Goal: Task Accomplishment & Management: Manage account settings

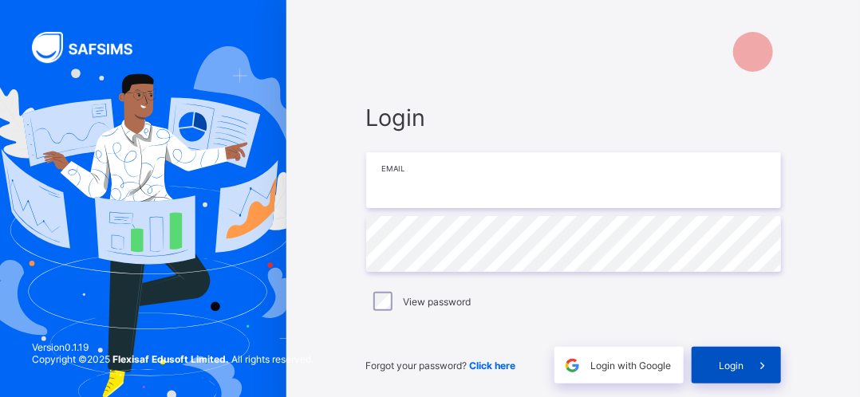
type input "**********"
click at [728, 364] on span "Login" at bounding box center [731, 366] width 25 height 12
click at [729, 364] on span "Login" at bounding box center [731, 366] width 25 height 12
click at [729, 364] on div "Login" at bounding box center [735, 365] width 89 height 37
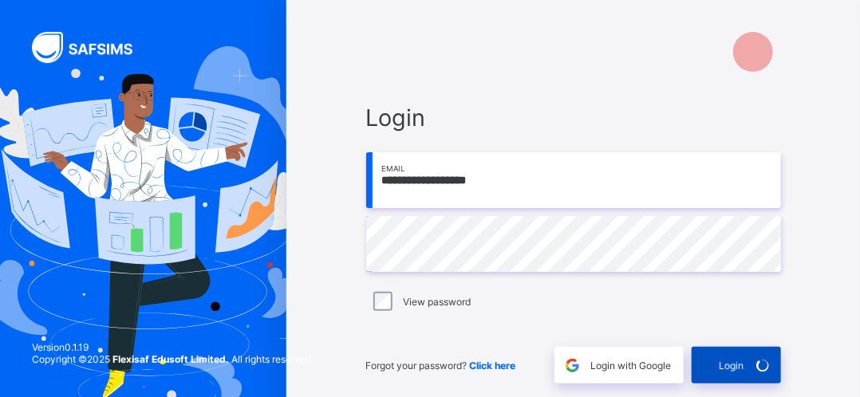
click at [729, 364] on div "Login" at bounding box center [735, 365] width 89 height 37
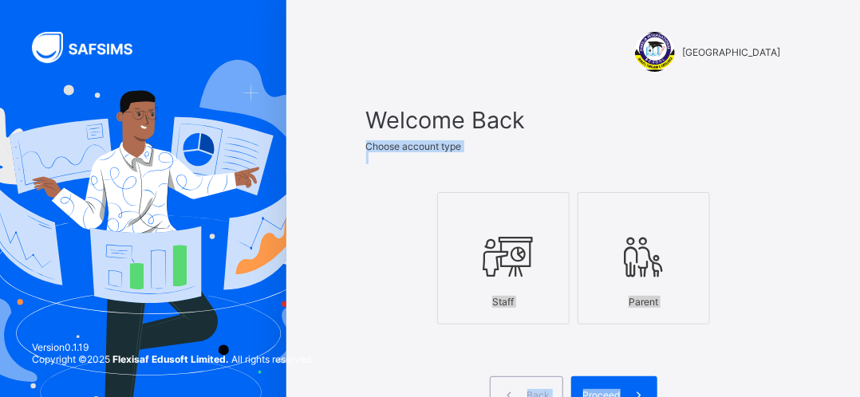
click at [502, 300] on div "Staff" at bounding box center [503, 302] width 115 height 28
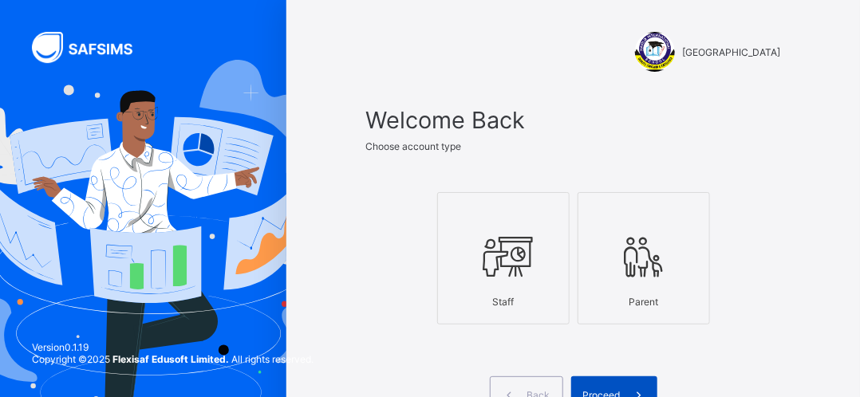
click at [596, 384] on div "Proceed" at bounding box center [614, 394] width 86 height 37
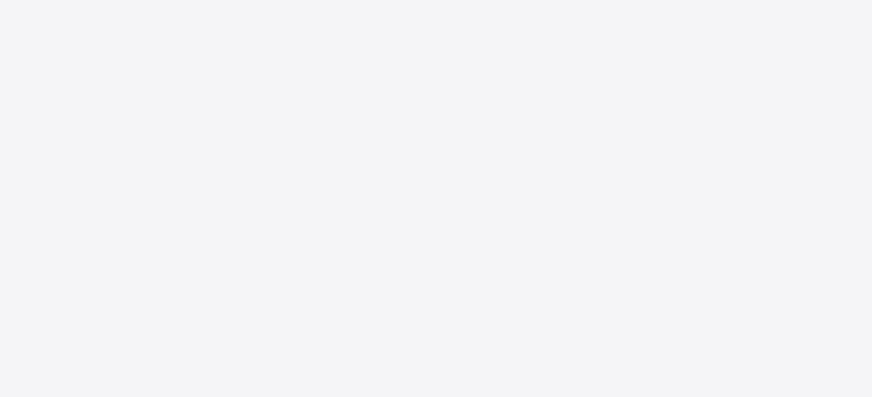
click at [596, 384] on div "New Update Available Hello there, You can install SAFSIMS on your device for ea…" at bounding box center [436, 198] width 872 height 397
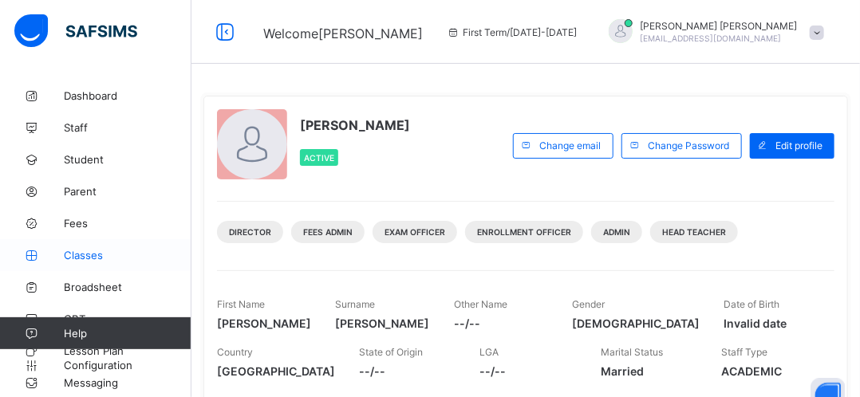
click at [102, 259] on span "Classes" at bounding box center [128, 255] width 128 height 13
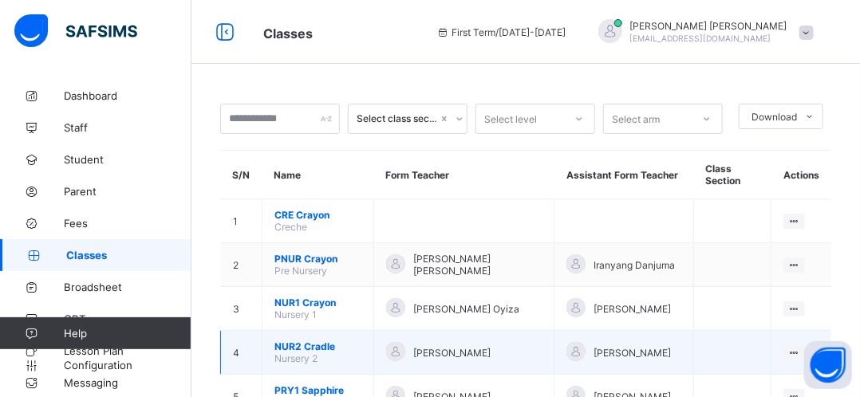
click at [250, 349] on td "4" at bounding box center [241, 353] width 41 height 44
click at [301, 349] on span "NUR2 Cradle" at bounding box center [317, 347] width 87 height 12
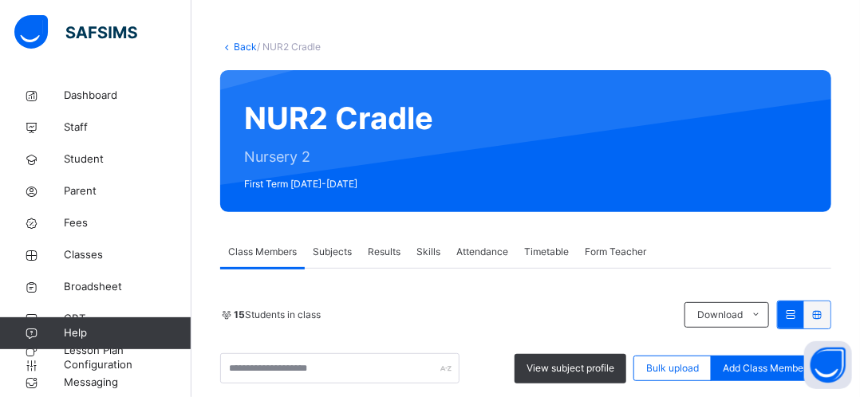
scroll to position [191, 0]
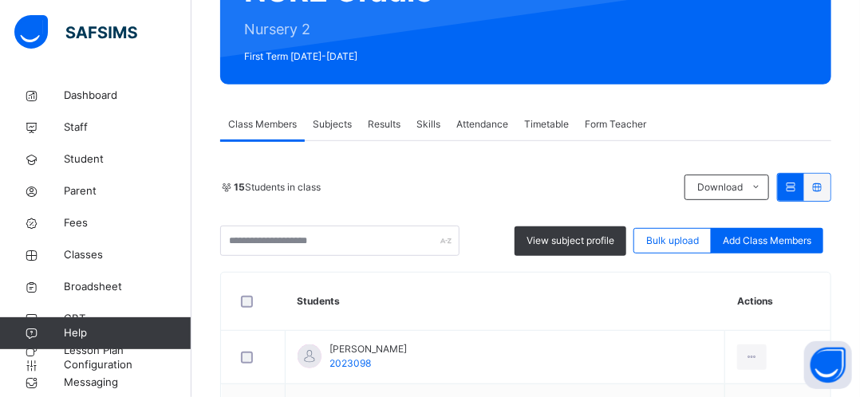
click at [342, 128] on span "Subjects" at bounding box center [332, 124] width 39 height 14
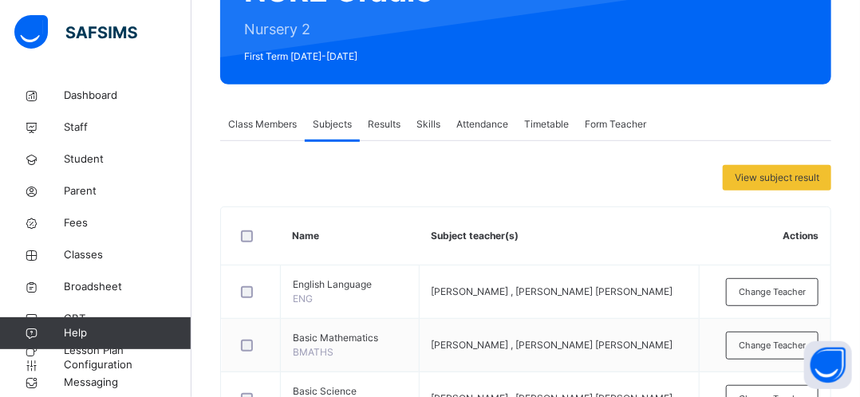
click at [342, 128] on span "Subjects" at bounding box center [332, 124] width 39 height 14
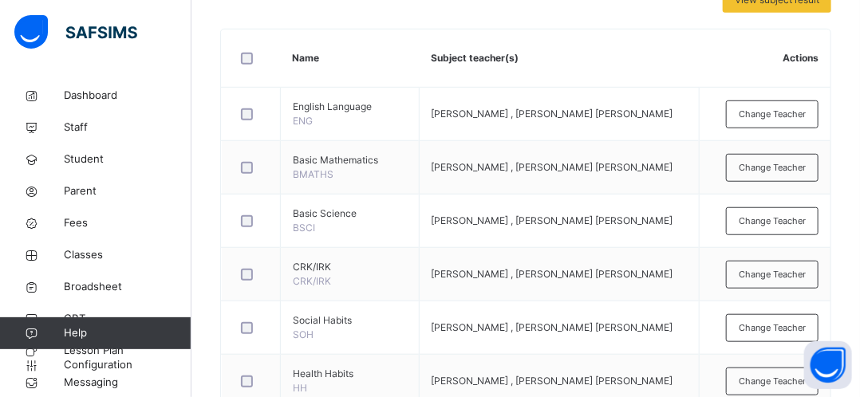
scroll to position [383, 0]
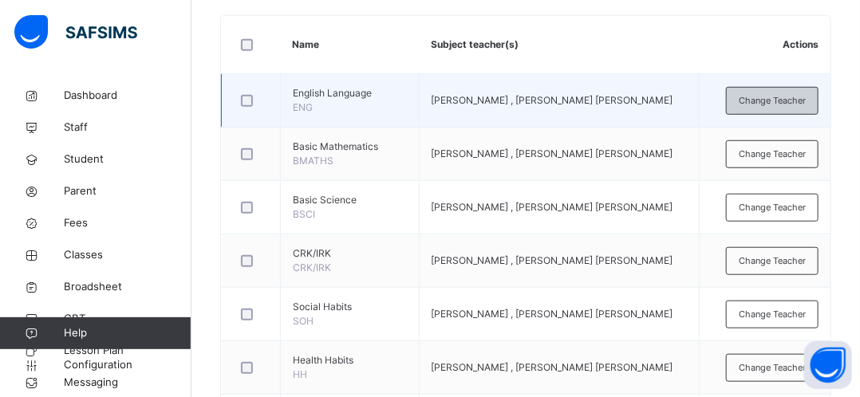
click at [788, 104] on span "Change Teacher" at bounding box center [772, 101] width 67 height 14
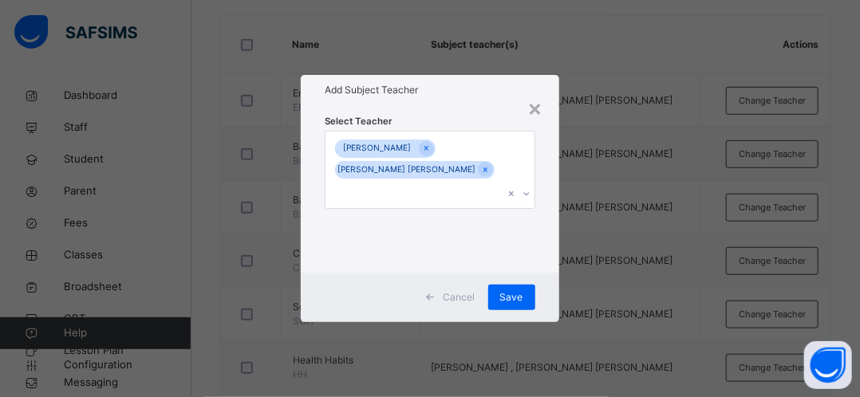
click at [392, 157] on div "[PERSON_NAME]" at bounding box center [377, 149] width 84 height 18
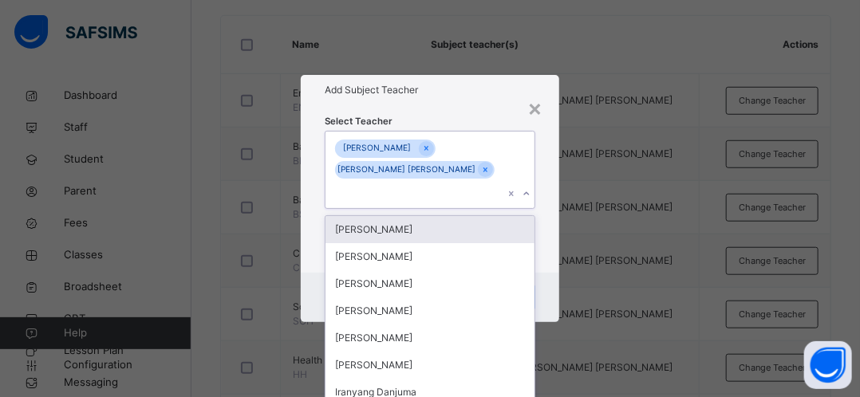
scroll to position [0, 0]
click at [481, 175] on icon at bounding box center [485, 169] width 9 height 11
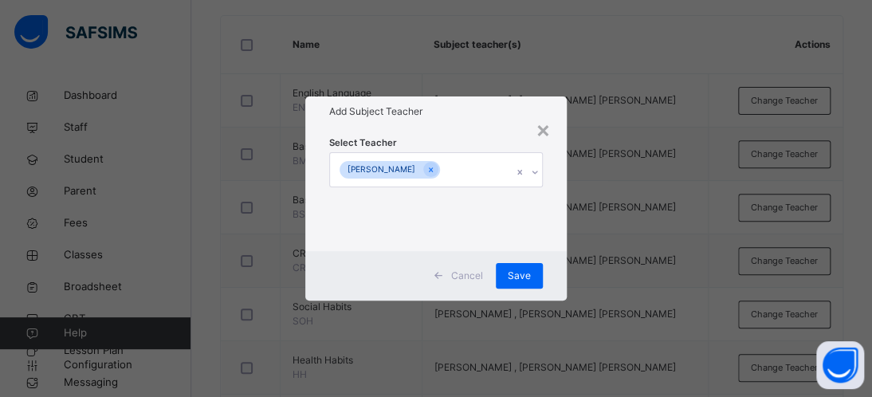
click at [642, 189] on div "× Add Subject Teacher Select Teacher [PERSON_NAME] Cancel Save" at bounding box center [436, 198] width 872 height 397
click at [522, 275] on span "Save" at bounding box center [519, 276] width 23 height 14
click at [522, 275] on div "Save" at bounding box center [519, 276] width 47 height 26
click at [522, 275] on span "Save" at bounding box center [511, 276] width 23 height 14
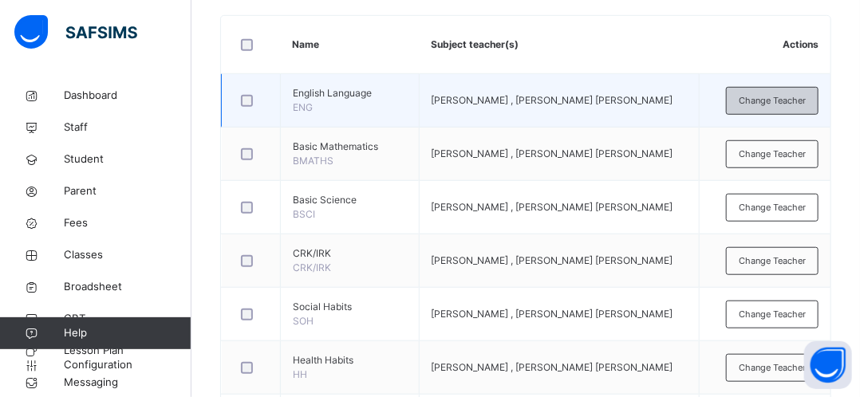
click at [754, 102] on span "Change Teacher" at bounding box center [772, 101] width 67 height 14
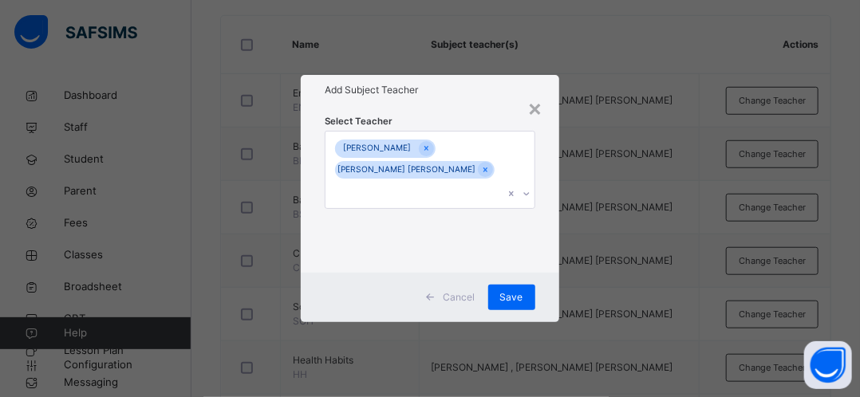
click at [530, 186] on icon at bounding box center [527, 194] width 10 height 16
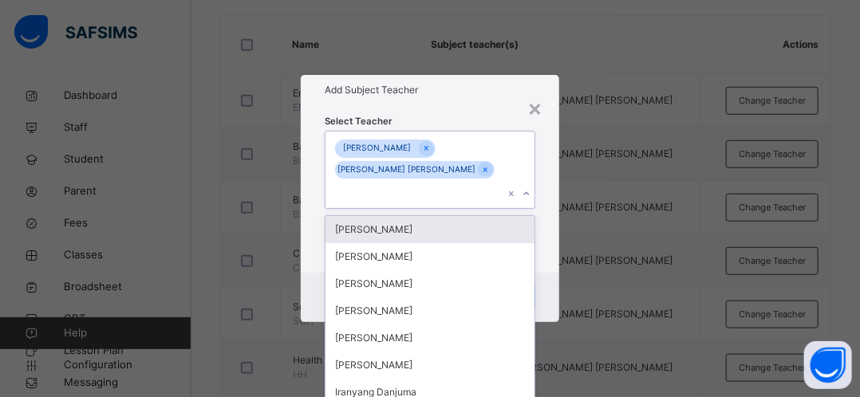
click at [514, 184] on div at bounding box center [519, 170] width 30 height 77
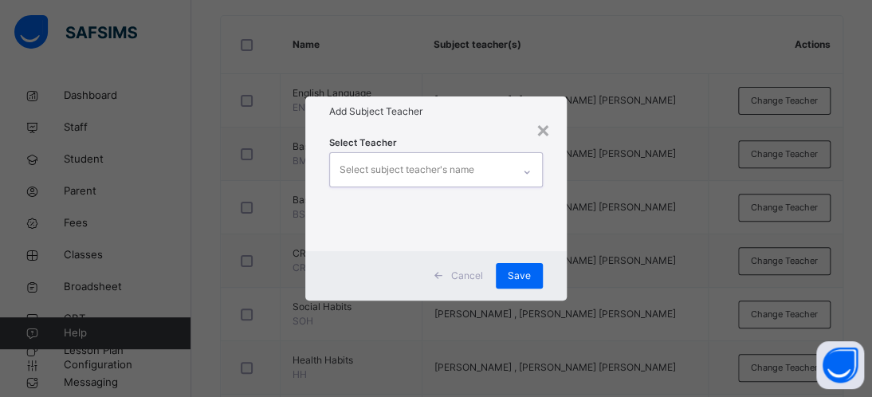
click at [514, 184] on div at bounding box center [527, 169] width 30 height 33
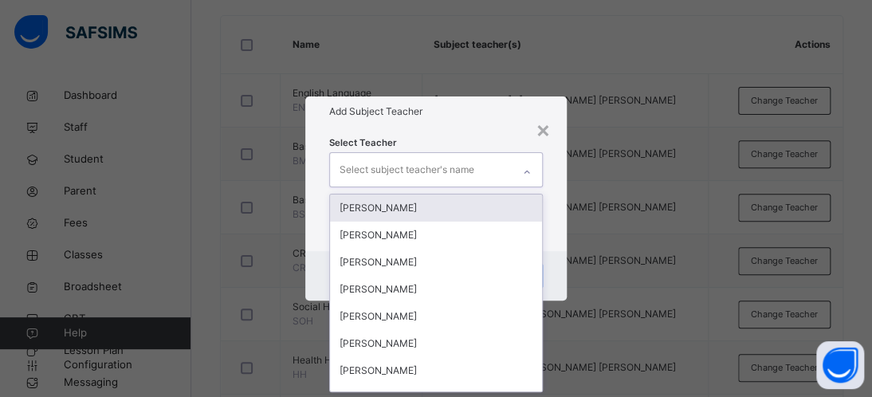
click at [526, 173] on icon at bounding box center [528, 172] width 6 height 3
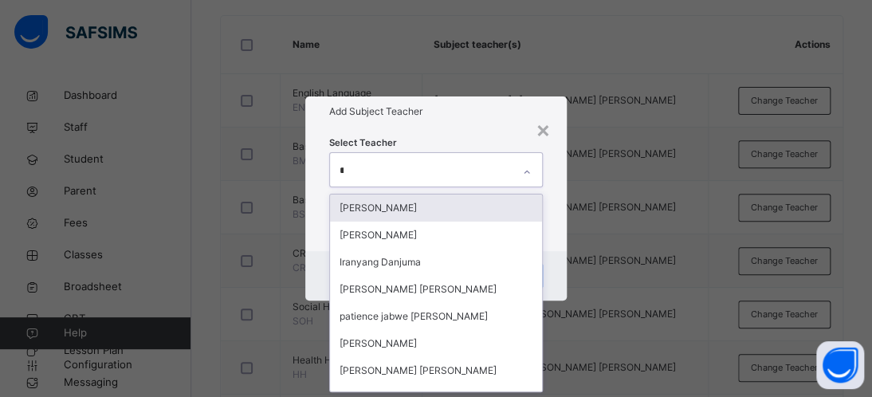
type input "**"
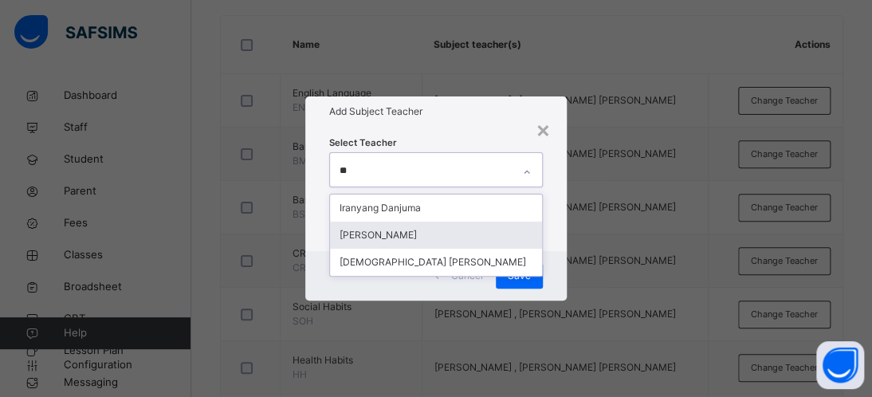
click at [359, 236] on div "[PERSON_NAME]" at bounding box center [436, 235] width 212 height 27
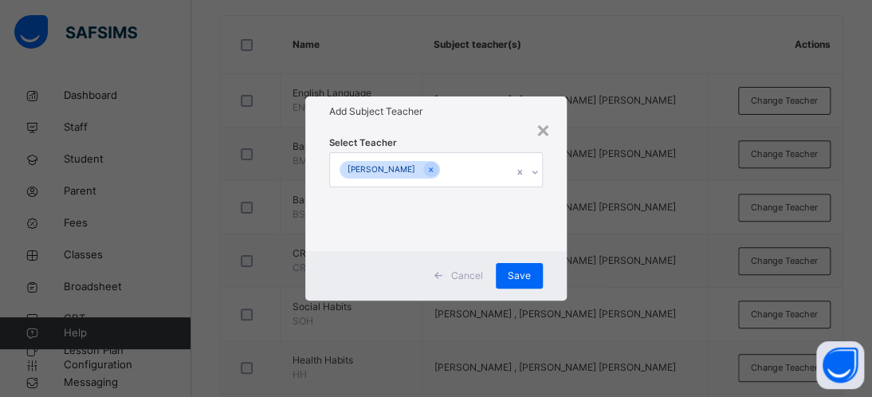
click at [555, 270] on div "Cancel Save" at bounding box center [436, 275] width 262 height 49
click at [514, 275] on span "Save" at bounding box center [519, 276] width 23 height 14
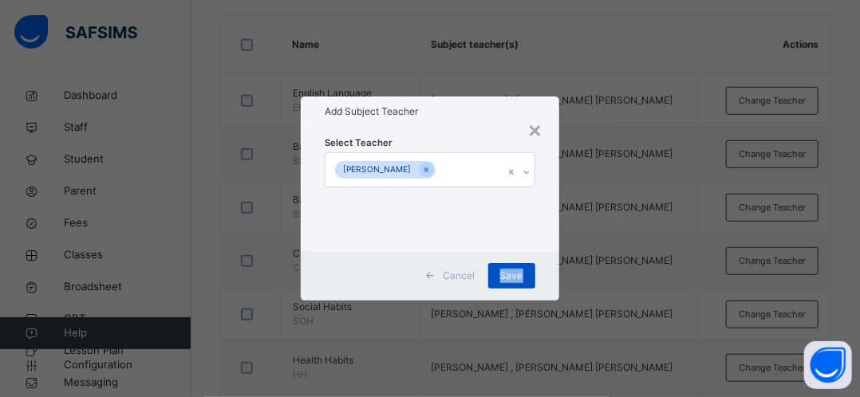
click at [514, 275] on td "[PERSON_NAME] , [PERSON_NAME] [PERSON_NAME]" at bounding box center [559, 260] width 280 height 53
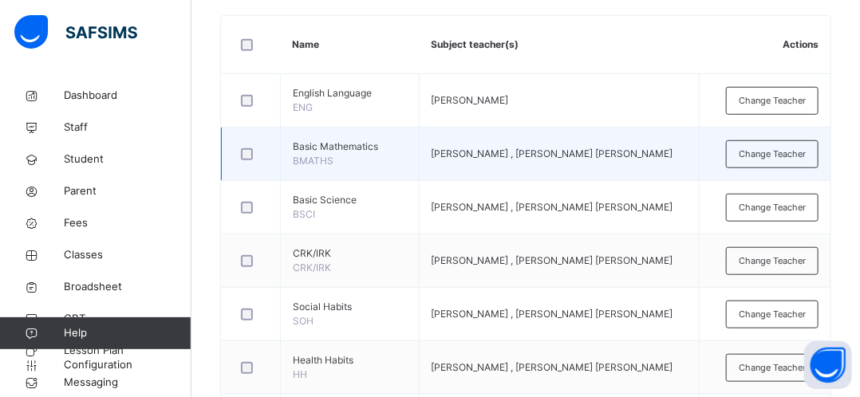
click at [540, 154] on span "[PERSON_NAME] , [PERSON_NAME] [PERSON_NAME]" at bounding box center [552, 154] width 242 height 12
click at [798, 152] on span "Change Teacher" at bounding box center [772, 155] width 67 height 14
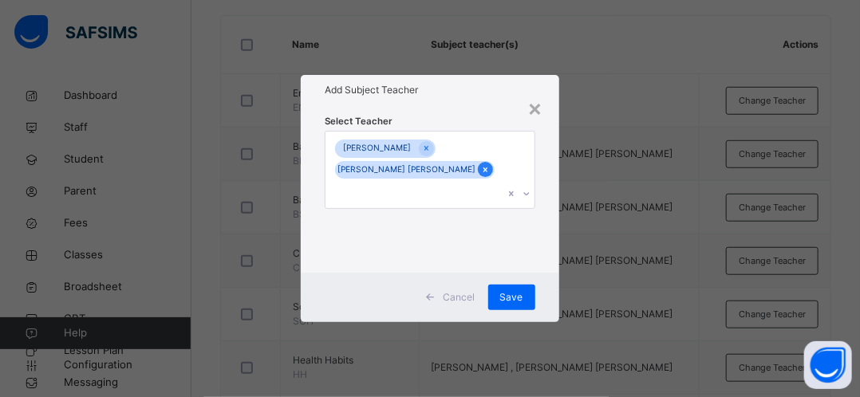
click at [481, 175] on icon at bounding box center [485, 169] width 9 height 11
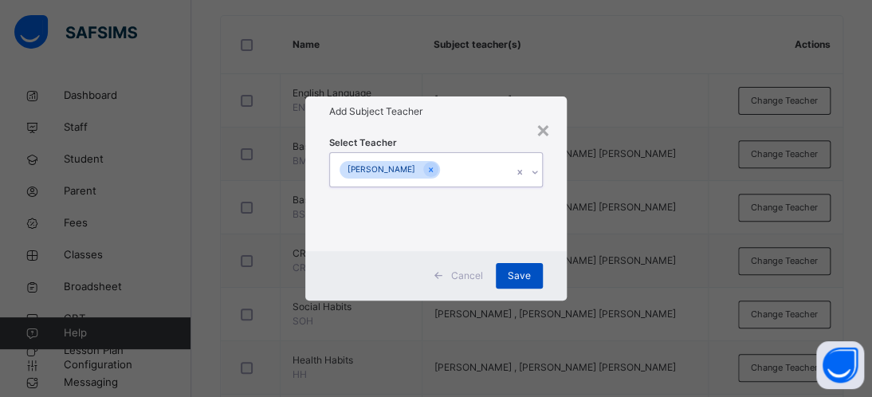
click at [525, 270] on span "Save" at bounding box center [519, 276] width 23 height 14
click at [525, 270] on div "Save" at bounding box center [519, 276] width 47 height 26
click at [517, 281] on span "Save" at bounding box center [519, 276] width 23 height 14
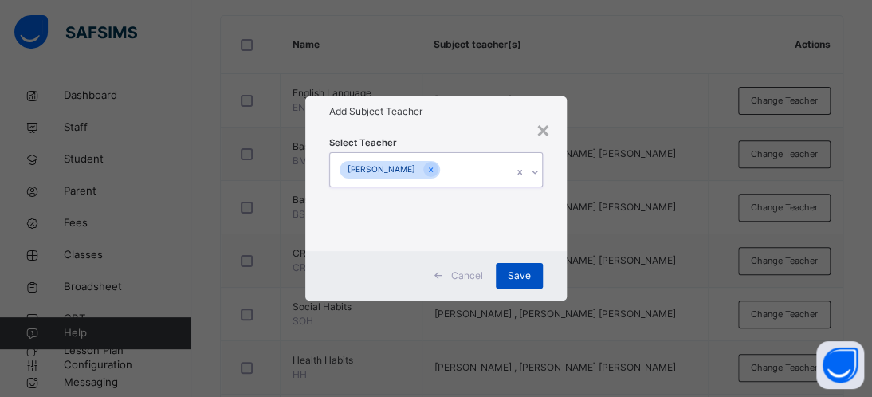
click at [517, 281] on span "Save" at bounding box center [519, 276] width 23 height 14
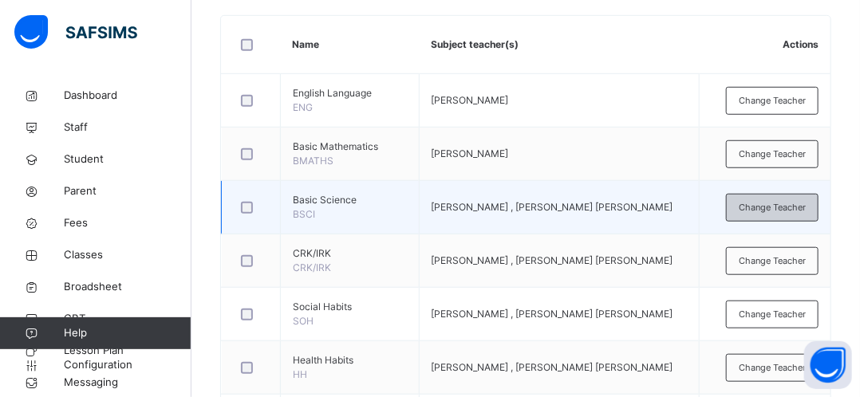
click at [755, 208] on span "Change Teacher" at bounding box center [772, 208] width 67 height 14
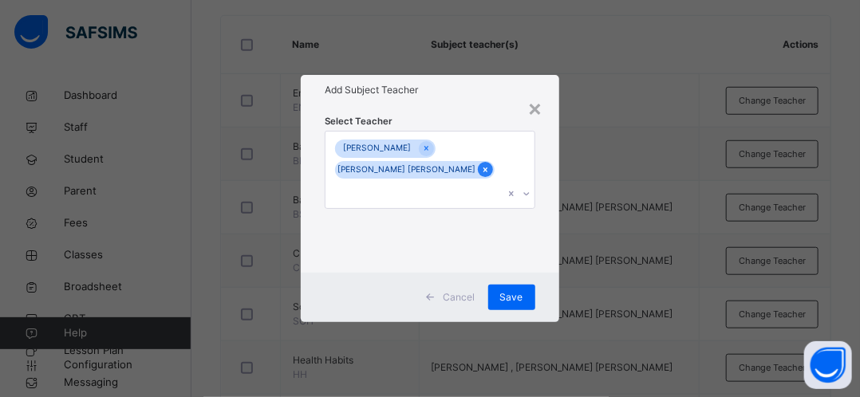
click at [481, 175] on icon at bounding box center [485, 169] width 9 height 11
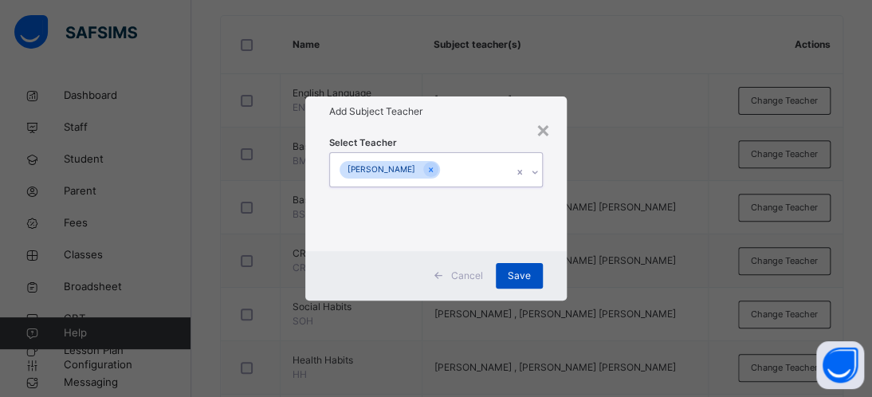
click at [512, 276] on span "Save" at bounding box center [519, 276] width 23 height 14
click at [513, 276] on span "Save" at bounding box center [519, 276] width 23 height 14
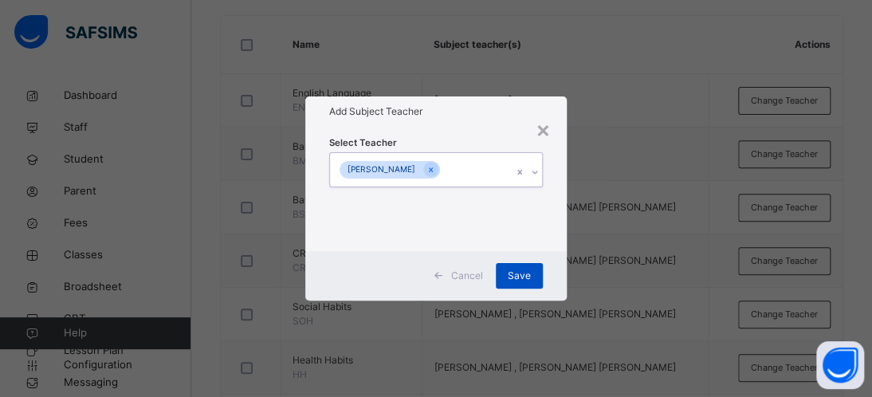
click at [513, 276] on span "Save" at bounding box center [519, 276] width 23 height 14
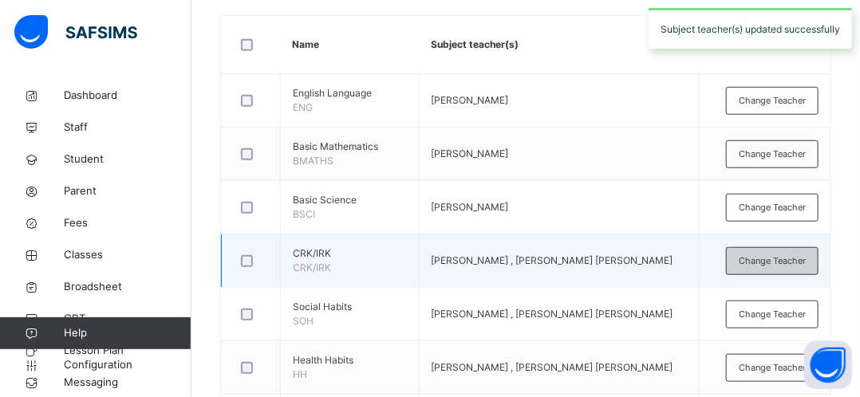
click at [777, 266] on span "Change Teacher" at bounding box center [772, 261] width 67 height 14
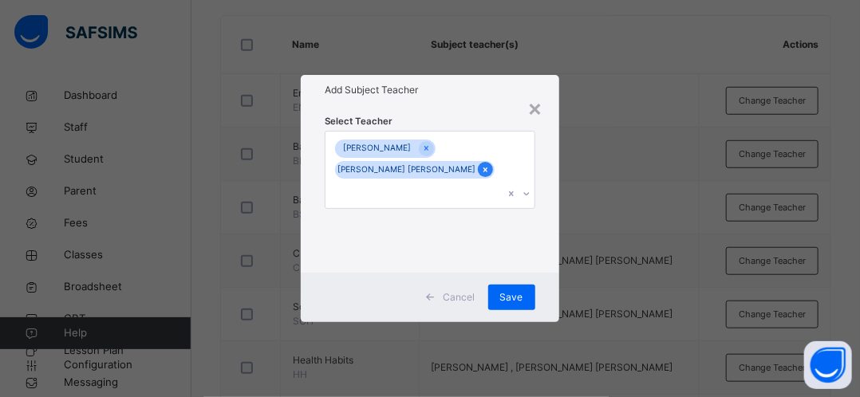
click at [481, 175] on icon at bounding box center [485, 169] width 9 height 11
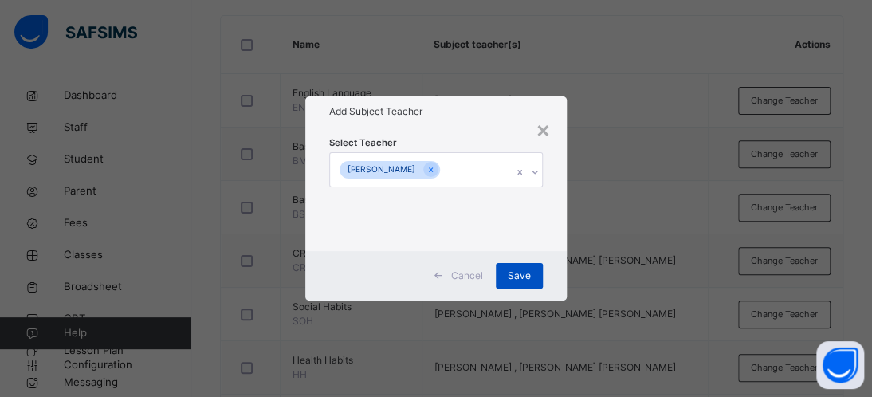
click at [519, 271] on span "Save" at bounding box center [519, 276] width 23 height 14
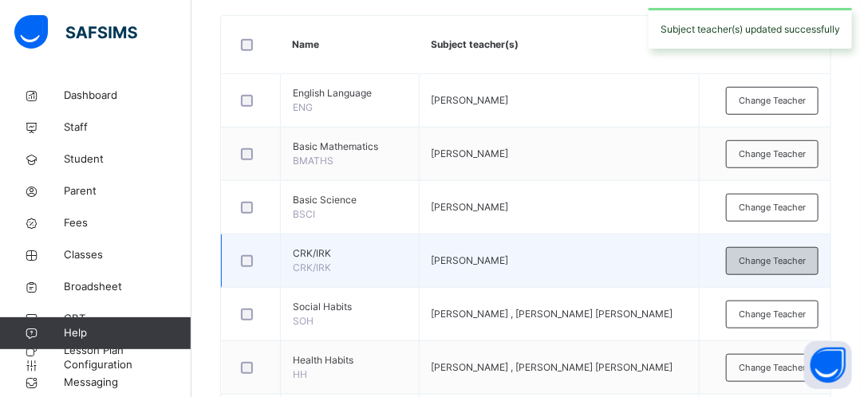
click at [762, 257] on span "Change Teacher" at bounding box center [772, 261] width 67 height 14
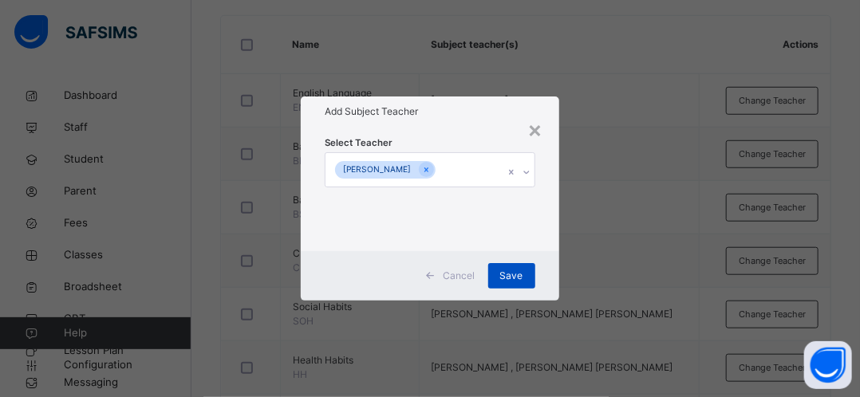
click at [514, 278] on span "Save" at bounding box center [511, 276] width 23 height 14
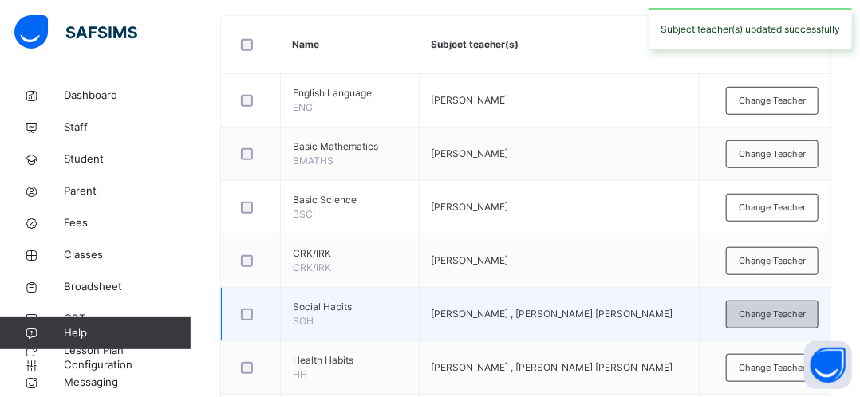
click at [772, 313] on span "Change Teacher" at bounding box center [772, 315] width 67 height 14
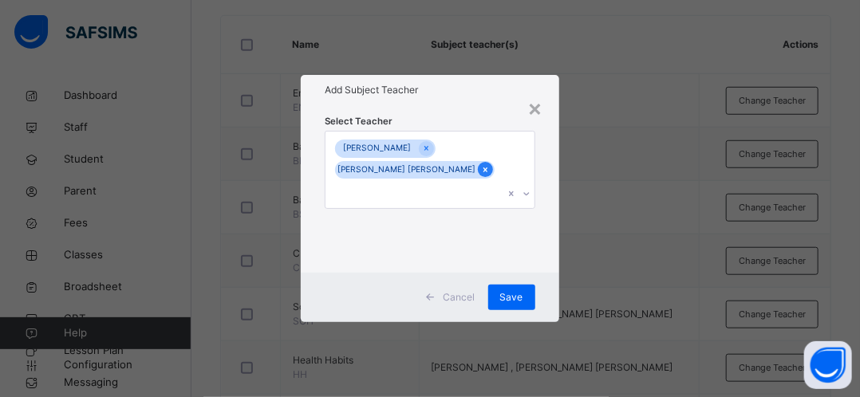
click at [481, 175] on icon at bounding box center [485, 169] width 9 height 11
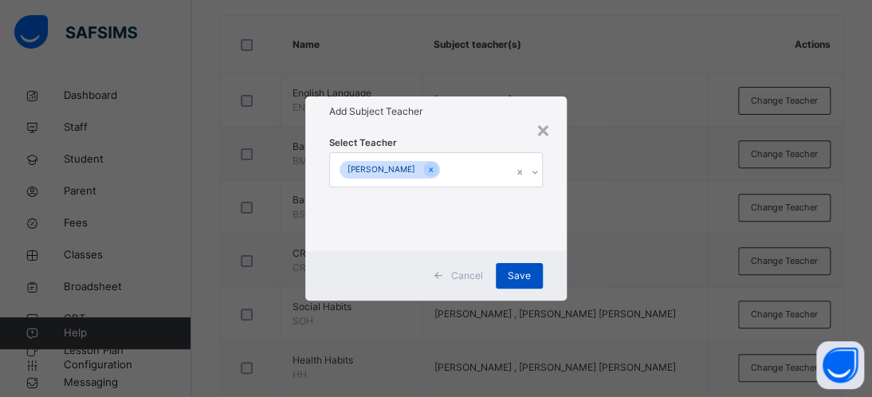
click at [515, 274] on span "Save" at bounding box center [519, 276] width 23 height 14
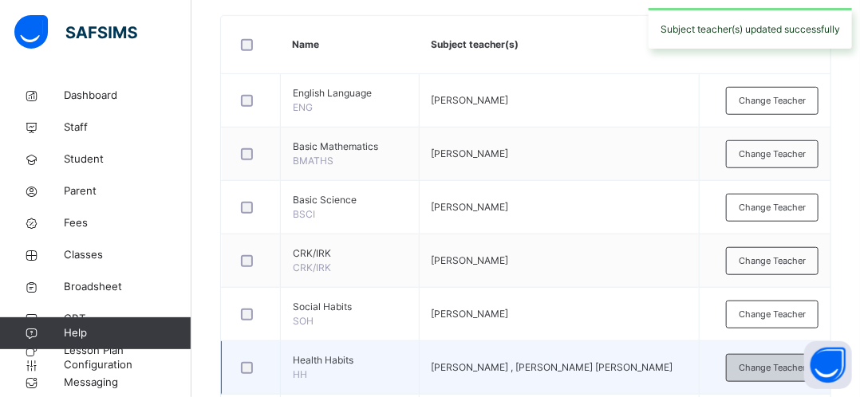
click at [761, 362] on span "Change Teacher" at bounding box center [772, 368] width 67 height 14
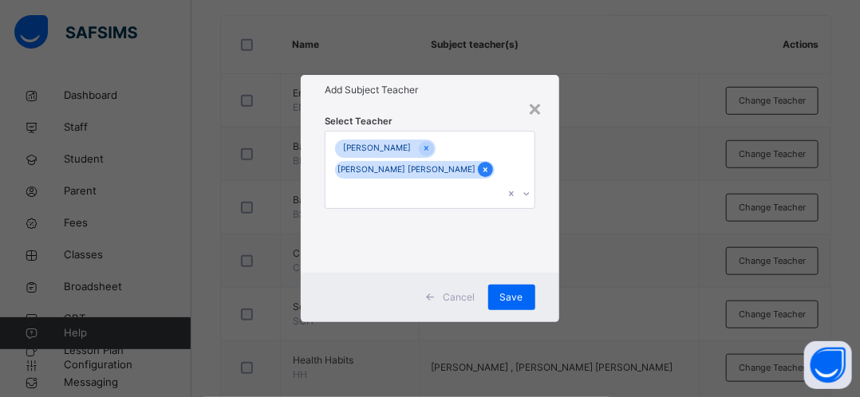
click at [481, 175] on icon at bounding box center [485, 169] width 9 height 11
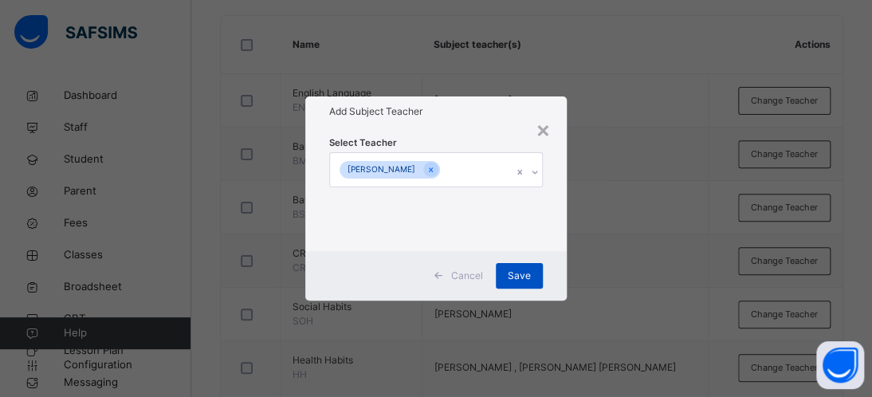
click at [515, 275] on span "Save" at bounding box center [519, 276] width 23 height 14
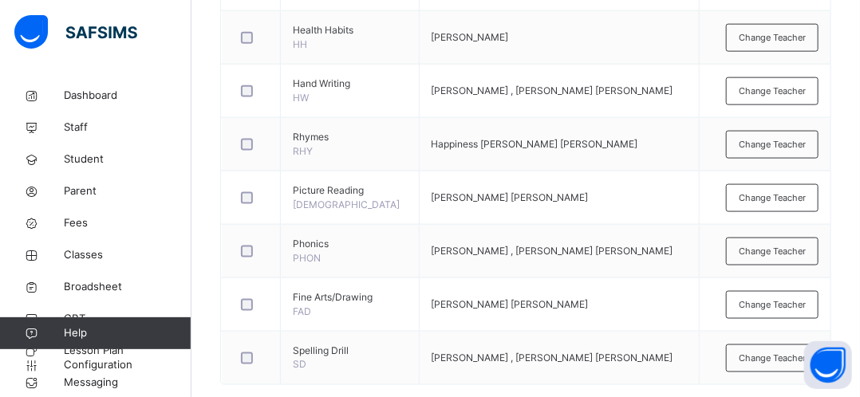
scroll to position [739, 0]
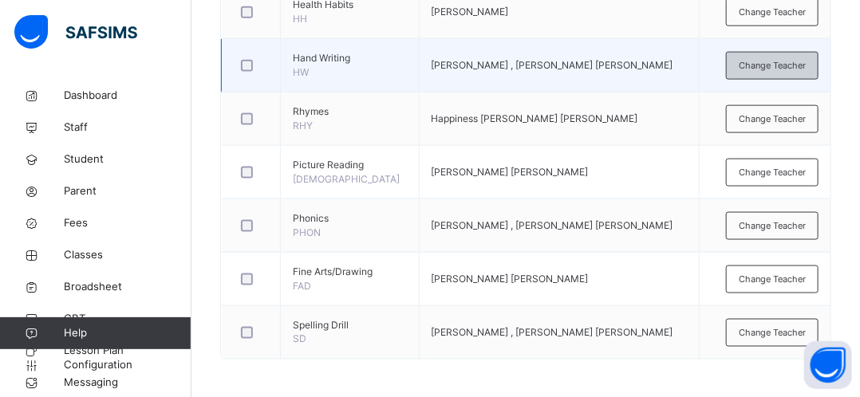
click at [782, 64] on span "Change Teacher" at bounding box center [772, 66] width 67 height 14
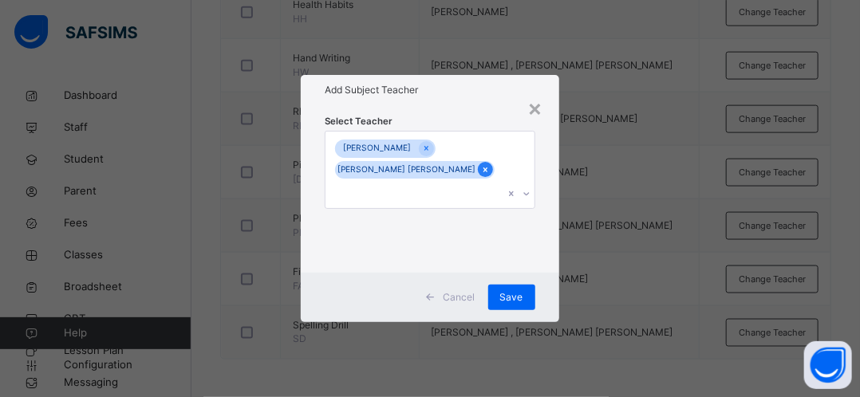
click at [481, 175] on icon at bounding box center [485, 169] width 9 height 11
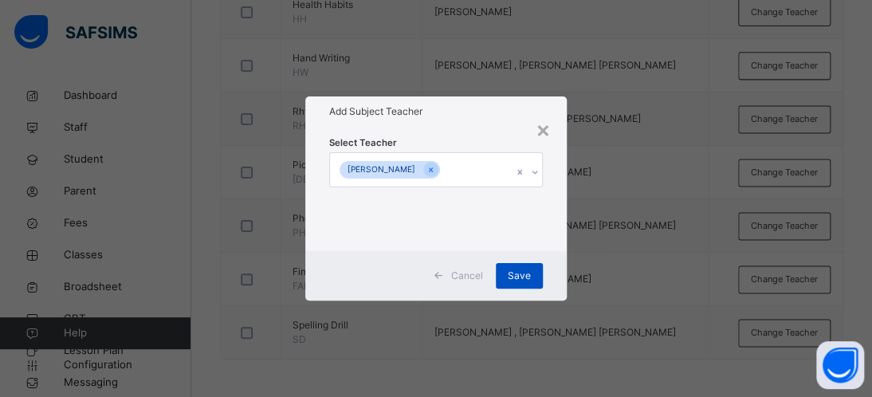
click at [513, 274] on span "Save" at bounding box center [519, 276] width 23 height 14
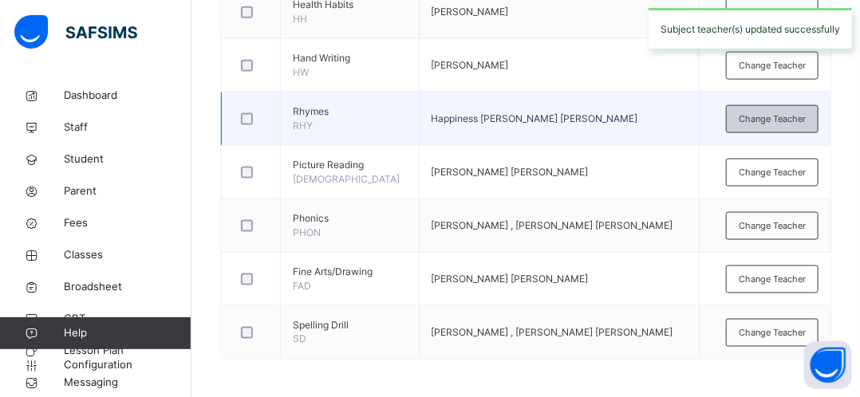
click at [774, 112] on span "Change Teacher" at bounding box center [772, 119] width 67 height 14
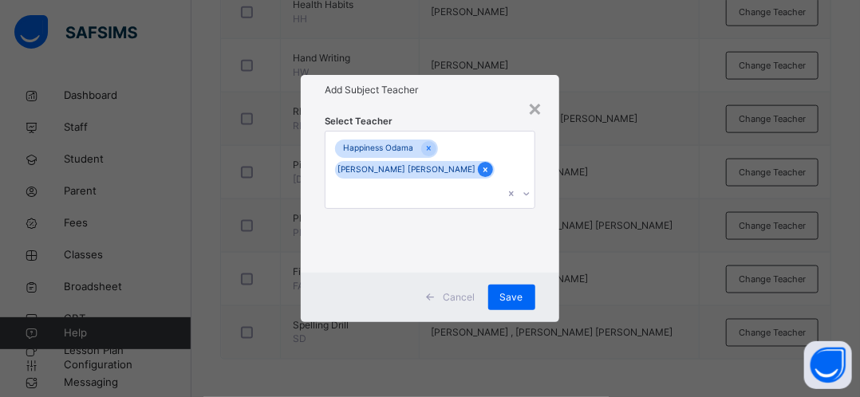
click at [481, 175] on icon at bounding box center [485, 169] width 9 height 11
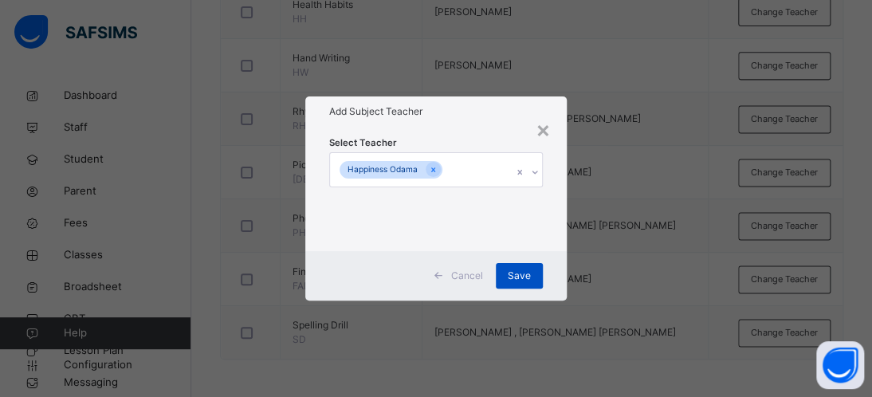
click at [520, 269] on span "Save" at bounding box center [519, 276] width 23 height 14
click at [520, 269] on td "[PERSON_NAME] [PERSON_NAME]" at bounding box center [559, 279] width 280 height 53
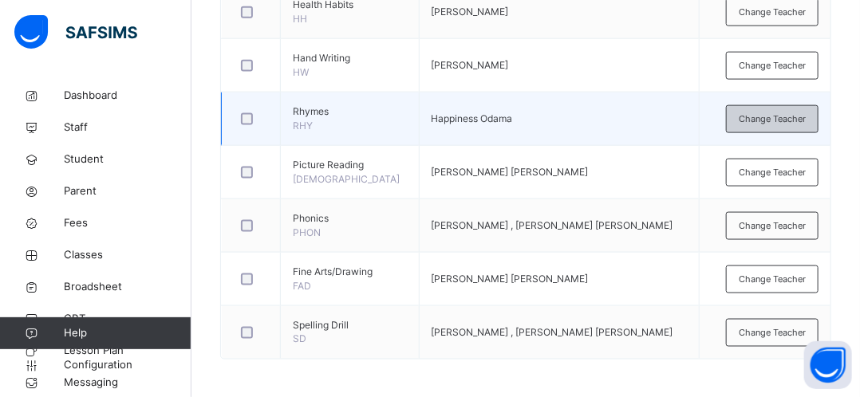
click at [783, 120] on span "Change Teacher" at bounding box center [772, 119] width 67 height 14
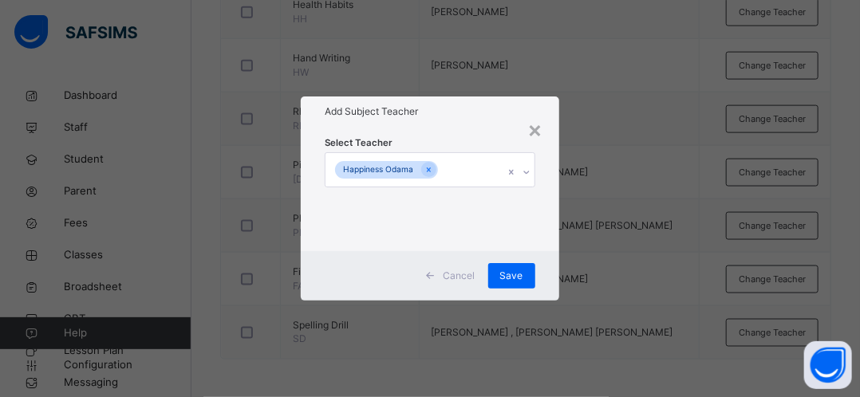
click at [526, 173] on icon at bounding box center [527, 172] width 10 height 16
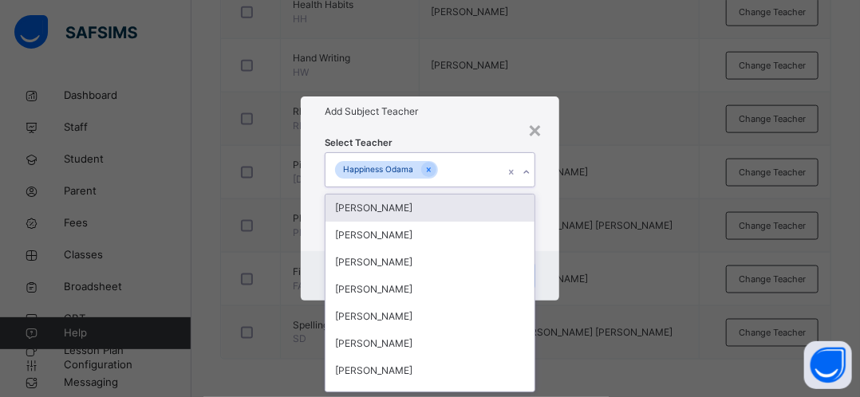
scroll to position [0, 0]
click at [360, 166] on div "Happiness Odama" at bounding box center [378, 170] width 86 height 18
click at [358, 166] on div "Happiness Odama" at bounding box center [378, 170] width 86 height 18
type input "**"
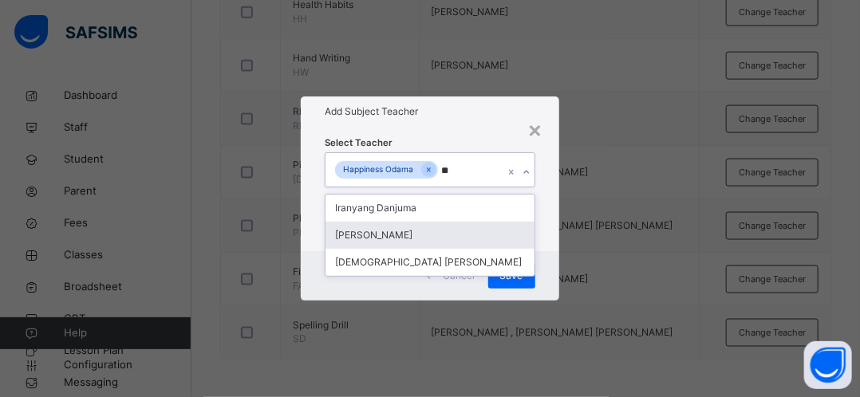
click at [360, 239] on div "[PERSON_NAME]" at bounding box center [429, 235] width 208 height 27
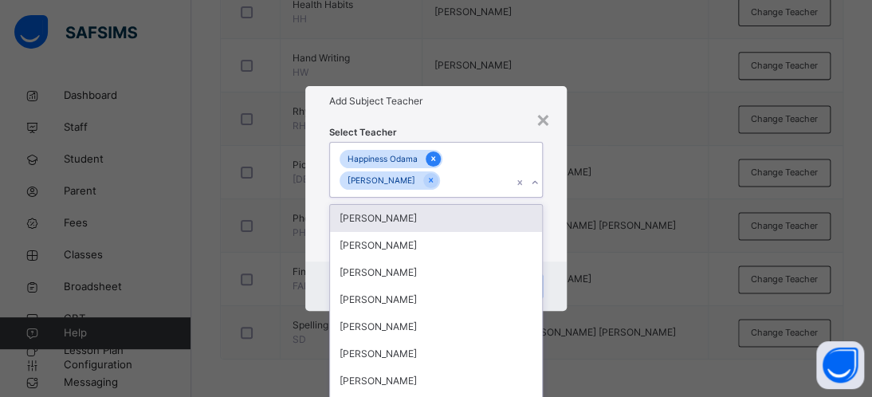
click at [432, 161] on icon at bounding box center [433, 158] width 9 height 11
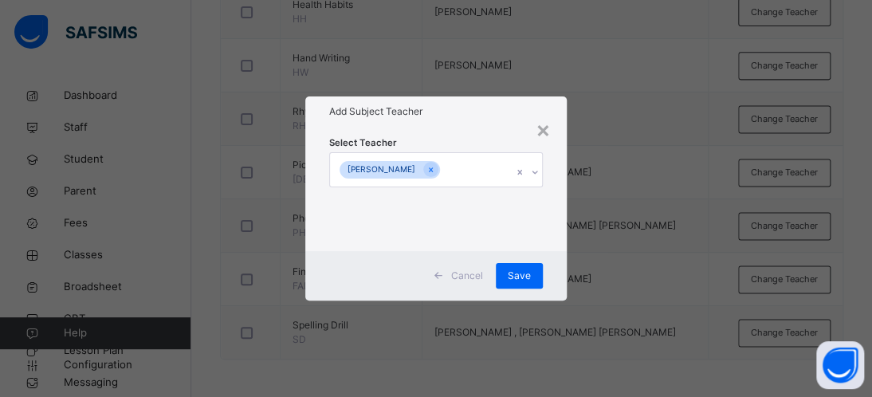
click at [557, 256] on div "Cancel Save" at bounding box center [436, 275] width 262 height 49
click at [519, 272] on span "Save" at bounding box center [519, 276] width 23 height 14
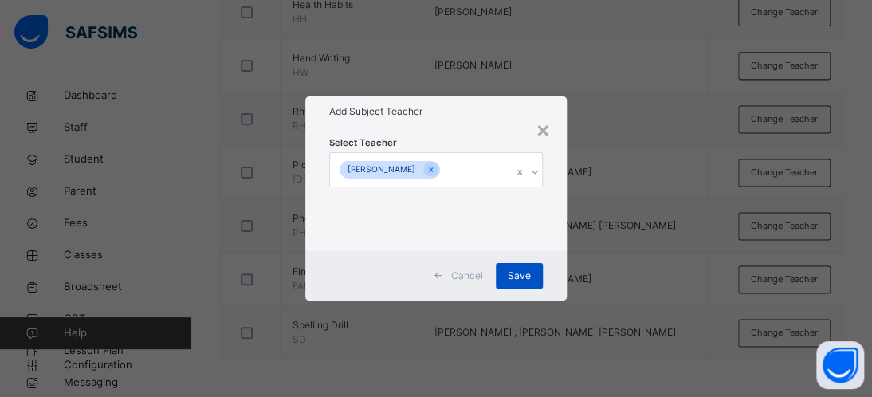
click at [519, 272] on span "Save" at bounding box center [519, 276] width 23 height 14
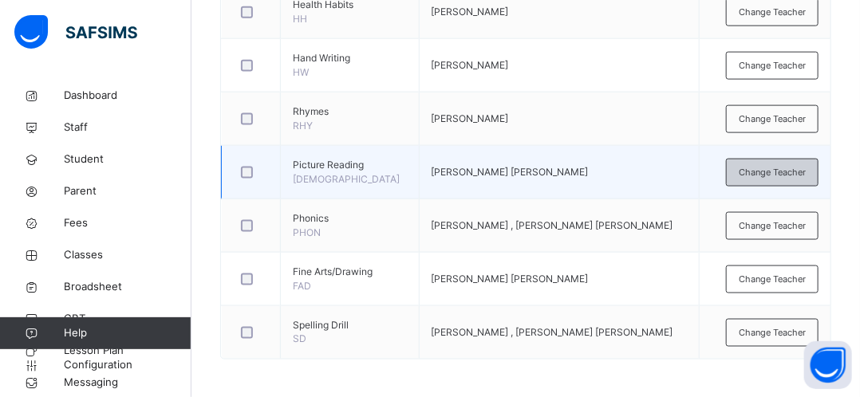
click at [774, 168] on span "Change Teacher" at bounding box center [772, 173] width 67 height 14
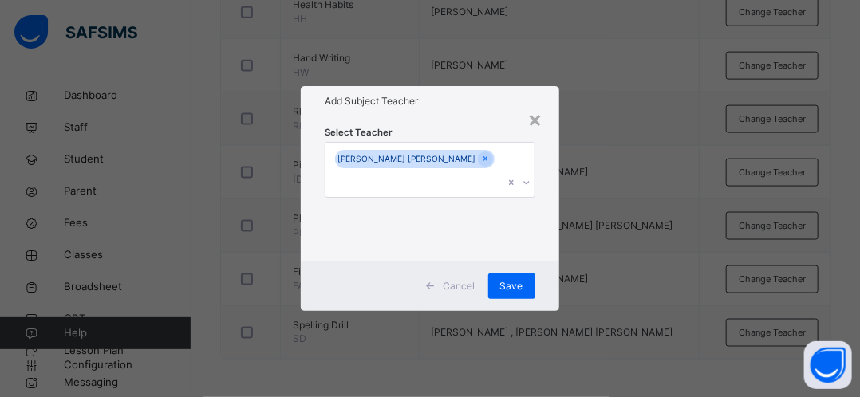
click at [437, 168] on div "[PERSON_NAME] [PERSON_NAME]" at bounding box center [406, 159] width 143 height 18
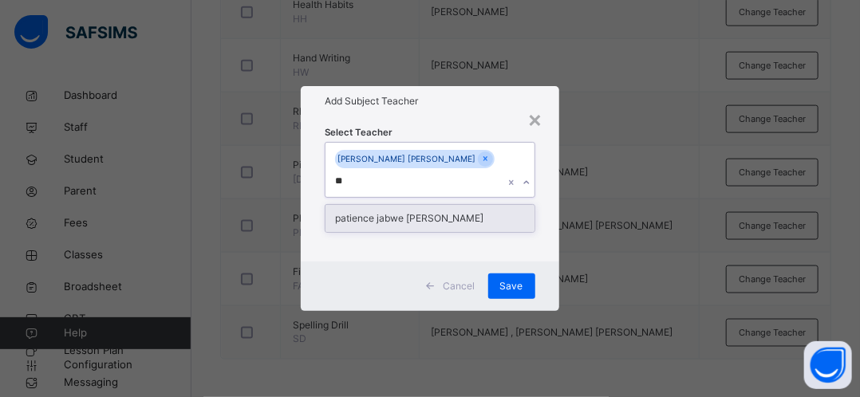
type input "*"
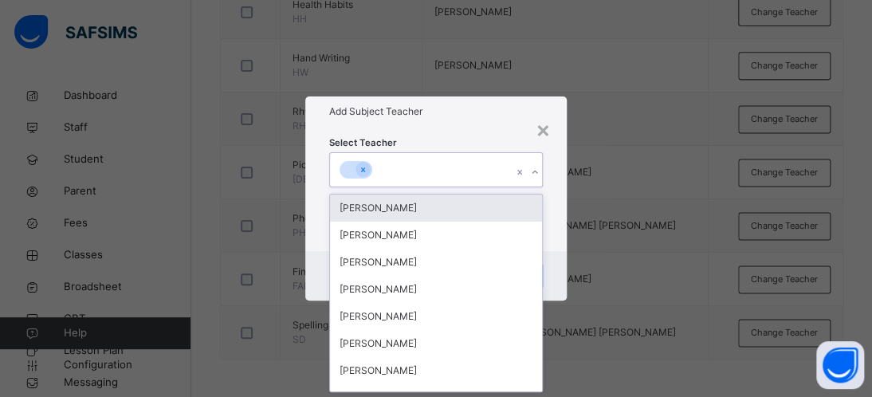
click at [351, 169] on div at bounding box center [348, 170] width 16 height 18
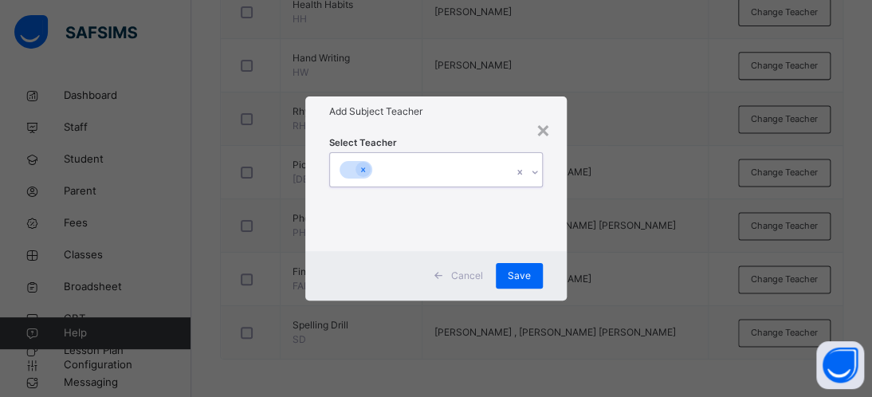
click at [351, 169] on div at bounding box center [348, 170] width 16 height 18
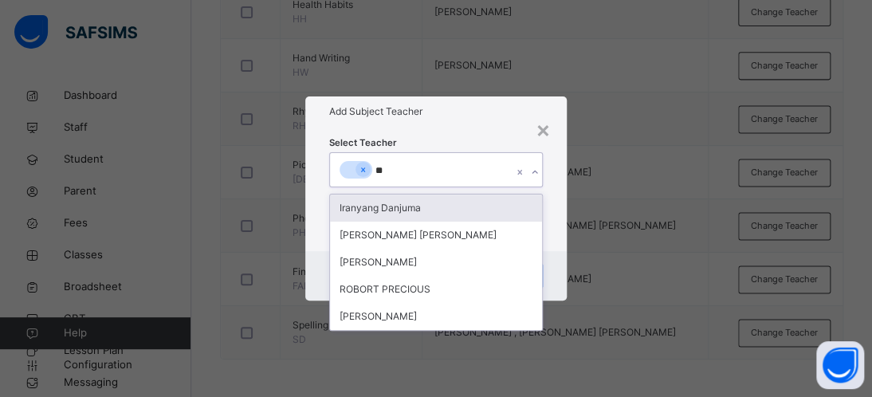
type input "***"
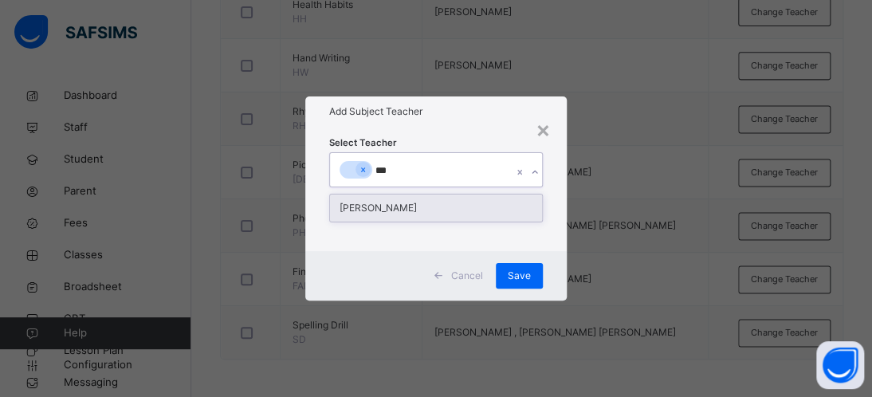
click at [361, 205] on div "[PERSON_NAME]" at bounding box center [436, 208] width 212 height 27
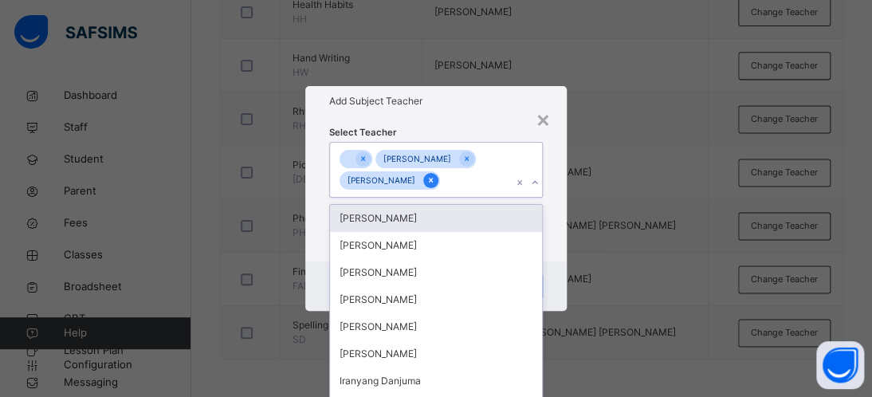
click at [429, 183] on icon at bounding box center [431, 181] width 4 height 5
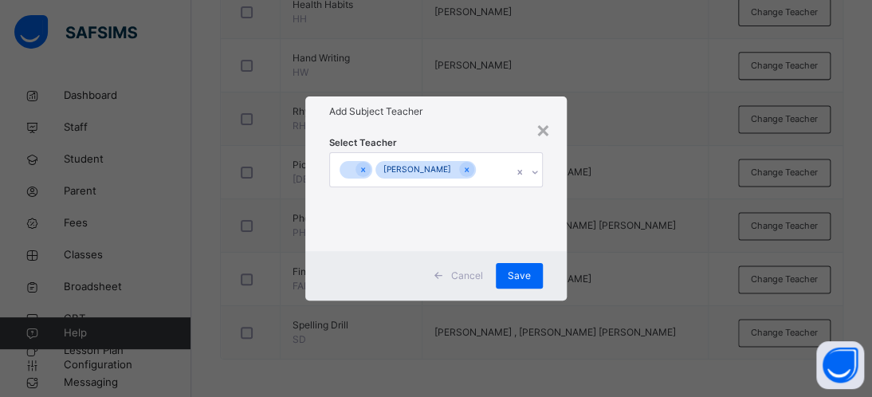
click at [605, 238] on div "× Add Subject Teacher Select Teacher [PERSON_NAME] Cancel Save" at bounding box center [436, 198] width 872 height 397
click at [360, 175] on div at bounding box center [363, 169] width 15 height 15
click at [526, 279] on span "Save" at bounding box center [519, 276] width 23 height 14
click at [526, 279] on div "Save" at bounding box center [519, 276] width 47 height 26
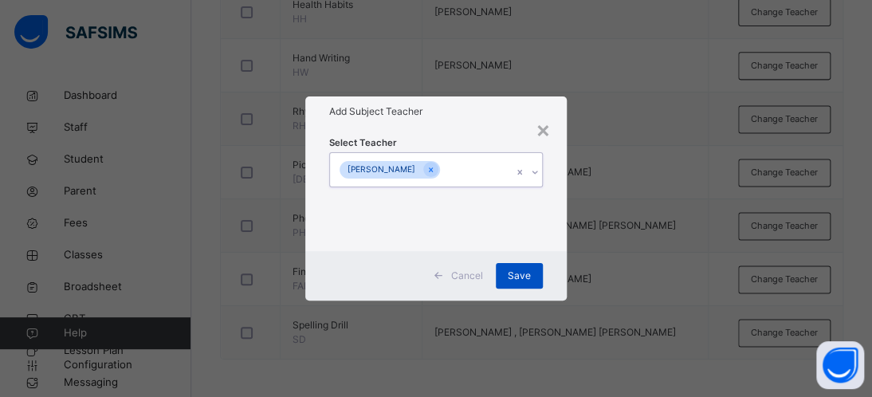
click at [526, 279] on div "Save" at bounding box center [519, 276] width 47 height 26
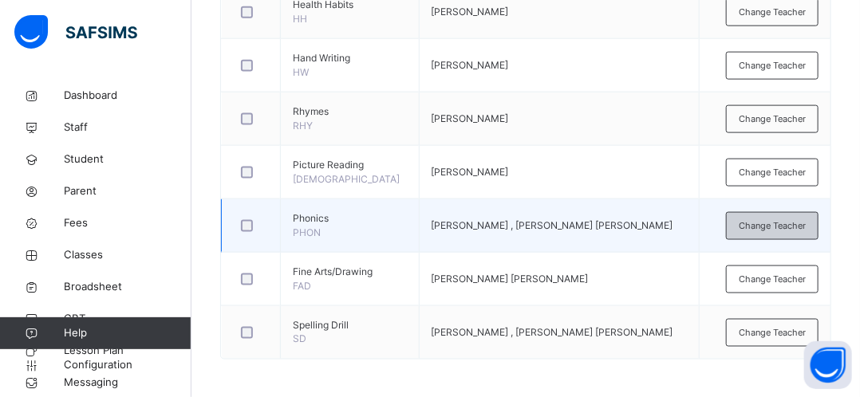
click at [796, 219] on span "Change Teacher" at bounding box center [772, 226] width 67 height 14
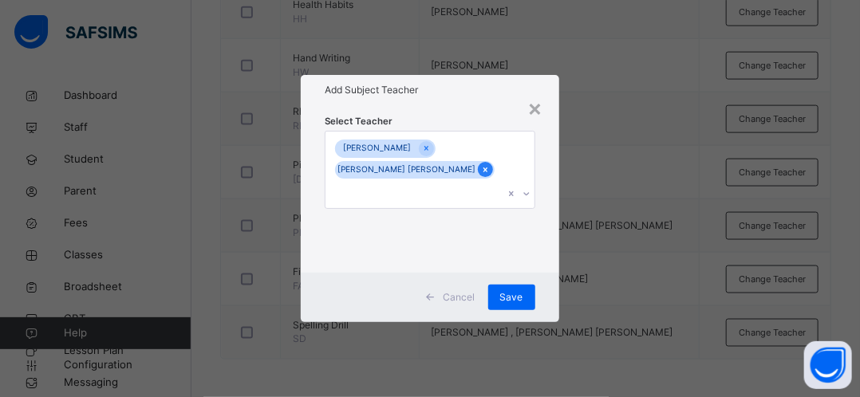
click at [481, 175] on icon at bounding box center [485, 169] width 9 height 11
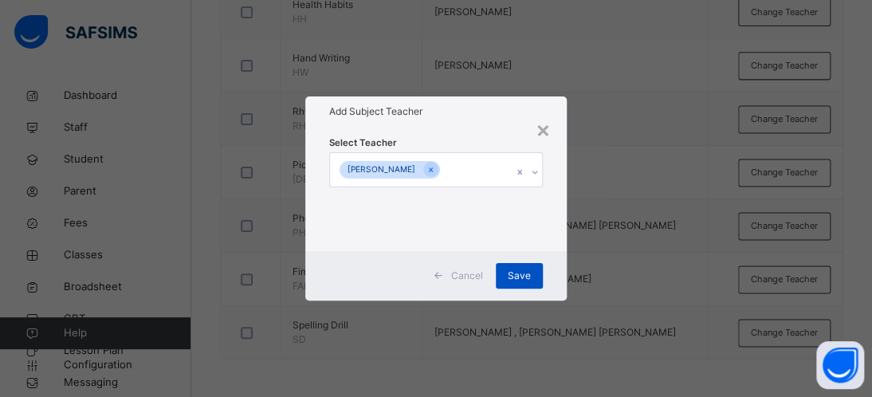
click at [501, 268] on div "Save" at bounding box center [519, 276] width 47 height 26
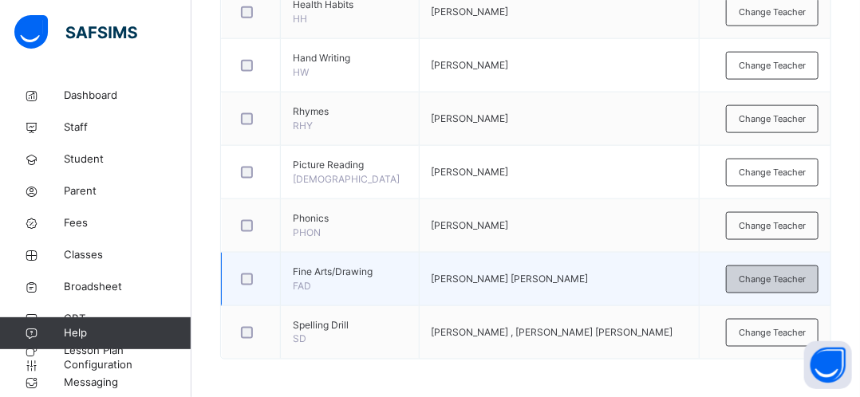
click at [760, 273] on span "Change Teacher" at bounding box center [772, 280] width 67 height 14
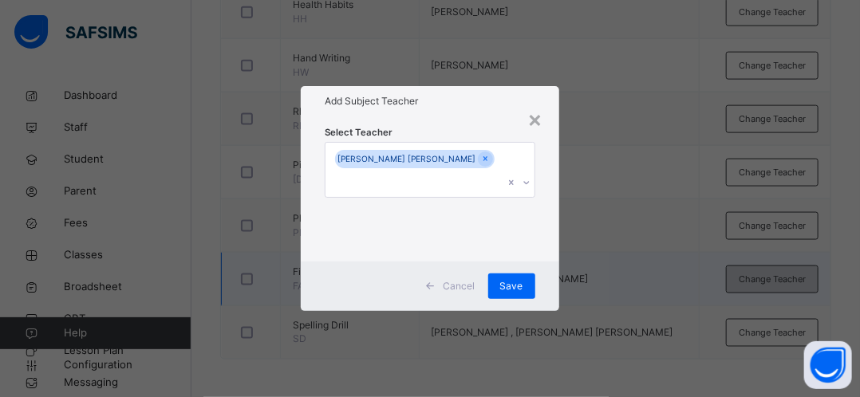
click at [760, 272] on div "× Add Subject Teacher Select Teacher [PERSON_NAME] [PERSON_NAME] Cancel Save" at bounding box center [430, 198] width 860 height 397
click at [481, 164] on icon at bounding box center [485, 158] width 9 height 11
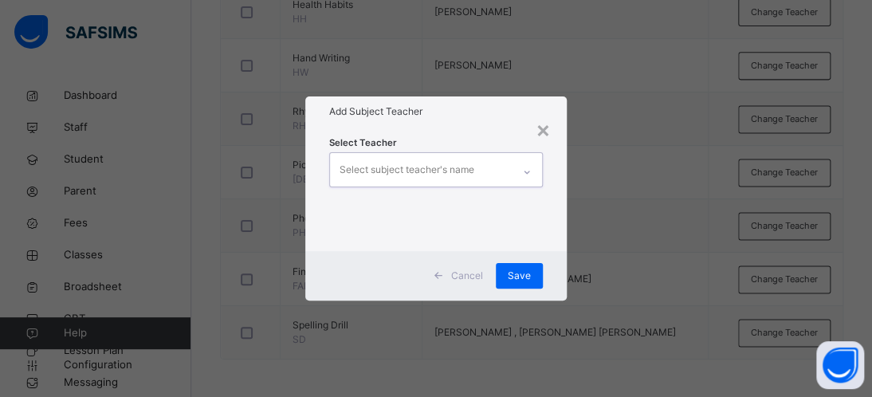
click at [458, 170] on div "Select subject teacher's name" at bounding box center [407, 170] width 135 height 30
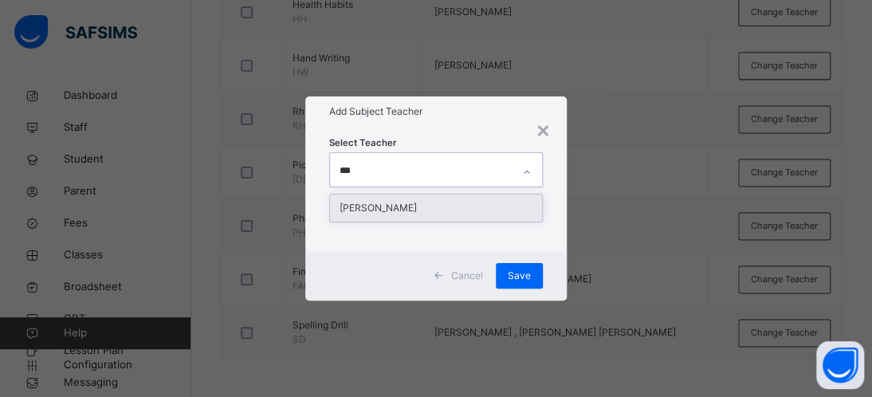
type input "****"
click at [424, 211] on div "[PERSON_NAME]" at bounding box center [436, 208] width 212 height 27
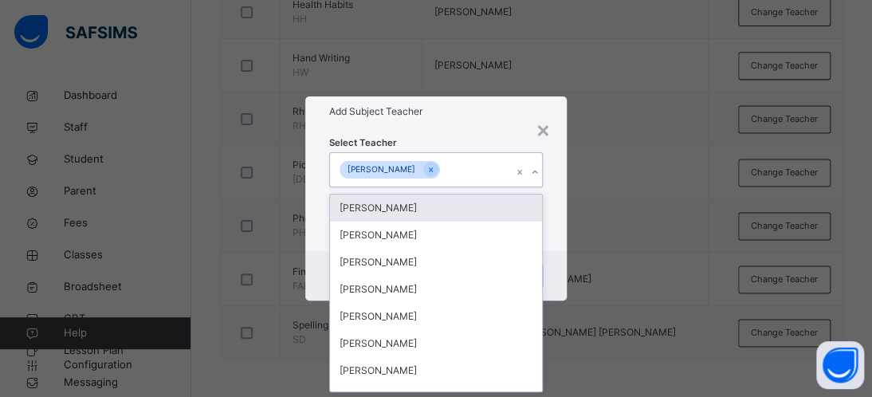
click at [620, 230] on div "× Add Subject Teacher Select Teacher option [PERSON_NAME], selected. option [PE…" at bounding box center [436, 198] width 872 height 397
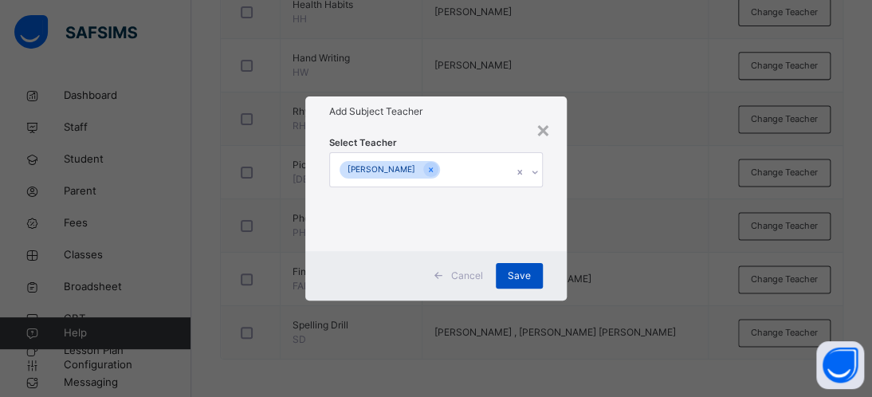
click at [520, 276] on span "Save" at bounding box center [519, 276] width 23 height 14
click at [520, 275] on span "Save" at bounding box center [519, 276] width 23 height 14
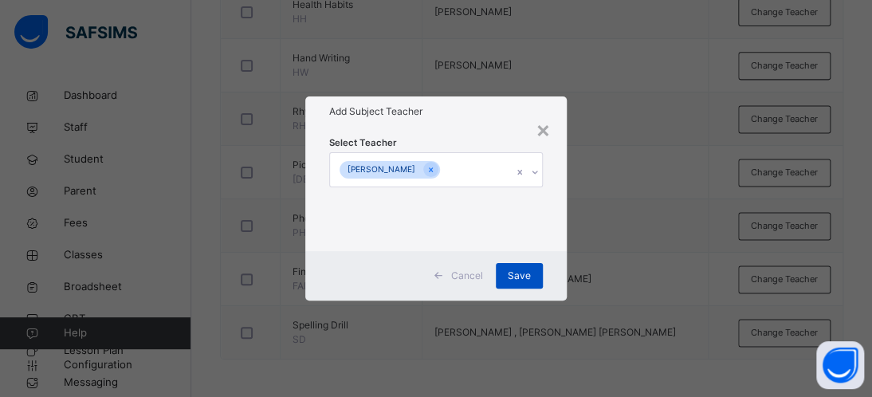
click at [520, 275] on span "Save" at bounding box center [519, 276] width 23 height 14
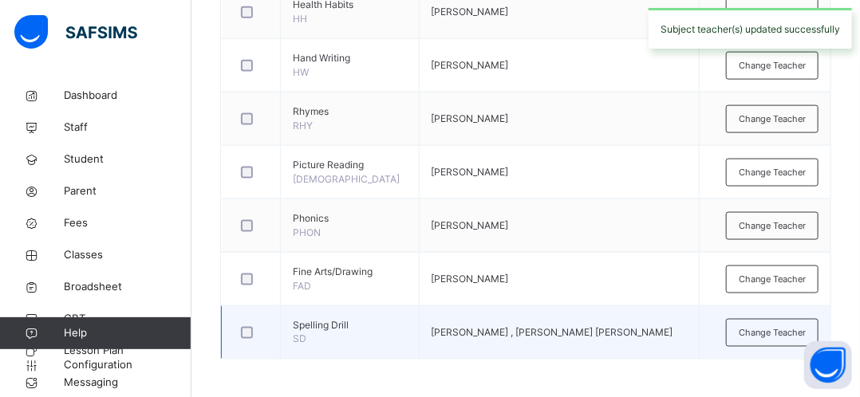
click at [545, 331] on span "[PERSON_NAME] , [PERSON_NAME] [PERSON_NAME]" at bounding box center [552, 332] width 242 height 12
click at [545, 330] on span "[PERSON_NAME] , [PERSON_NAME] [PERSON_NAME]" at bounding box center [552, 332] width 242 height 12
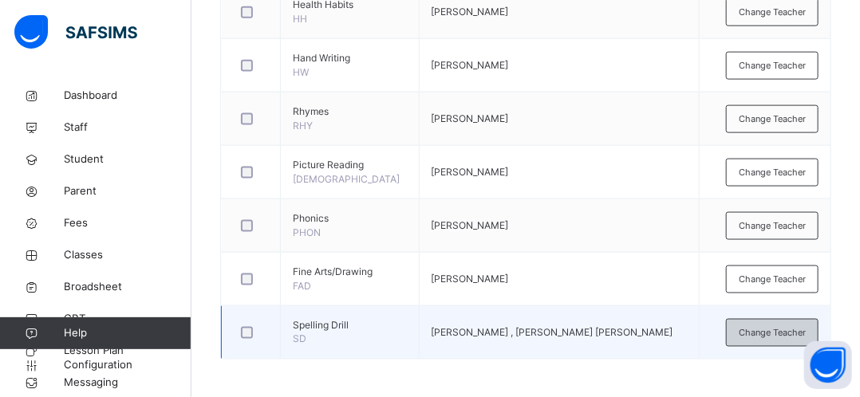
click at [770, 319] on div "Change Teacher" at bounding box center [772, 333] width 93 height 28
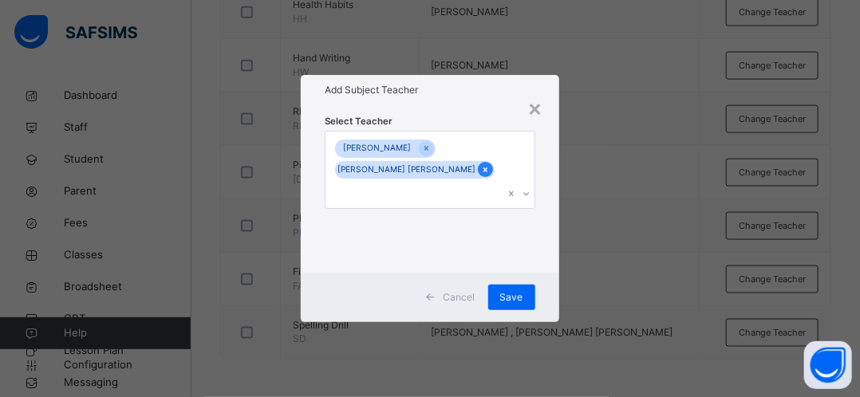
click at [478, 177] on div at bounding box center [485, 169] width 15 height 15
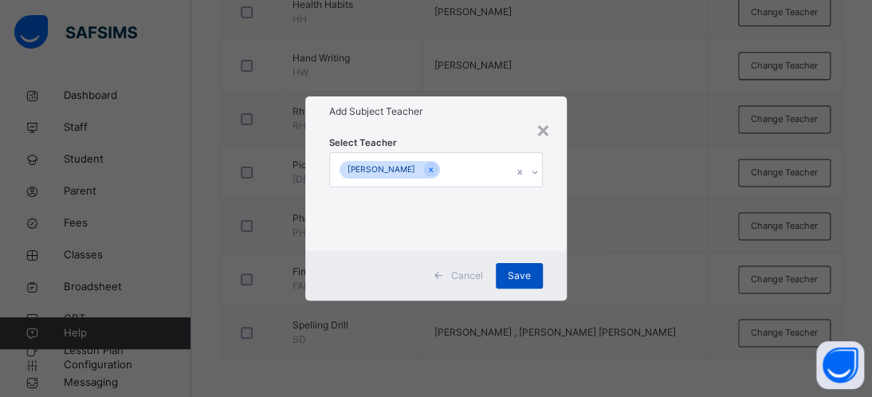
click at [514, 272] on span "Save" at bounding box center [519, 276] width 23 height 14
click at [514, 273] on span "Save" at bounding box center [519, 276] width 23 height 14
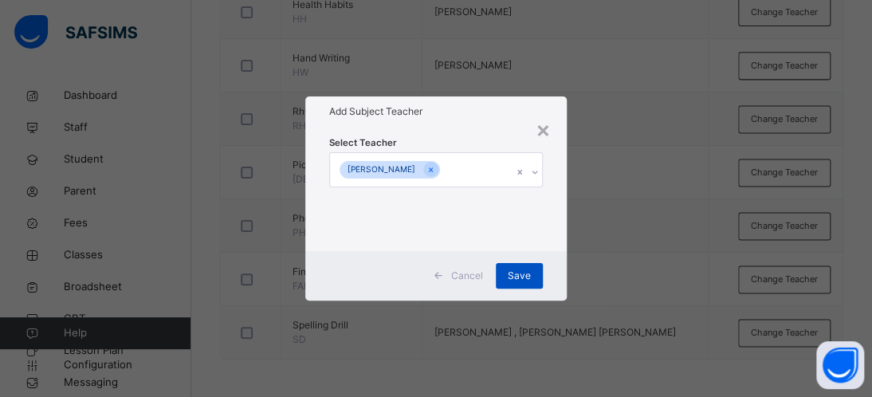
click at [514, 273] on span "Save" at bounding box center [519, 276] width 23 height 14
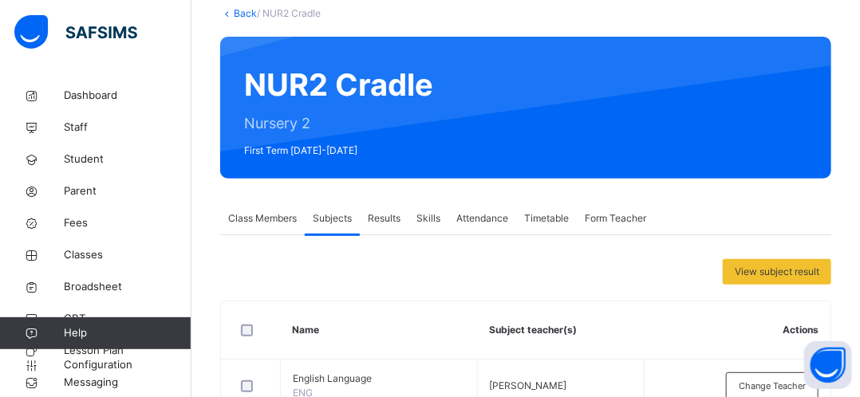
scroll to position [45, 0]
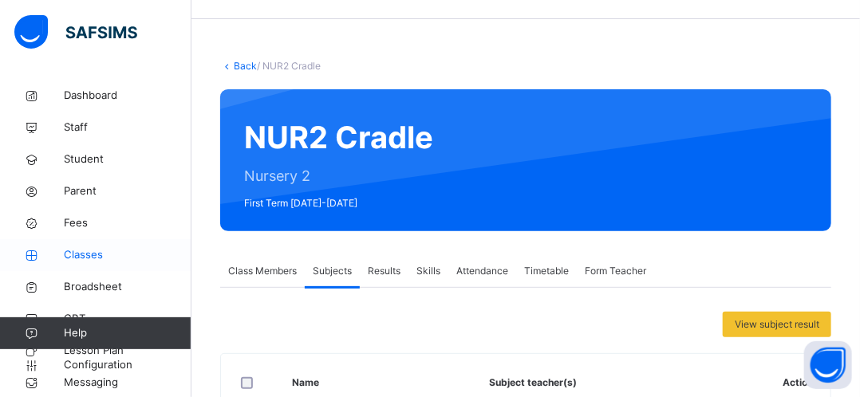
click at [91, 264] on link "Classes" at bounding box center [95, 255] width 191 height 32
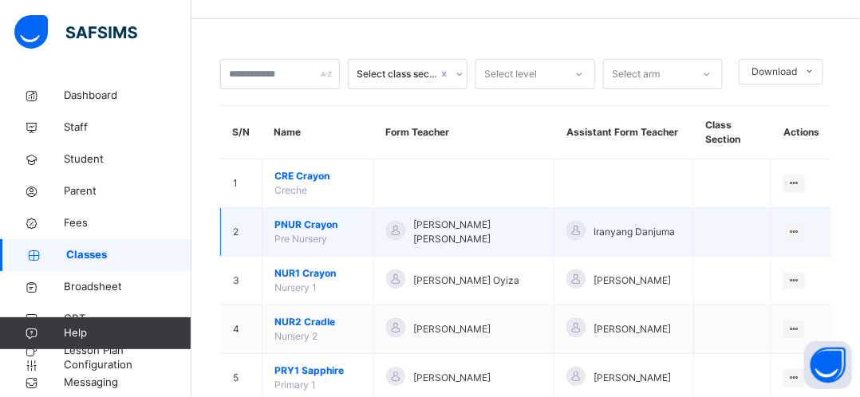
click at [305, 237] on span "Pre Nursery" at bounding box center [300, 239] width 53 height 12
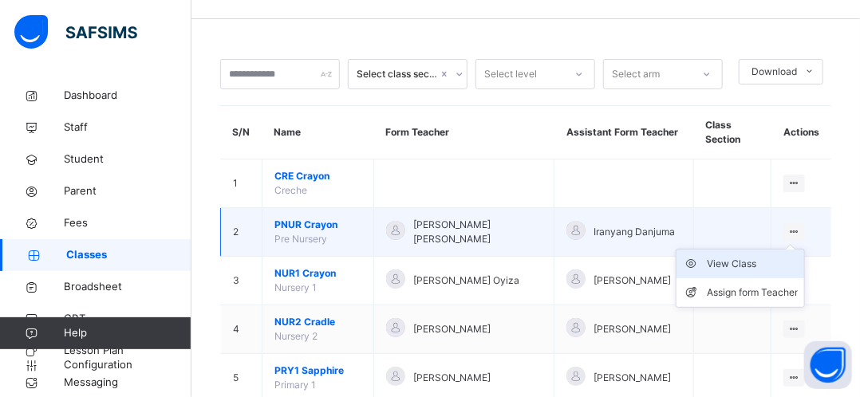
click at [766, 266] on div "View Class" at bounding box center [752, 264] width 91 height 16
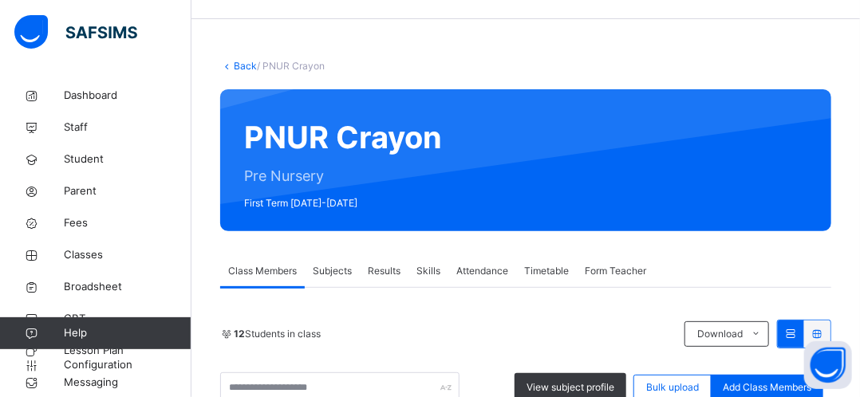
click at [343, 262] on div "Subjects" at bounding box center [332, 271] width 55 height 32
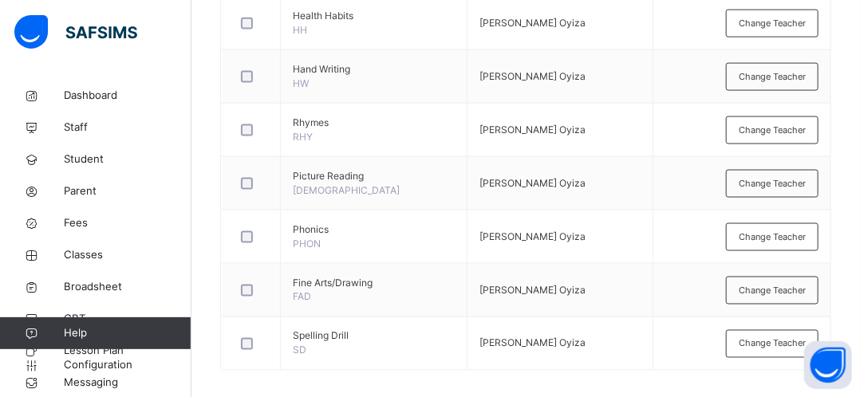
scroll to position [792, 0]
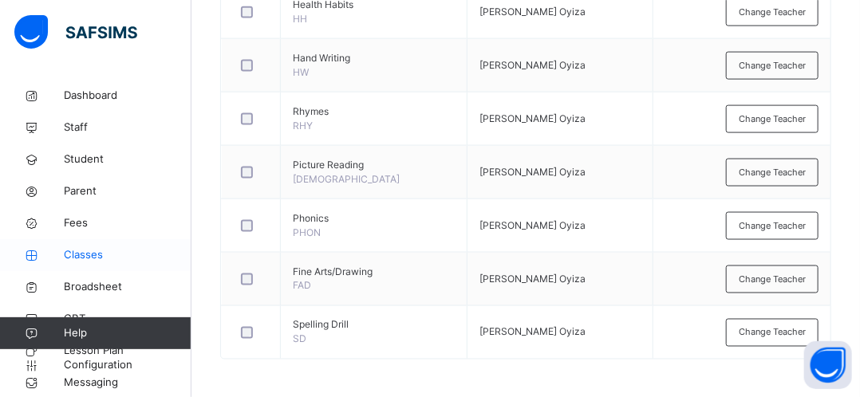
click at [108, 256] on span "Classes" at bounding box center [128, 255] width 128 height 16
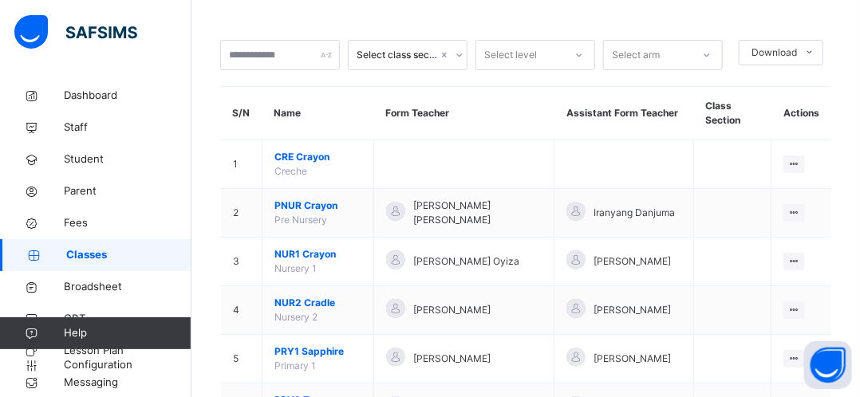
scroll to position [491, 0]
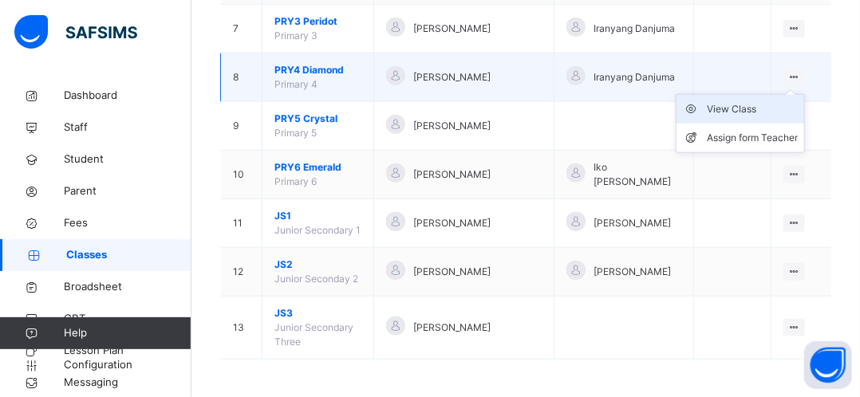
click at [772, 115] on li "View Class" at bounding box center [740, 109] width 128 height 29
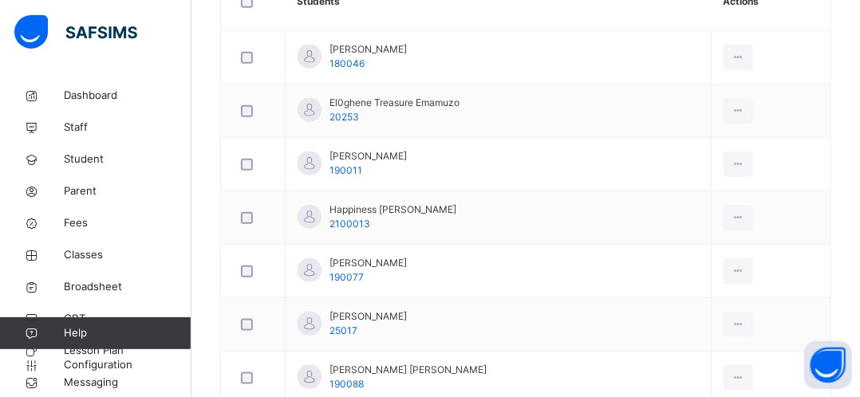
scroll to position [140, 0]
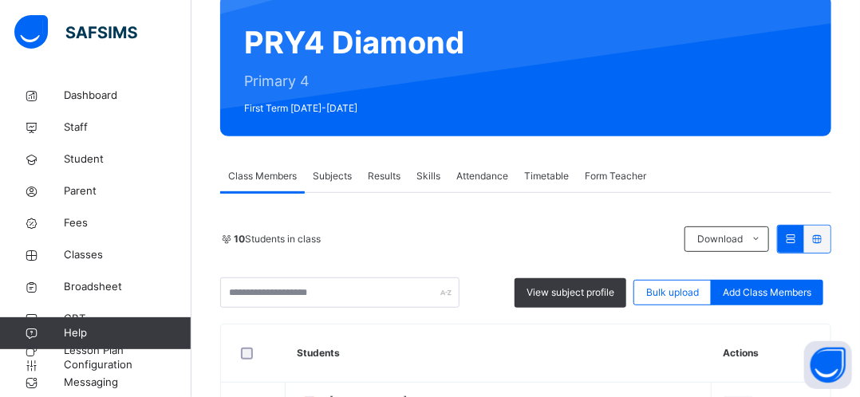
click at [335, 176] on span "Subjects" at bounding box center [332, 176] width 39 height 14
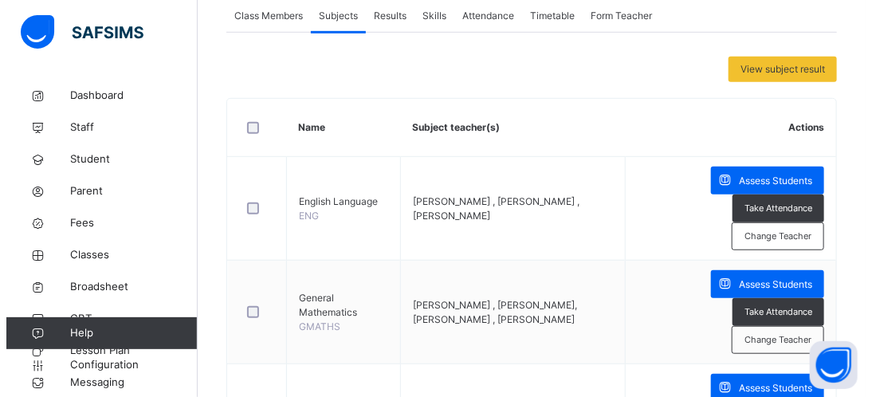
scroll to position [332, 0]
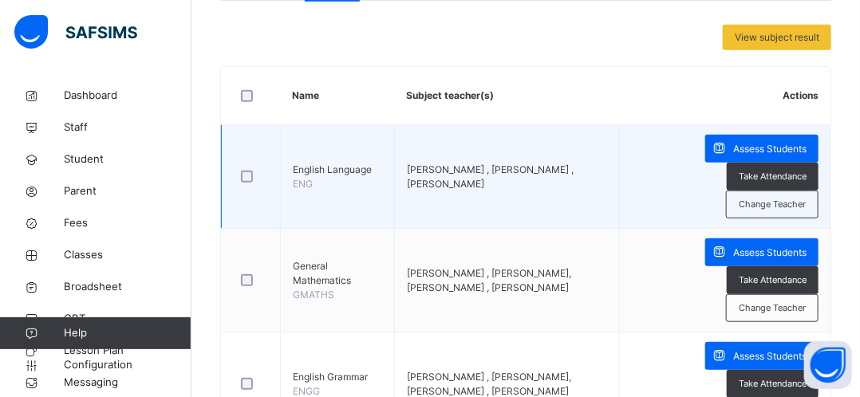
click at [638, 199] on td "Assess Students Take Attendance Change Teacher" at bounding box center [724, 177] width 211 height 104
click at [679, 192] on td "Assess Students Take Attendance Change Teacher" at bounding box center [724, 177] width 211 height 104
click at [787, 205] on span "Change Teacher" at bounding box center [772, 205] width 67 height 14
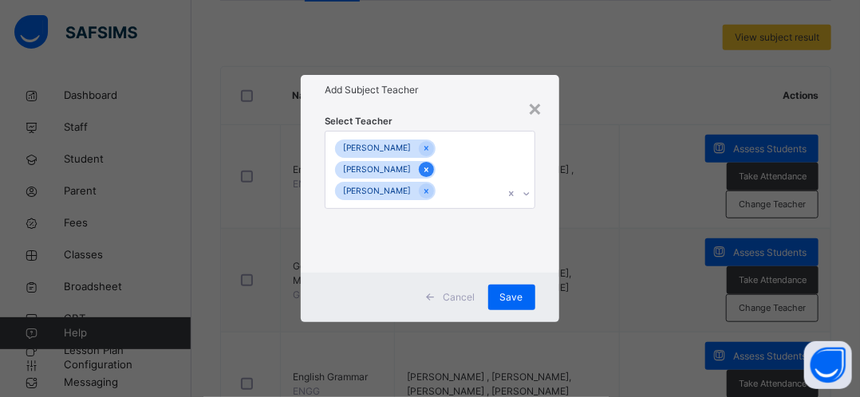
click at [431, 169] on icon at bounding box center [426, 169] width 9 height 11
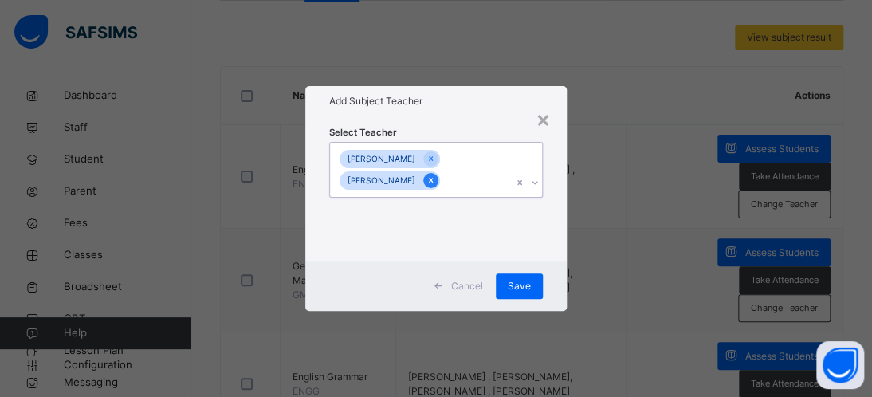
click at [435, 180] on icon at bounding box center [431, 180] width 9 height 11
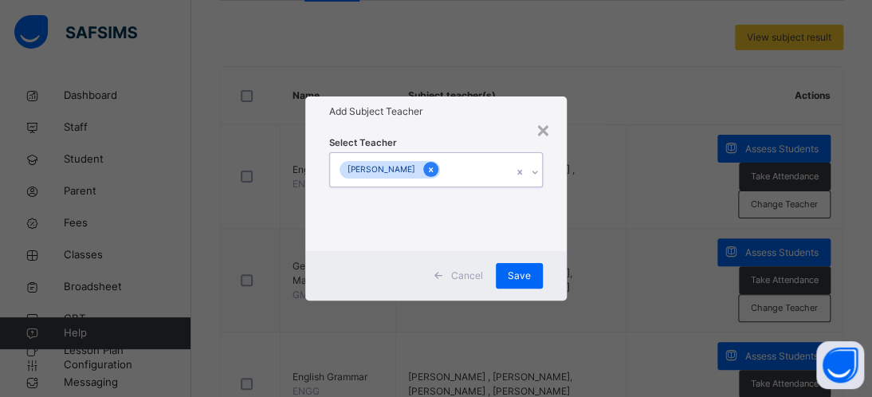
click at [427, 171] on icon at bounding box center [431, 169] width 9 height 11
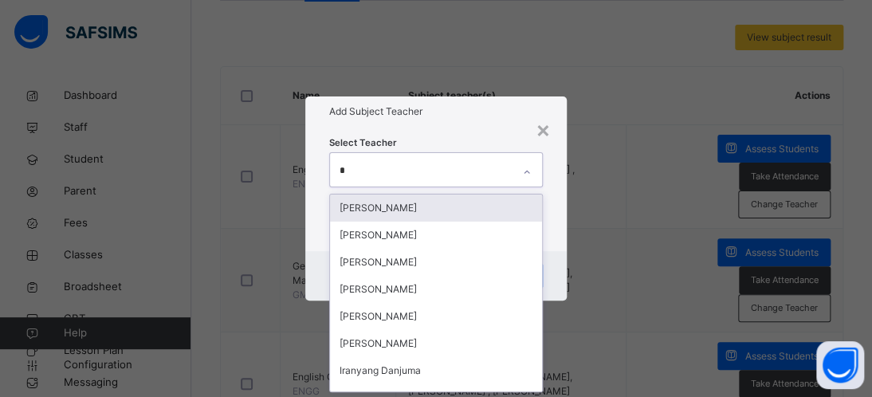
scroll to position [0, 0]
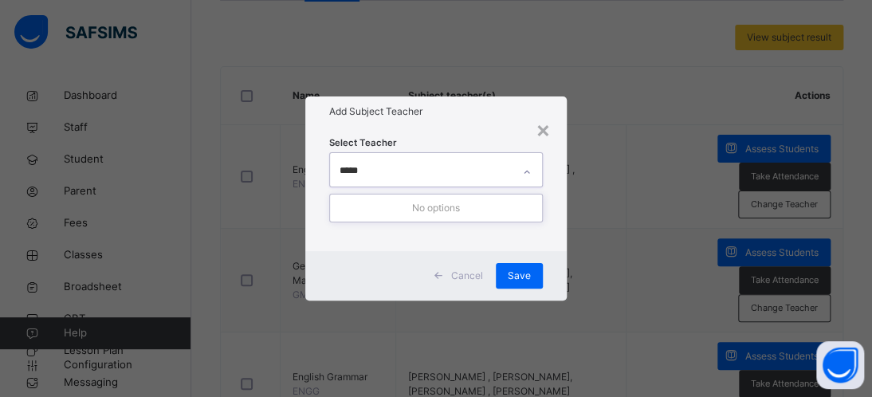
type input "******"
click at [529, 172] on icon at bounding box center [527, 172] width 10 height 16
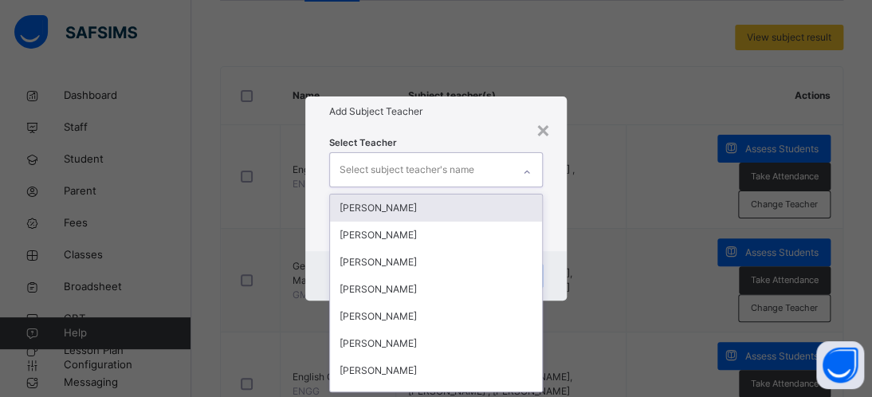
click at [529, 172] on icon at bounding box center [527, 172] width 10 height 16
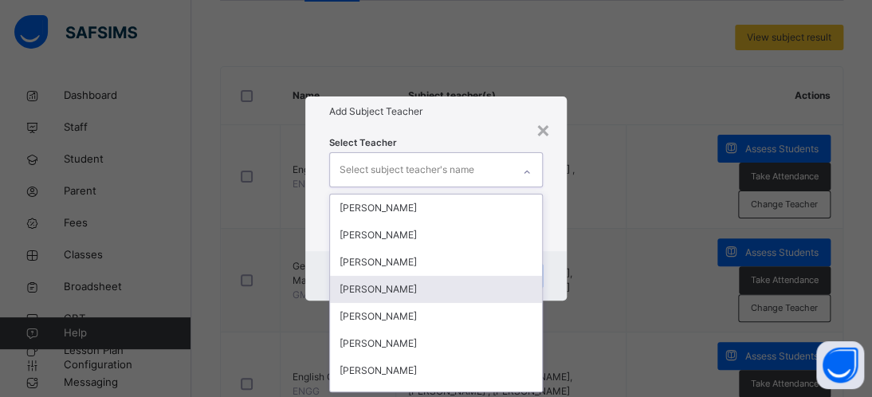
click at [408, 287] on div "[PERSON_NAME]" at bounding box center [436, 289] width 212 height 27
click at [660, 246] on div "× Add Subject Teacher Select Teacher option [PERSON_NAME], selected. option [PE…" at bounding box center [436, 198] width 872 height 397
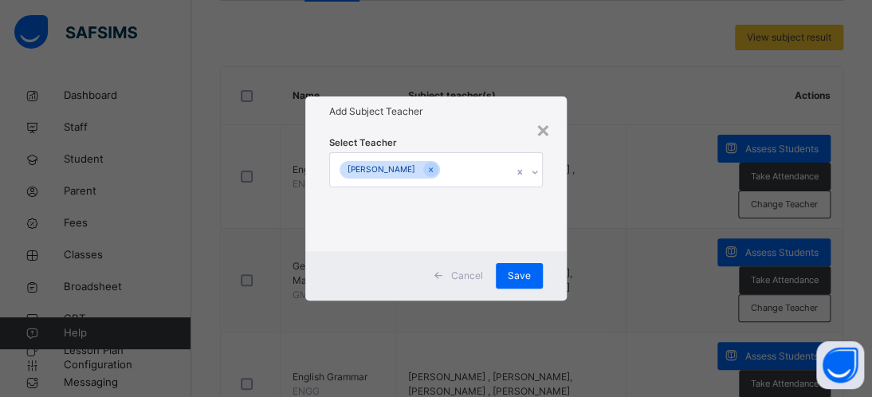
click at [660, 246] on div "× Add Subject Teacher Select Teacher [PERSON_NAME] Cancel Save" at bounding box center [436, 198] width 872 height 397
drag, startPoint x: 514, startPoint y: 278, endPoint x: 421, endPoint y: 230, distance: 104.9
click at [421, 230] on div "Select Teacher [PERSON_NAME]" at bounding box center [436, 189] width 214 height 108
click at [522, 274] on span "Save" at bounding box center [519, 276] width 23 height 14
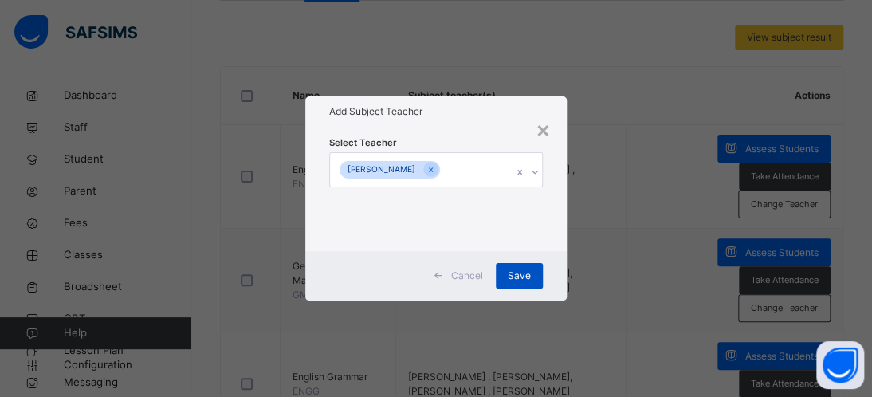
click at [522, 274] on span "Save" at bounding box center [519, 276] width 23 height 14
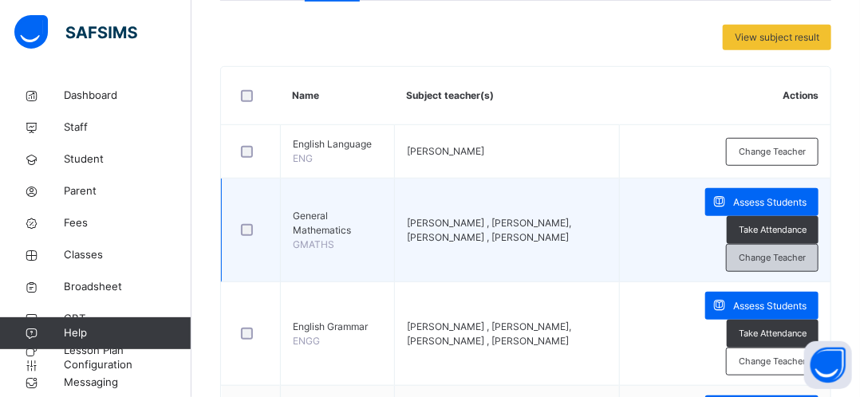
click at [770, 254] on span "Change Teacher" at bounding box center [772, 258] width 67 height 14
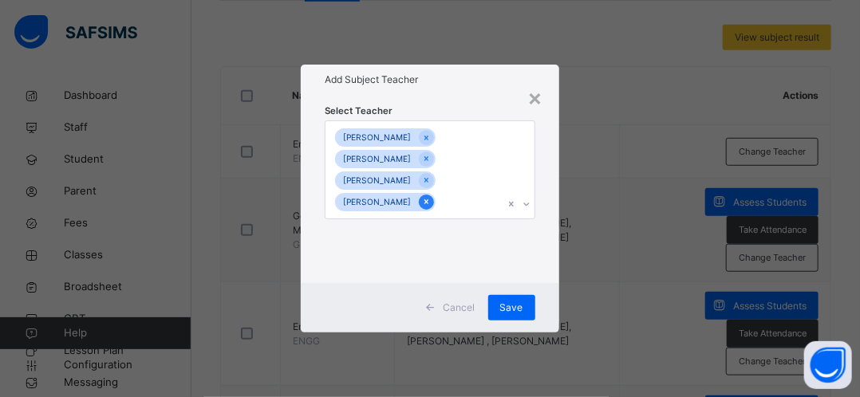
click at [431, 204] on icon at bounding box center [426, 201] width 9 height 11
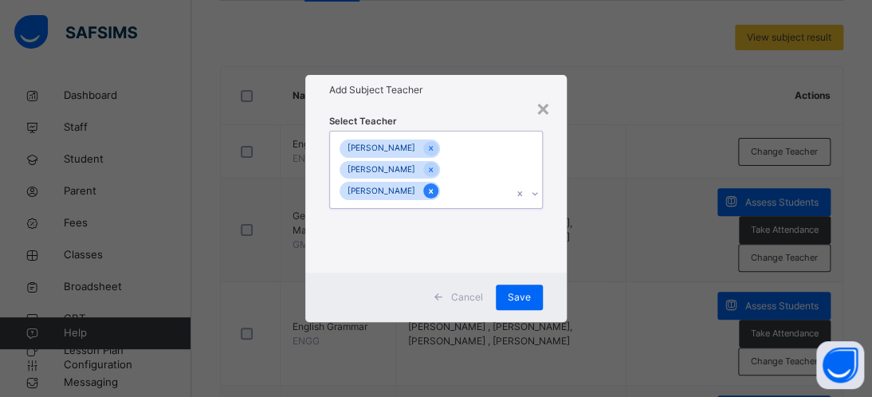
click at [433, 192] on icon at bounding box center [431, 191] width 4 height 5
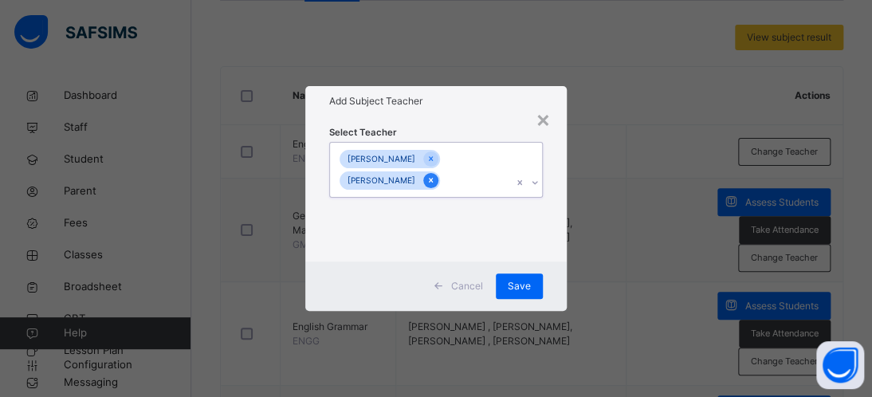
click at [433, 181] on icon at bounding box center [431, 181] width 4 height 5
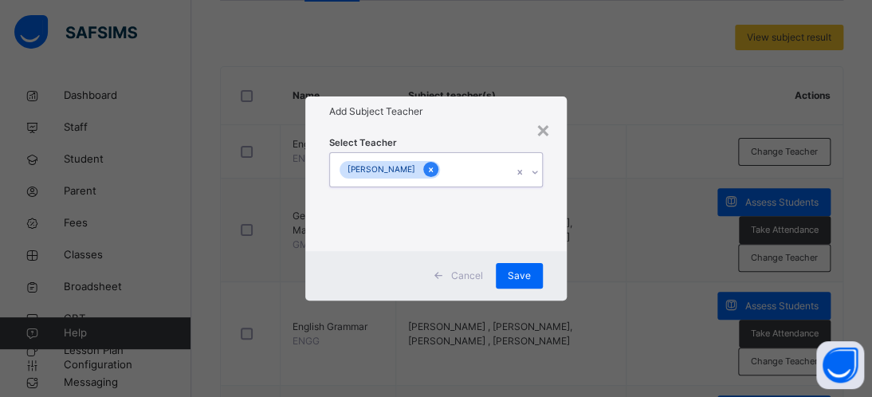
click at [427, 172] on icon at bounding box center [431, 169] width 9 height 11
click at [527, 174] on icon at bounding box center [527, 172] width 10 height 16
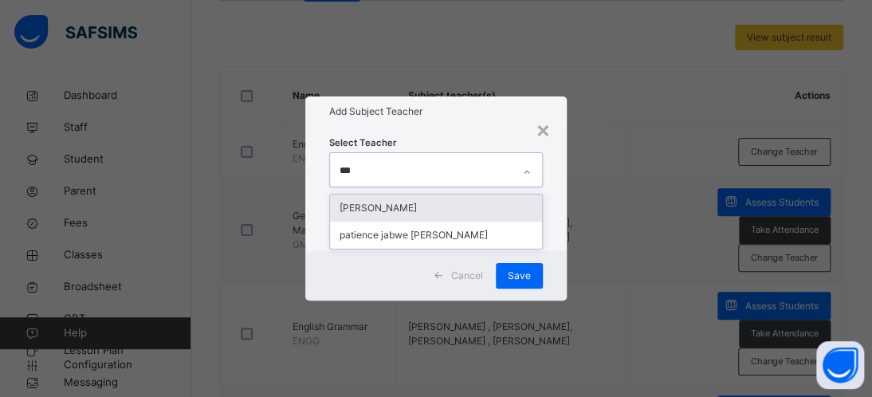
type input "****"
click at [374, 207] on div "[PERSON_NAME]" at bounding box center [436, 208] width 212 height 27
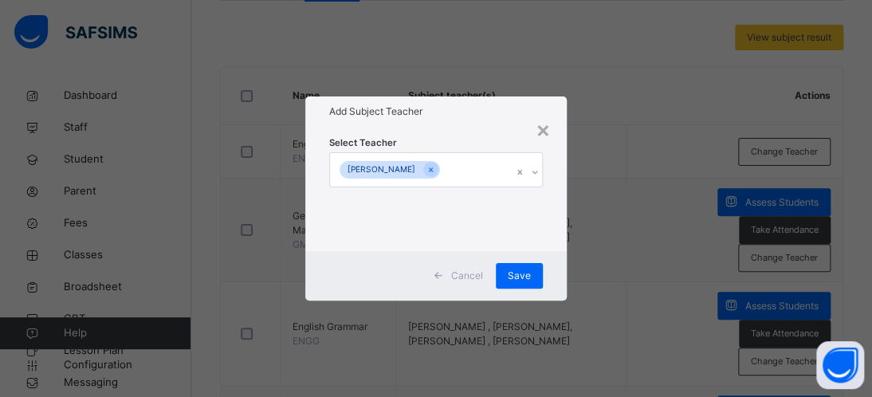
click at [636, 212] on div "× Add Subject Teacher Select Teacher [PERSON_NAME] Cancel Save" at bounding box center [436, 198] width 872 height 397
drag, startPoint x: 521, startPoint y: 278, endPoint x: 507, endPoint y: 272, distance: 14.7
click at [507, 272] on div "Save" at bounding box center [519, 276] width 47 height 26
click at [508, 272] on span "Save" at bounding box center [519, 276] width 23 height 14
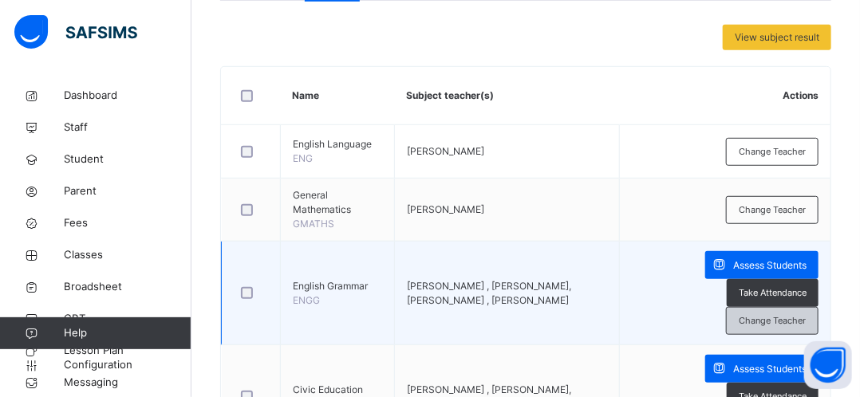
click at [777, 324] on span "Change Teacher" at bounding box center [772, 321] width 67 height 14
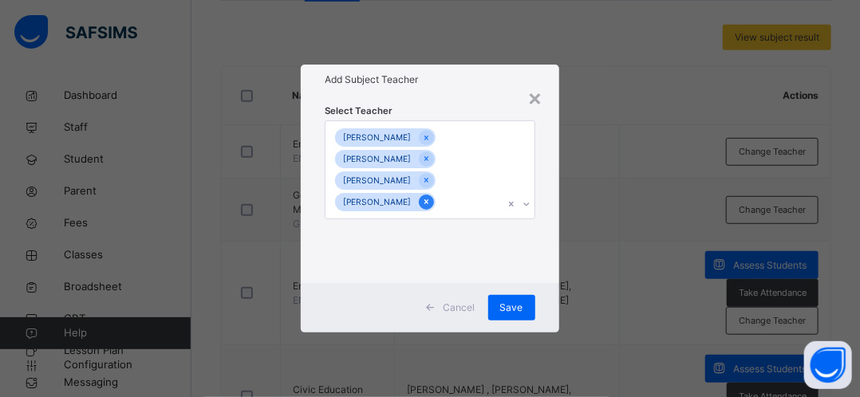
click at [431, 202] on icon at bounding box center [426, 201] width 9 height 11
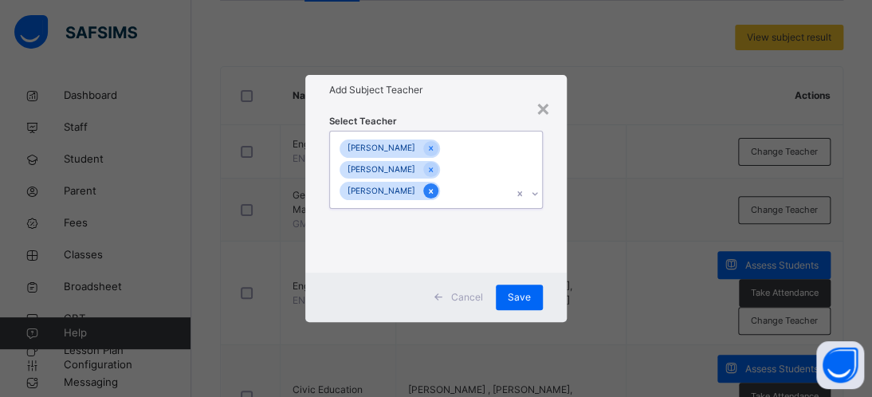
click at [435, 192] on icon at bounding box center [431, 191] width 9 height 11
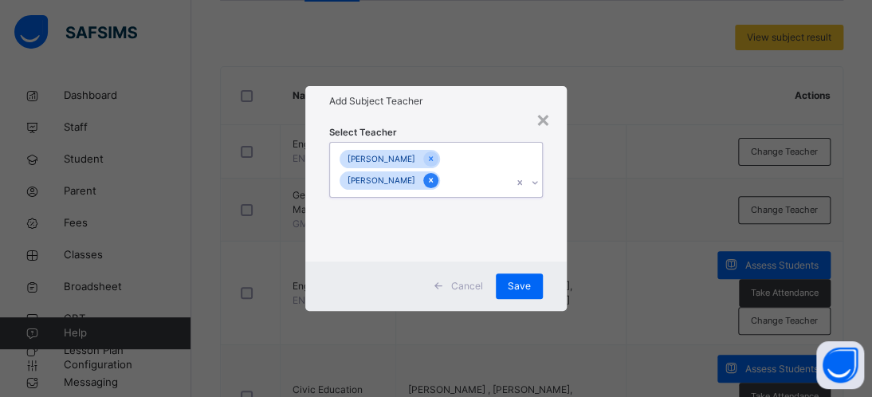
click at [435, 183] on icon at bounding box center [431, 180] width 9 height 11
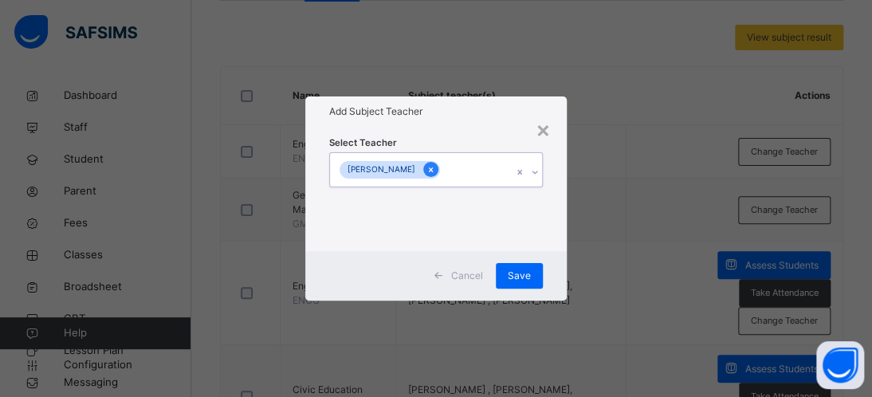
click at [427, 169] on icon at bounding box center [431, 169] width 9 height 11
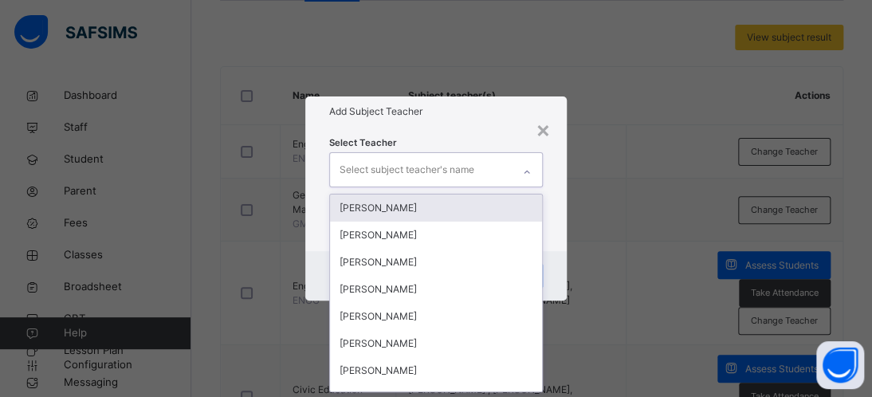
click at [529, 172] on icon at bounding box center [527, 172] width 10 height 16
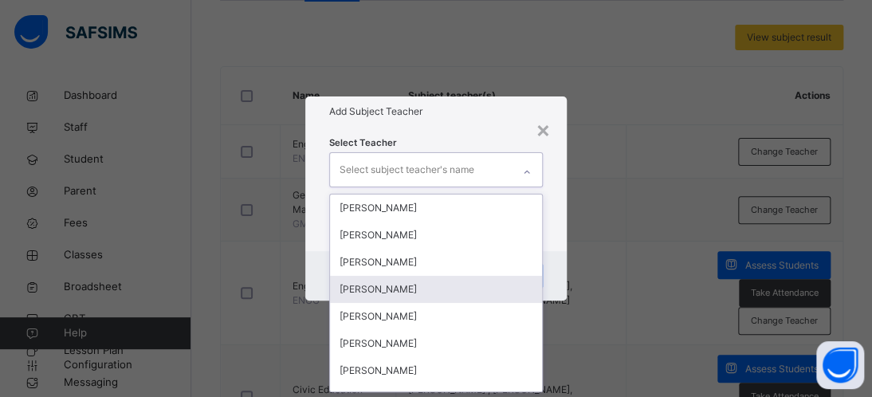
click at [459, 286] on div "[PERSON_NAME]" at bounding box center [436, 289] width 212 height 27
click at [462, 292] on div "[PERSON_NAME]" at bounding box center [436, 289] width 212 height 27
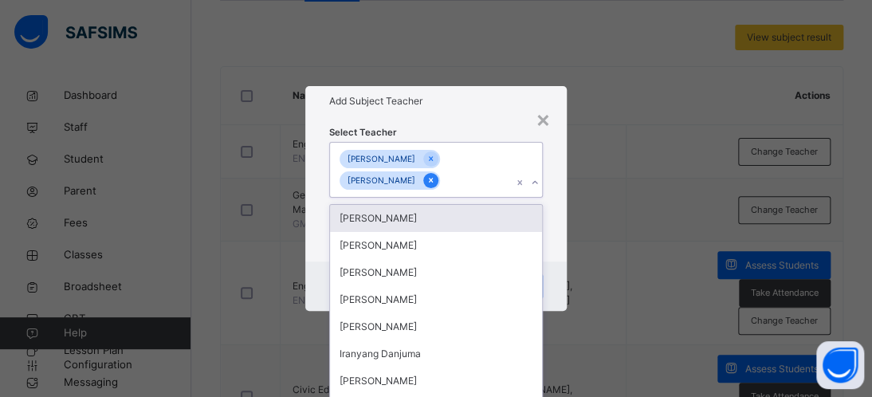
click at [427, 181] on icon at bounding box center [431, 180] width 9 height 11
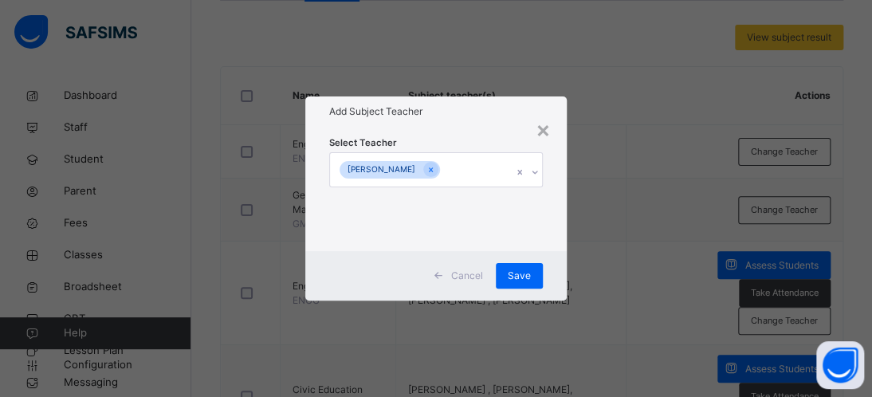
click at [630, 227] on div "× Add Subject Teacher Select Teacher [PERSON_NAME] Cancel Save" at bounding box center [436, 198] width 872 height 397
click at [530, 275] on span "Save" at bounding box center [519, 276] width 23 height 14
click at [530, 275] on div "Save" at bounding box center [519, 276] width 47 height 26
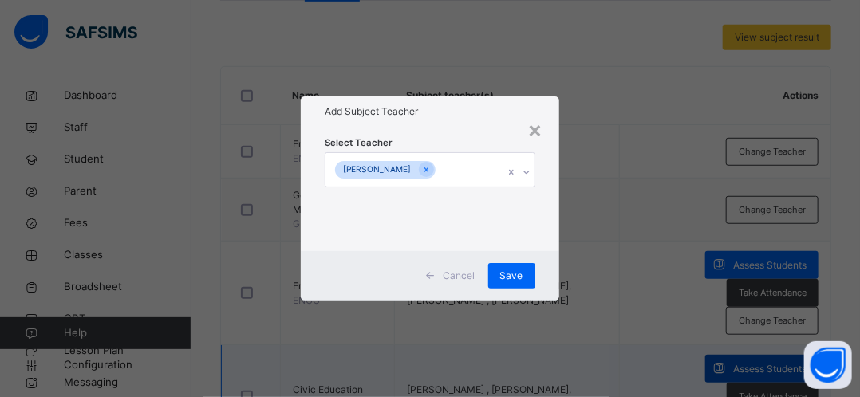
click at [778, 362] on span "Assess Students" at bounding box center [769, 369] width 73 height 14
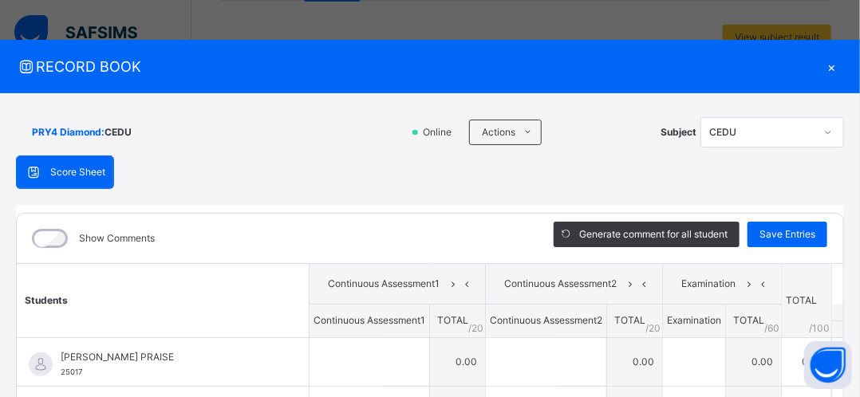
click at [782, 323] on th "TOTAL /100" at bounding box center [807, 301] width 50 height 74
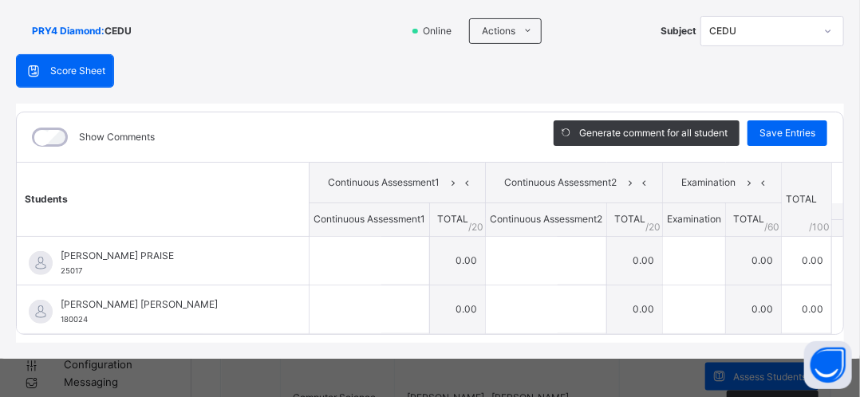
click at [845, 14] on div "PRY4 Diamond : CEDU Online Actions Download Empty Score Sheet Upload/map score …" at bounding box center [430, 175] width 860 height 367
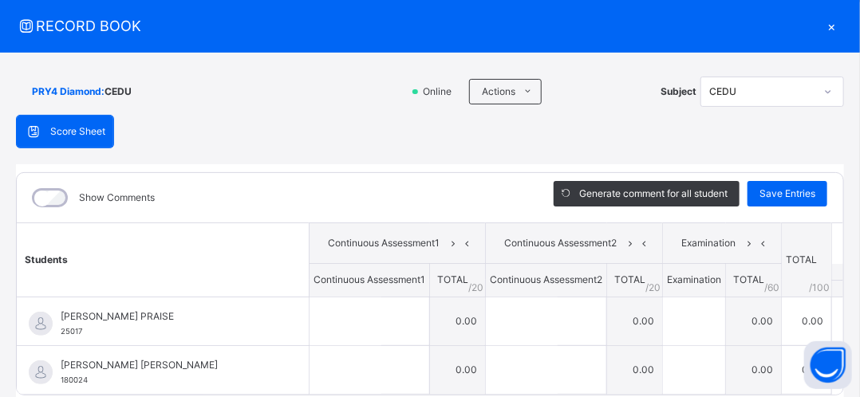
scroll to position [0, 0]
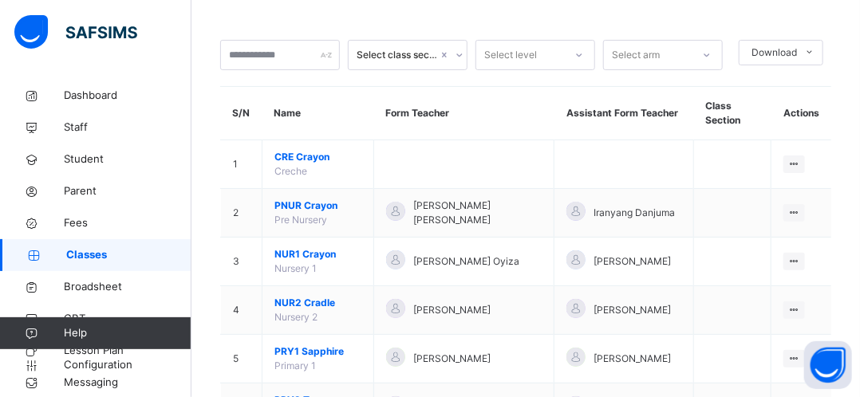
scroll to position [481, 0]
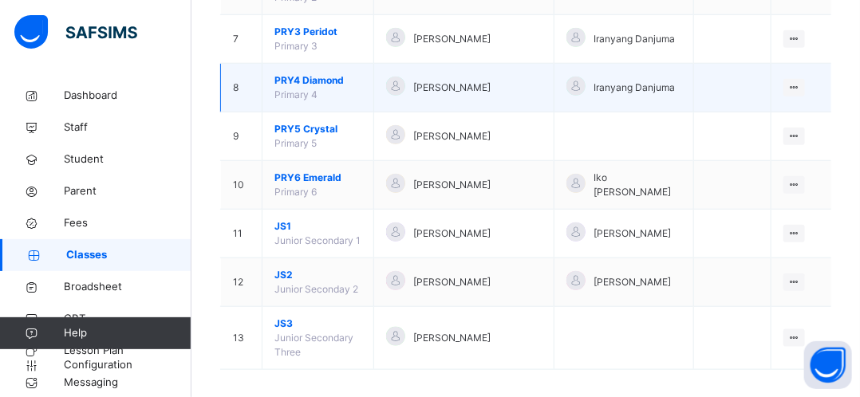
click at [374, 89] on td "PRY4 Diamond Primary 4" at bounding box center [318, 88] width 112 height 49
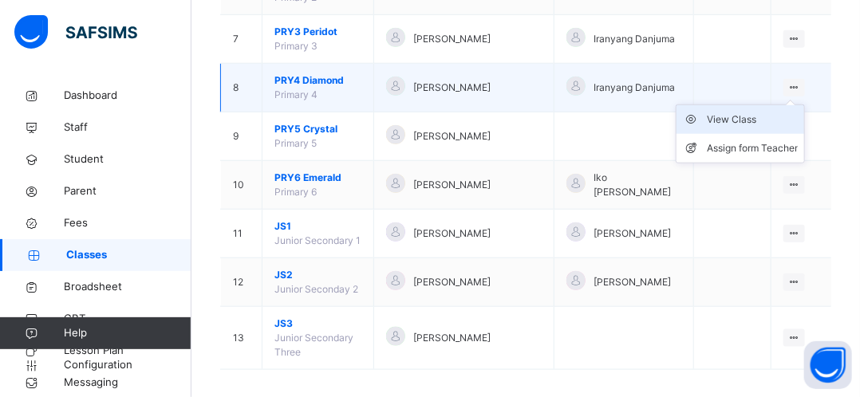
click at [778, 112] on div "View Class" at bounding box center [752, 120] width 91 height 16
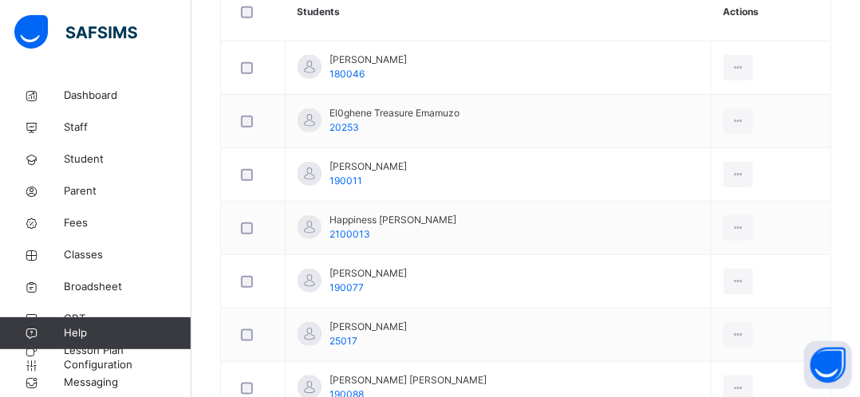
scroll to position [258, 0]
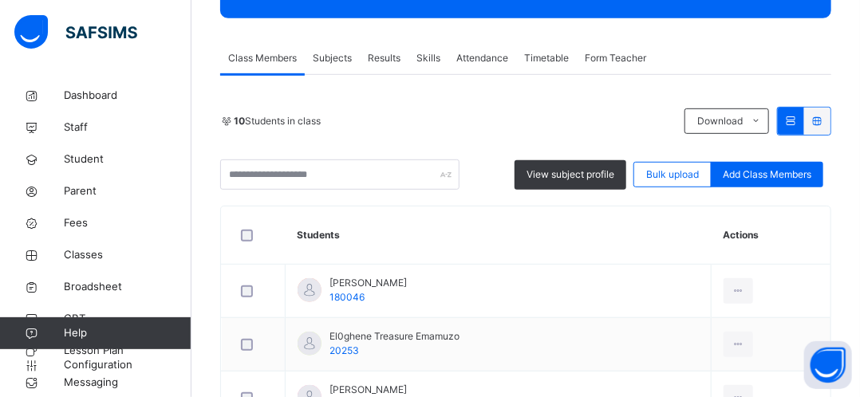
click at [339, 59] on span "Subjects" at bounding box center [332, 58] width 39 height 14
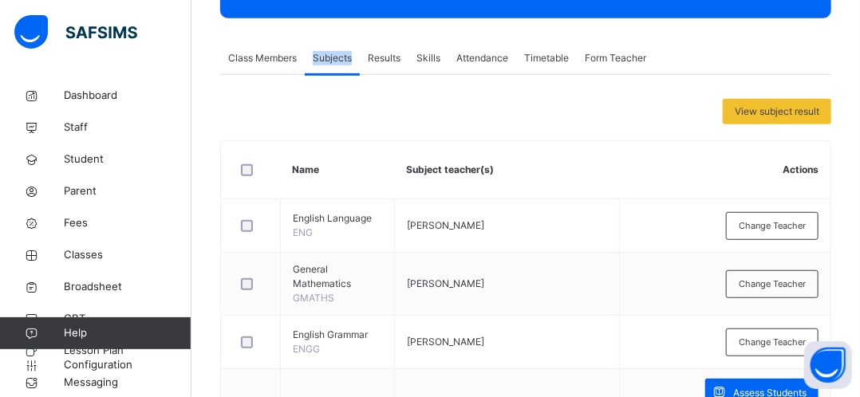
click at [339, 59] on span "Subjects" at bounding box center [332, 58] width 39 height 14
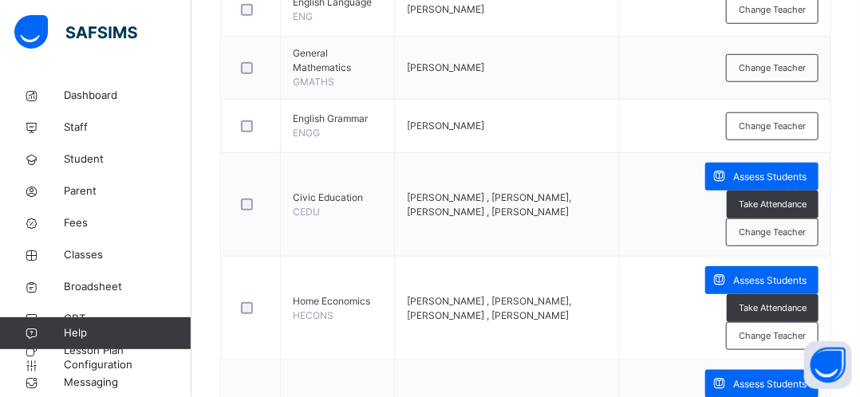
scroll to position [481, 0]
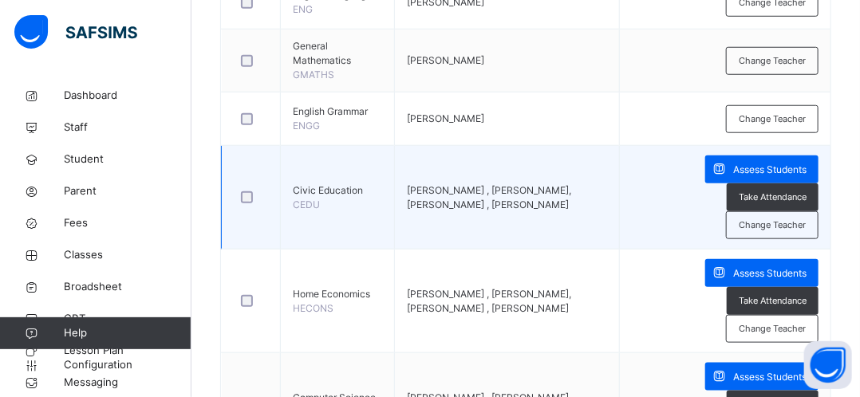
click at [555, 197] on span "[PERSON_NAME] , [PERSON_NAME], [PERSON_NAME] , [PERSON_NAME]" at bounding box center [489, 197] width 164 height 26
click at [790, 224] on span "Change Teacher" at bounding box center [772, 226] width 67 height 14
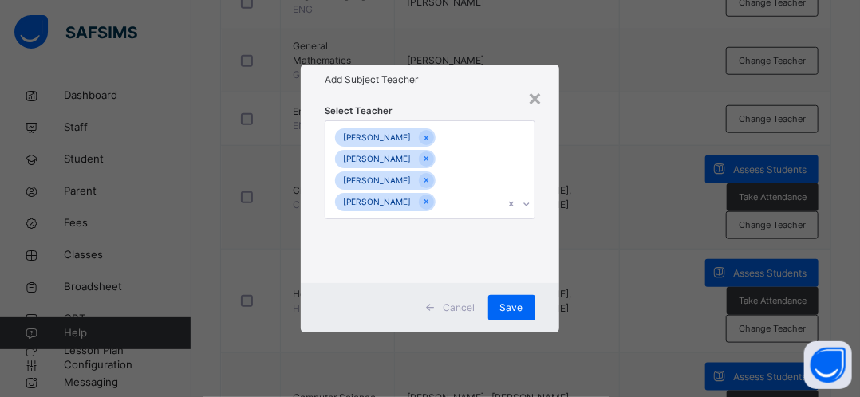
click at [528, 207] on icon at bounding box center [527, 204] width 10 height 16
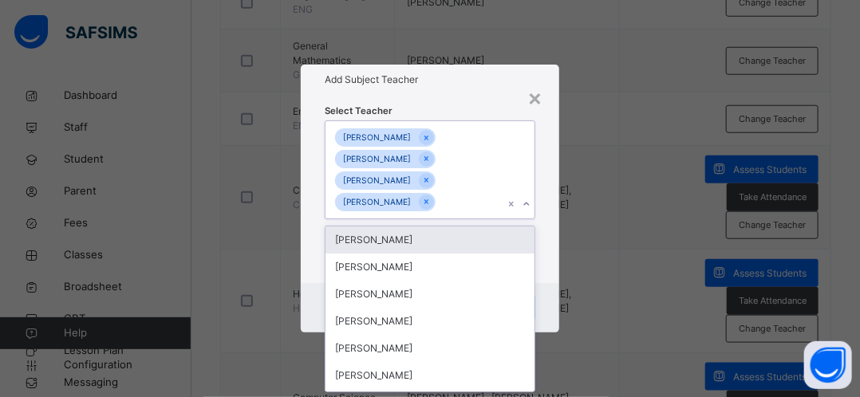
scroll to position [0, 0]
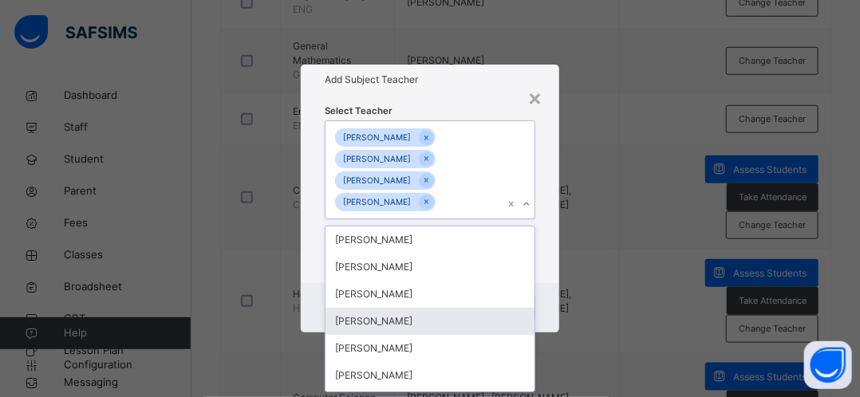
click at [399, 323] on div "[PERSON_NAME]" at bounding box center [429, 321] width 208 height 27
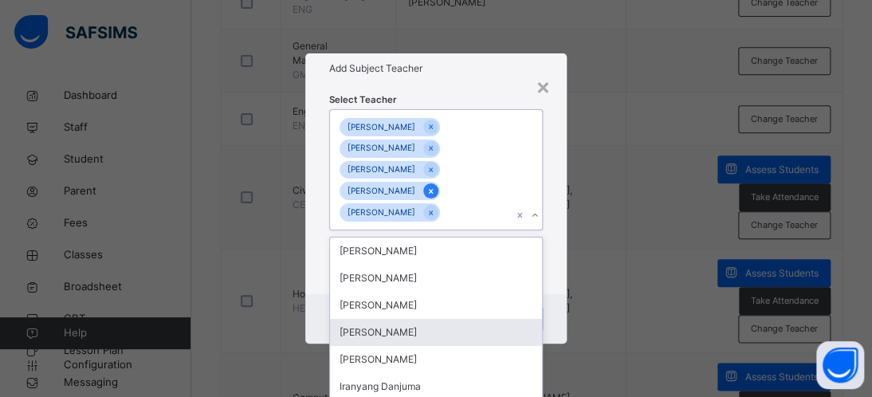
click at [439, 196] on div at bounding box center [430, 190] width 15 height 15
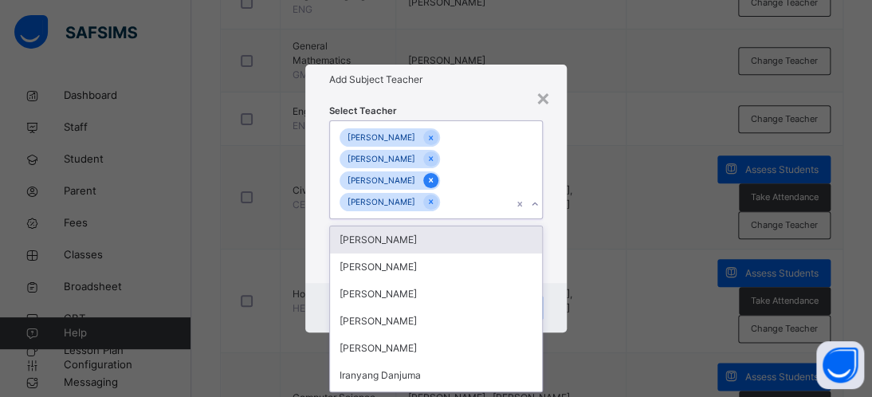
click at [435, 186] on icon at bounding box center [431, 180] width 9 height 11
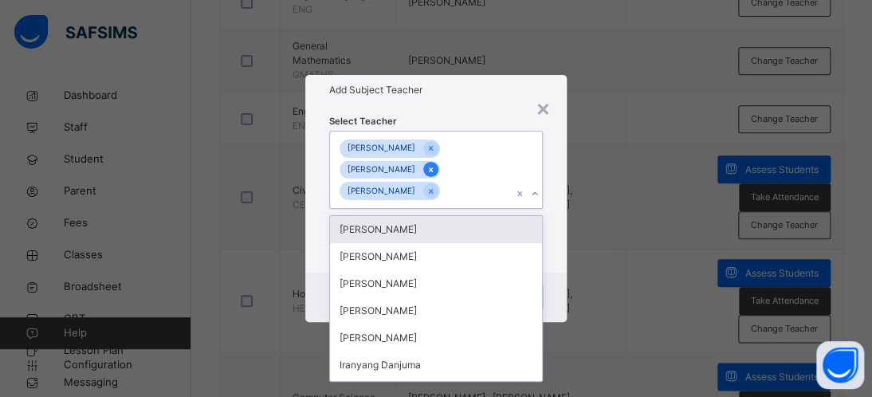
click at [435, 167] on icon at bounding box center [431, 169] width 9 height 11
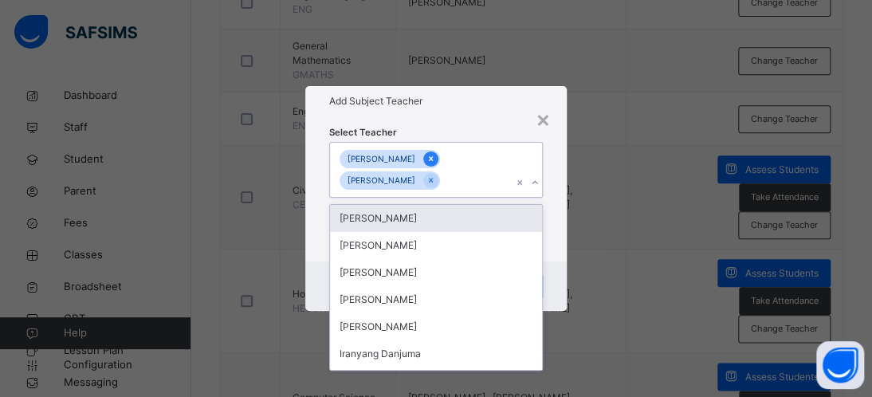
click at [427, 160] on icon at bounding box center [431, 158] width 9 height 11
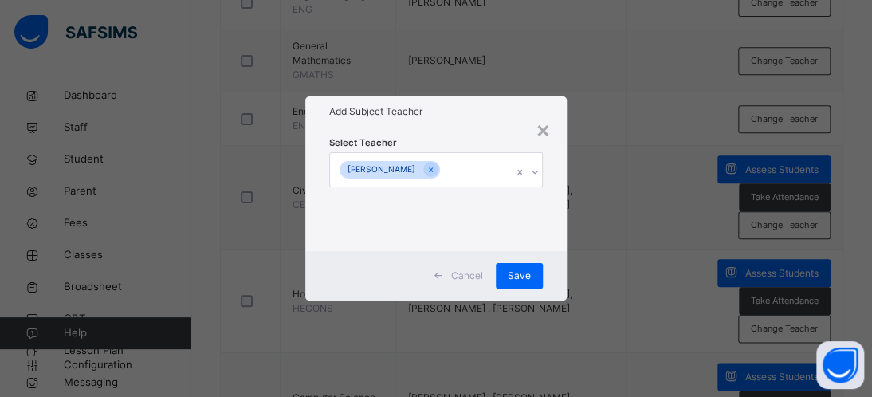
click at [610, 197] on div "× Add Subject Teacher Select Teacher [PERSON_NAME] Cancel Save" at bounding box center [436, 198] width 872 height 397
click at [520, 275] on span "Save" at bounding box center [519, 276] width 23 height 14
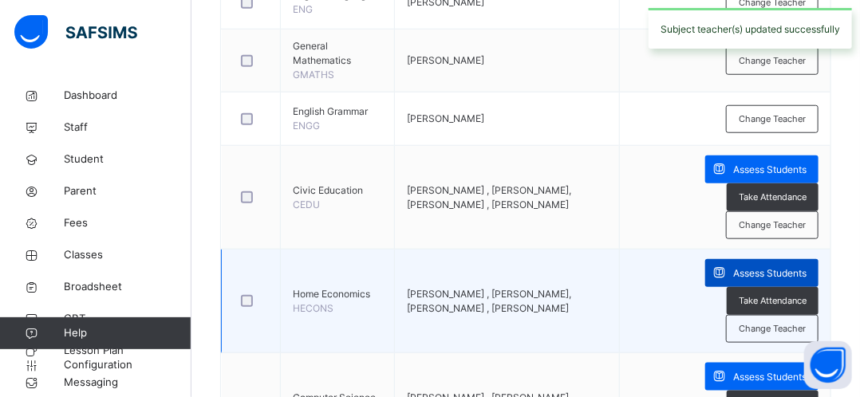
click at [774, 266] on span "Assess Students" at bounding box center [769, 273] width 73 height 14
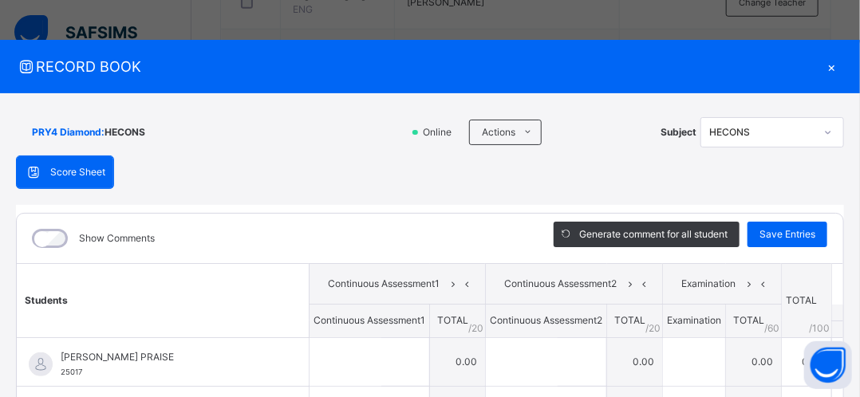
click at [825, 64] on div "×" at bounding box center [832, 67] width 24 height 22
click at [818, 64] on div "Change Teacher" at bounding box center [772, 61] width 93 height 28
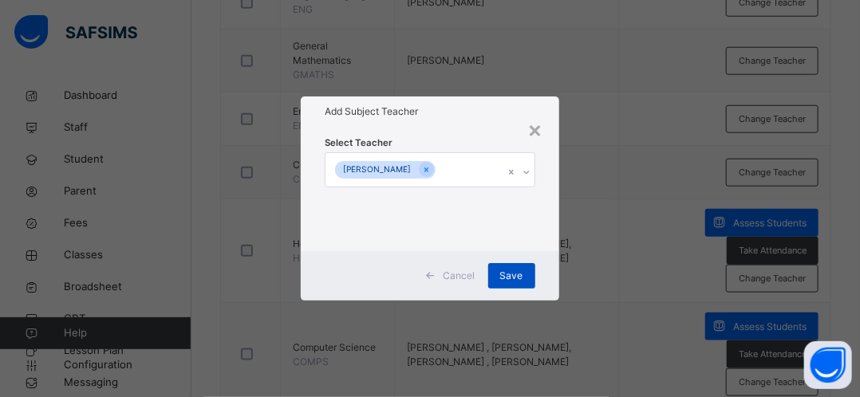
click at [525, 266] on div "Save" at bounding box center [511, 276] width 47 height 26
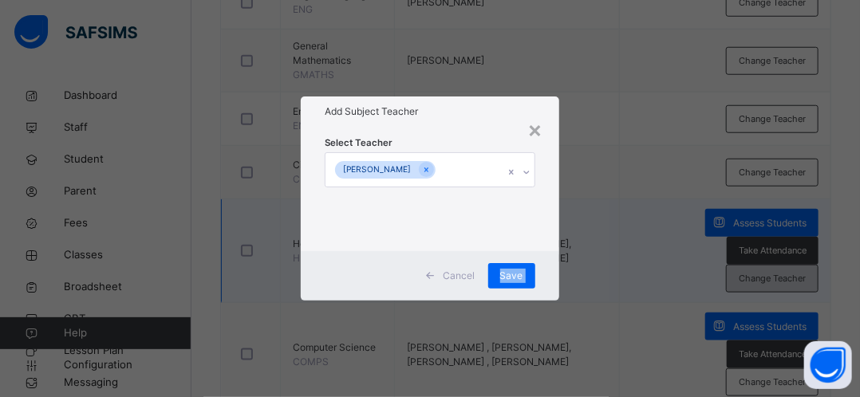
click at [769, 276] on span "Change Teacher" at bounding box center [772, 279] width 67 height 14
click at [769, 276] on div "× Add Subject Teacher Select Teacher [PERSON_NAME] Cancel Save" at bounding box center [430, 198] width 860 height 397
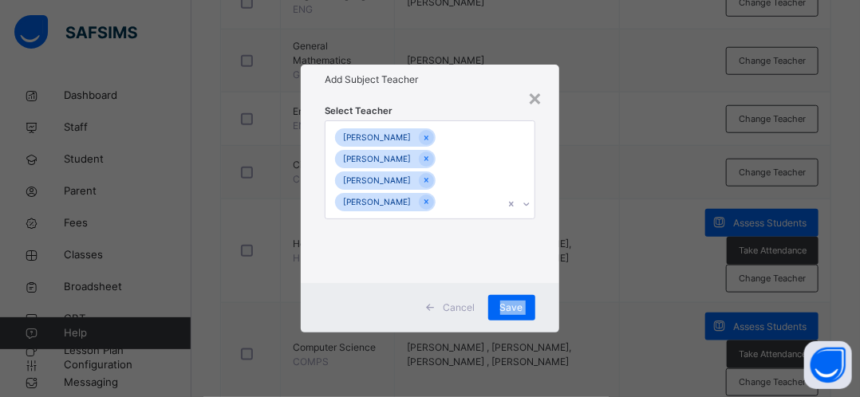
click at [530, 203] on icon at bounding box center [527, 204] width 10 height 16
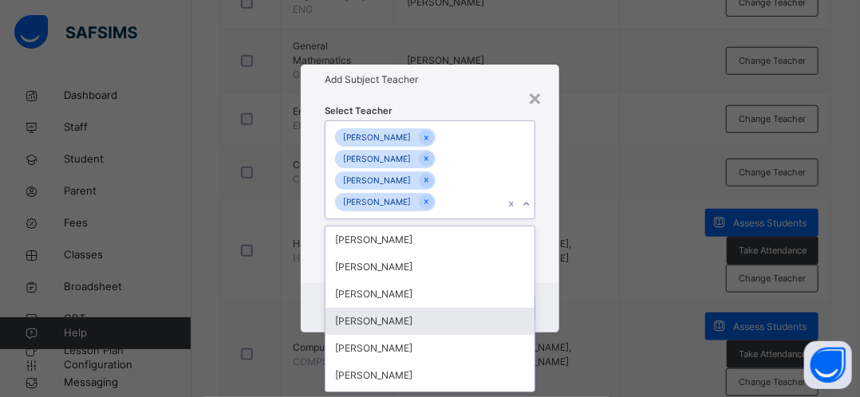
click at [435, 319] on div "[PERSON_NAME]" at bounding box center [429, 321] width 208 height 27
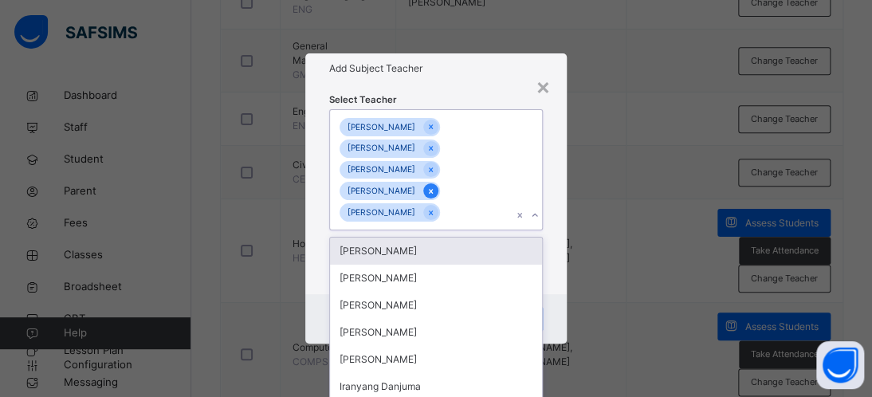
click at [435, 189] on icon at bounding box center [431, 191] width 9 height 11
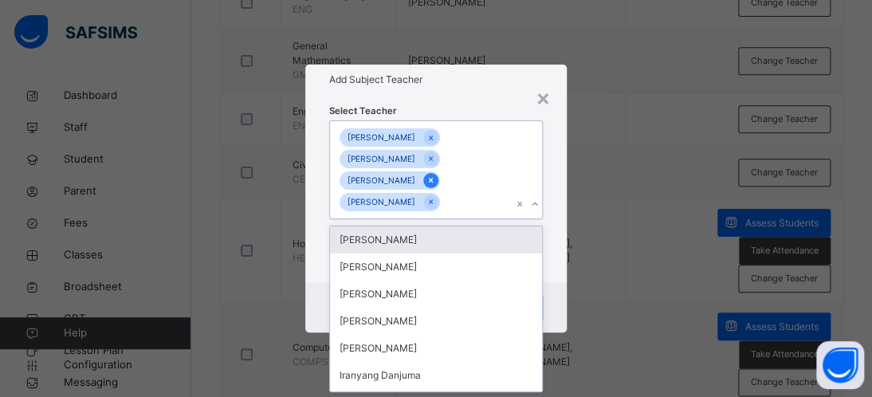
click at [433, 179] on icon at bounding box center [431, 180] width 4 height 5
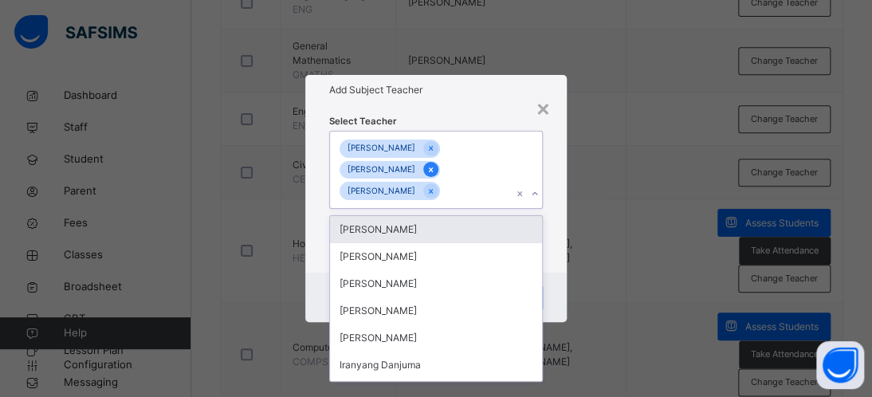
click at [435, 168] on icon at bounding box center [431, 169] width 9 height 11
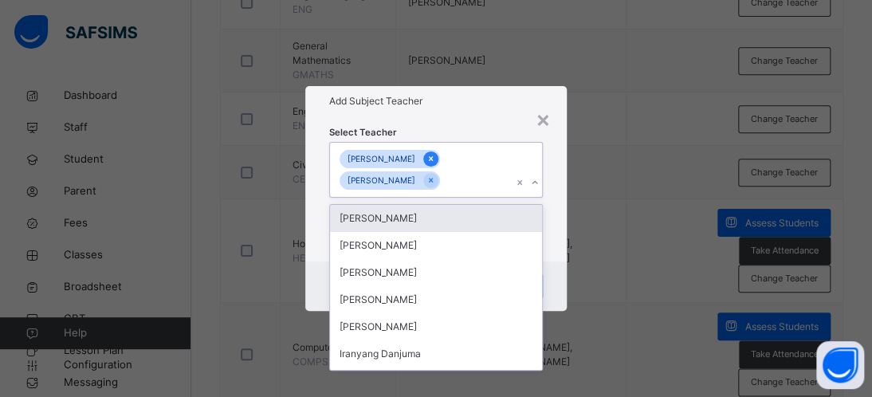
click at [429, 157] on icon at bounding box center [431, 159] width 4 height 5
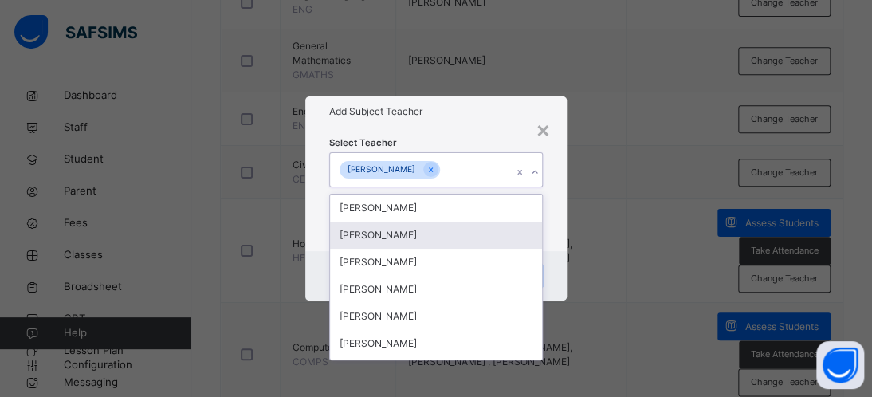
click at [642, 236] on div "× Add Subject Teacher Select Teacher option [PERSON_NAME] , deselected. option …" at bounding box center [436, 198] width 872 height 397
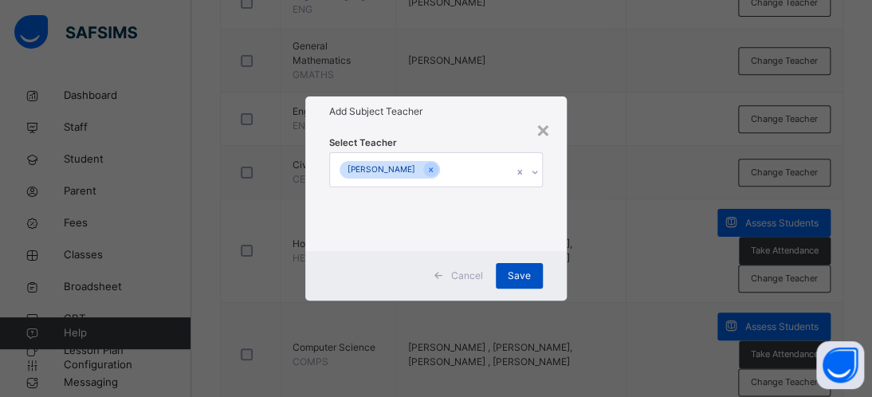
click at [510, 274] on span "Save" at bounding box center [519, 276] width 23 height 14
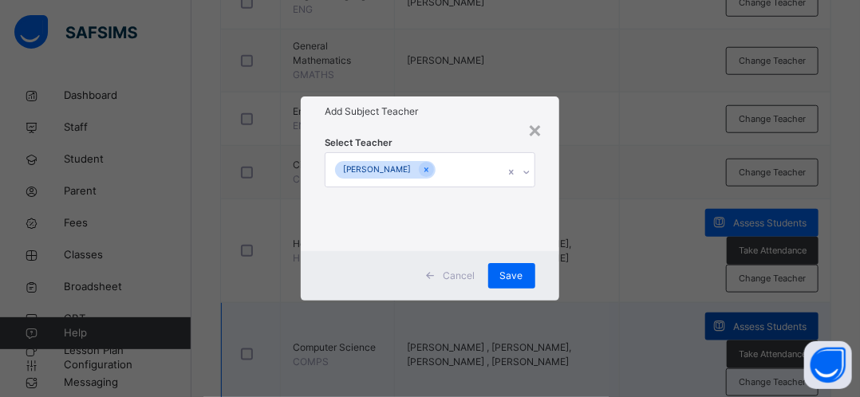
click at [791, 320] on span "Assess Students" at bounding box center [769, 327] width 73 height 14
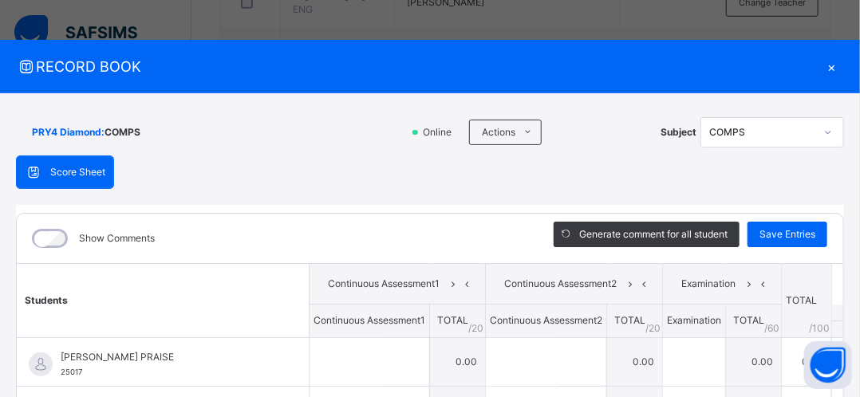
click at [823, 64] on div "×" at bounding box center [832, 67] width 24 height 22
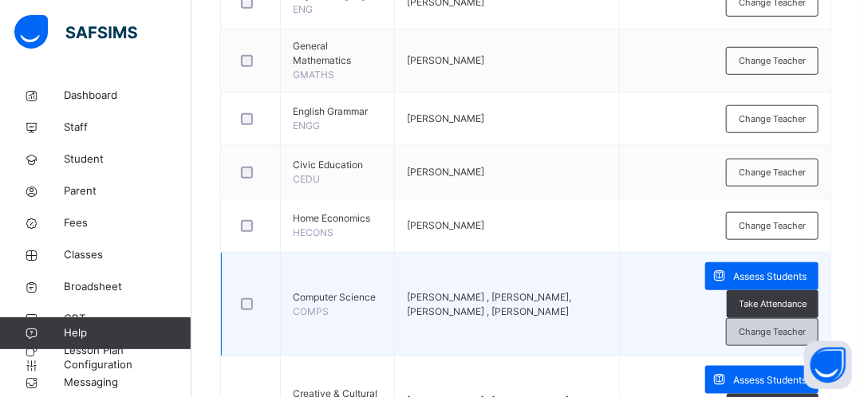
click at [768, 331] on span "Change Teacher" at bounding box center [772, 332] width 67 height 14
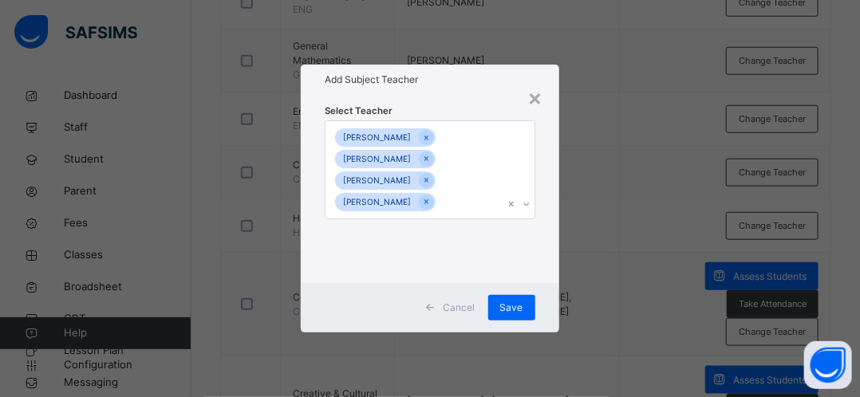
click at [528, 205] on icon at bounding box center [527, 204] width 6 height 3
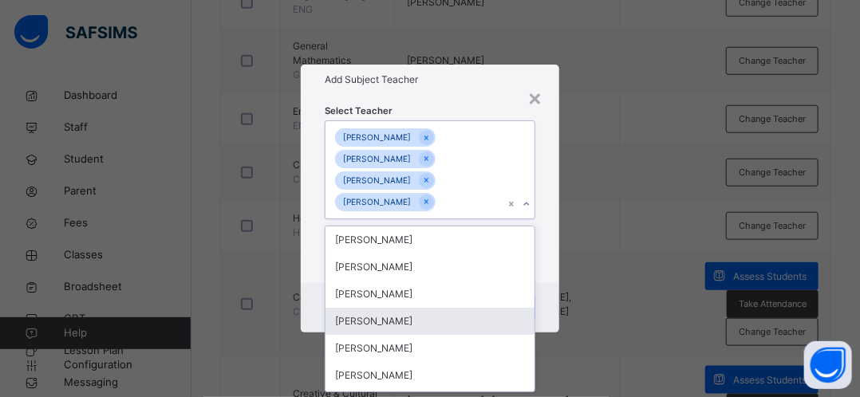
click at [405, 324] on div "[PERSON_NAME]" at bounding box center [429, 321] width 208 height 27
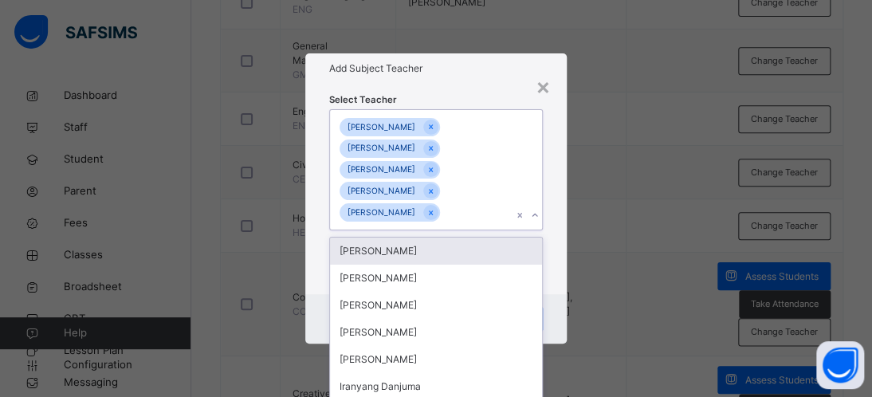
click at [498, 183] on div "[PERSON_NAME] [PERSON_NAME] TIVKAA Chimamaka [PERSON_NAME] chimamaka [PERSON_NA…" at bounding box center [421, 169] width 182 height 119
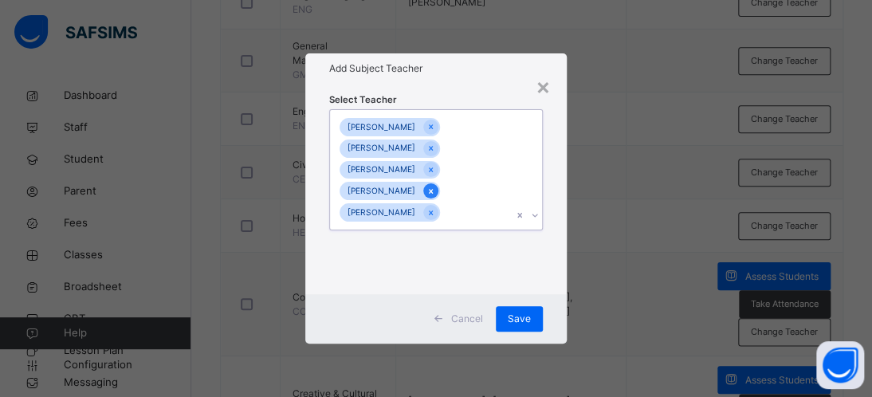
click at [435, 192] on icon at bounding box center [431, 191] width 9 height 11
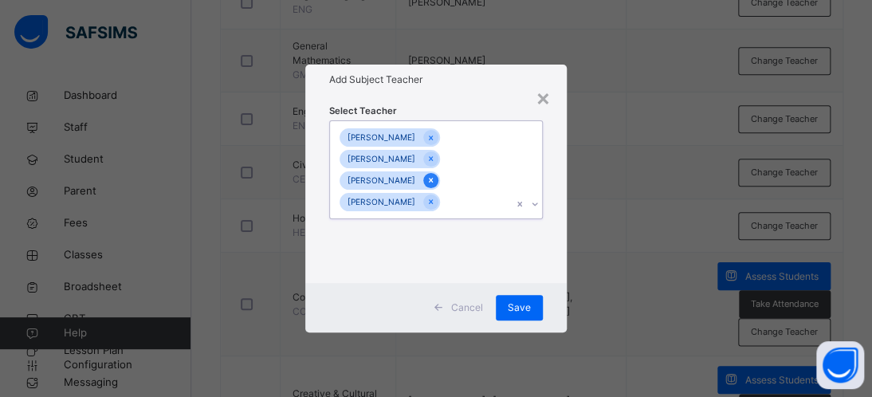
click at [435, 176] on icon at bounding box center [431, 180] width 9 height 11
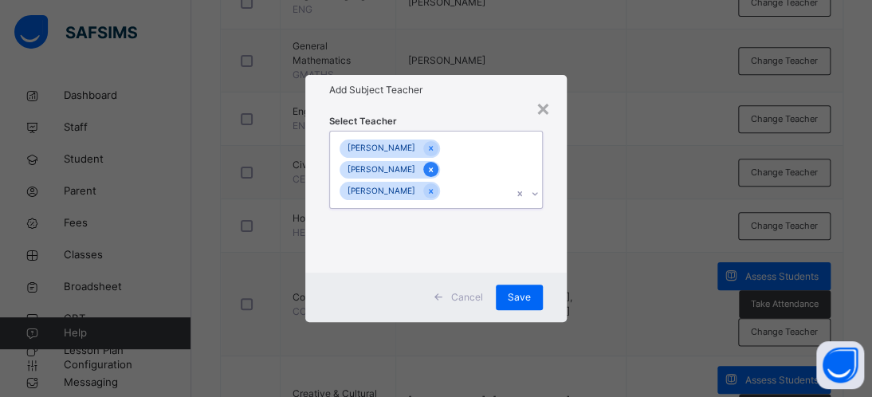
click at [439, 171] on div at bounding box center [430, 169] width 15 height 15
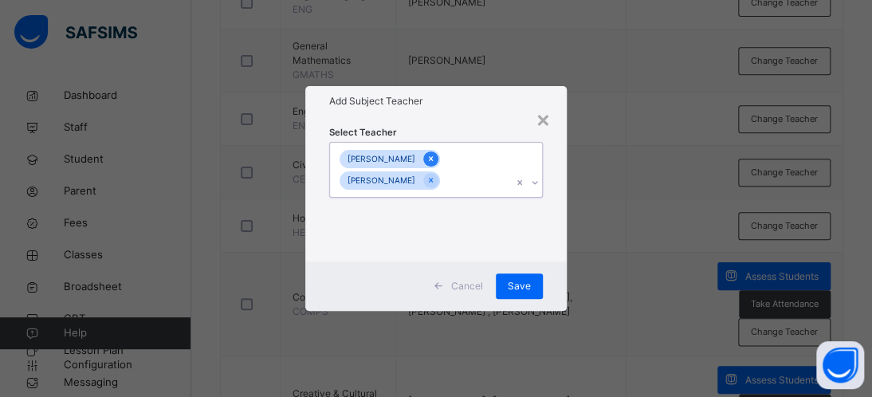
click at [427, 157] on icon at bounding box center [431, 158] width 9 height 11
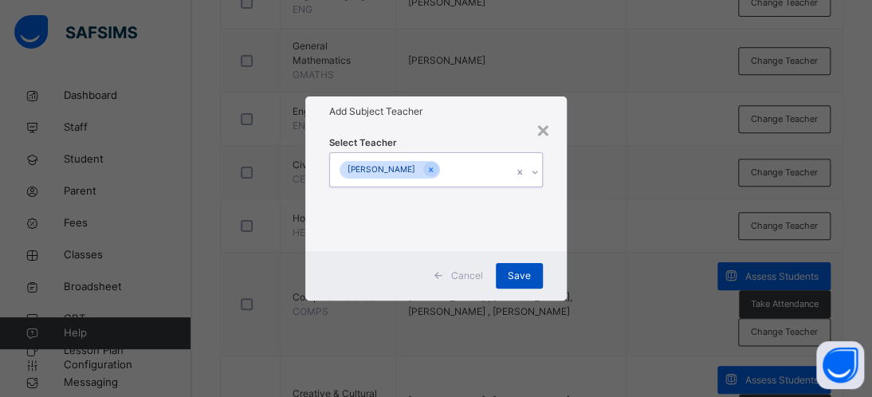
click at [513, 277] on span "Save" at bounding box center [519, 276] width 23 height 14
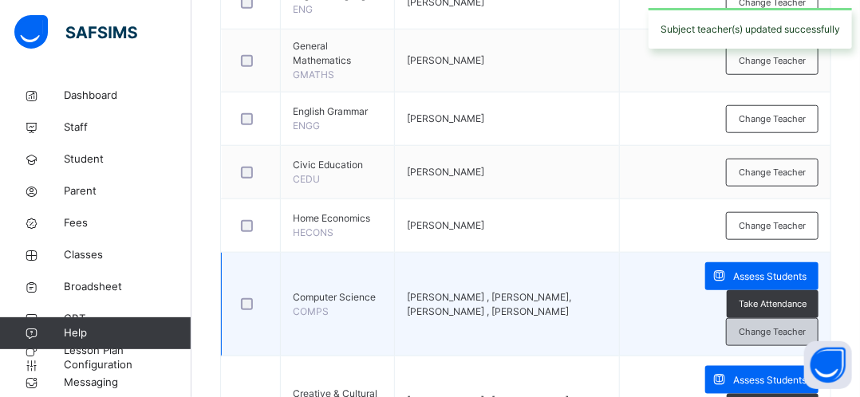
click at [770, 325] on span "Change Teacher" at bounding box center [772, 332] width 67 height 14
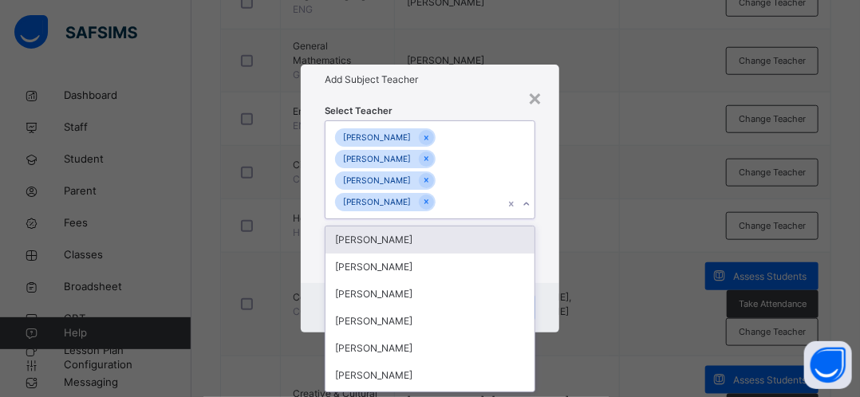
click at [529, 204] on icon at bounding box center [527, 204] width 10 height 16
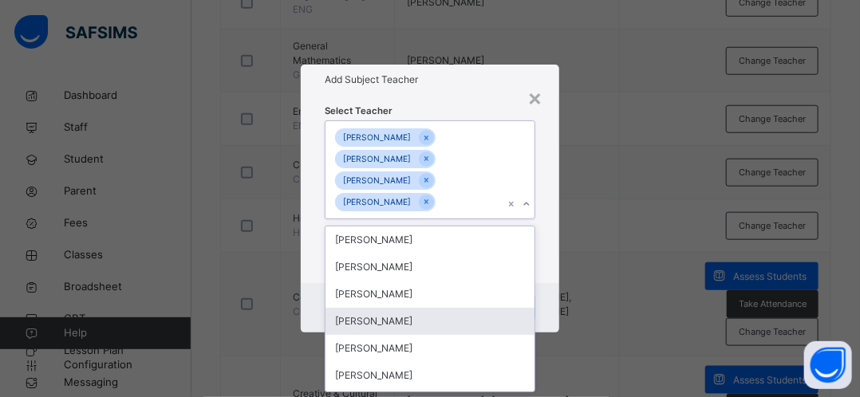
click at [395, 330] on div "[PERSON_NAME]" at bounding box center [429, 321] width 208 height 27
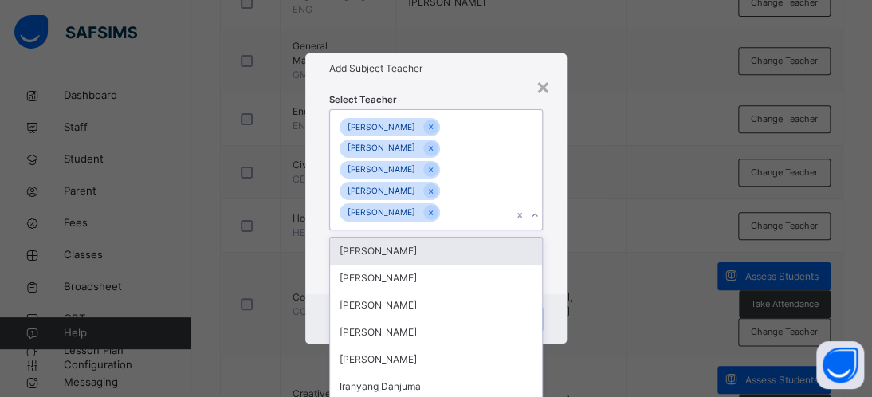
click at [440, 199] on div "[PERSON_NAME]" at bounding box center [390, 191] width 100 height 18
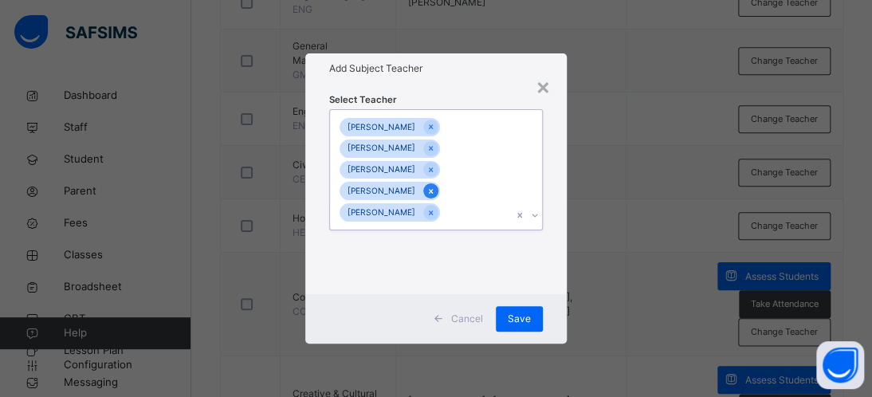
click at [435, 191] on icon at bounding box center [431, 191] width 9 height 11
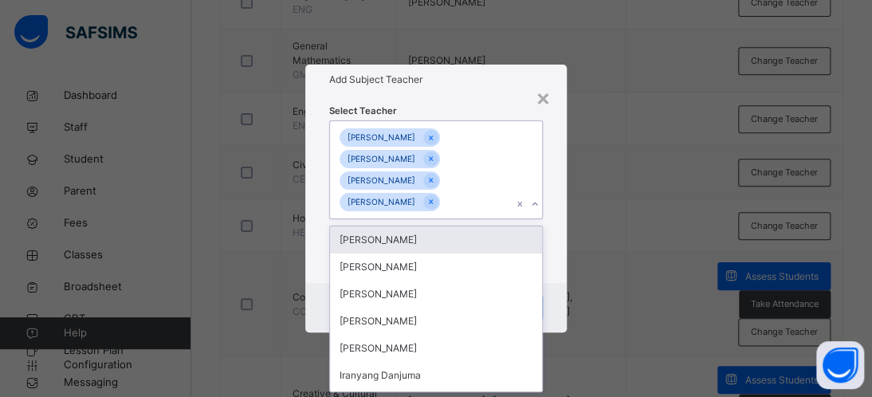
click at [441, 191] on div "[PERSON_NAME] UGO [PERSON_NAME] TIVKAA Chimamaka [PERSON_NAME] [PERSON_NAME]" at bounding box center [421, 170] width 182 height 98
click at [435, 177] on icon at bounding box center [431, 180] width 9 height 11
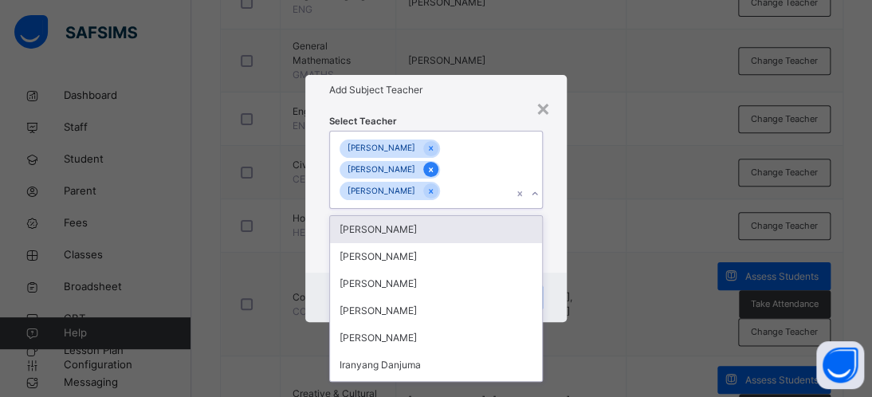
click at [433, 169] on icon at bounding box center [431, 169] width 4 height 5
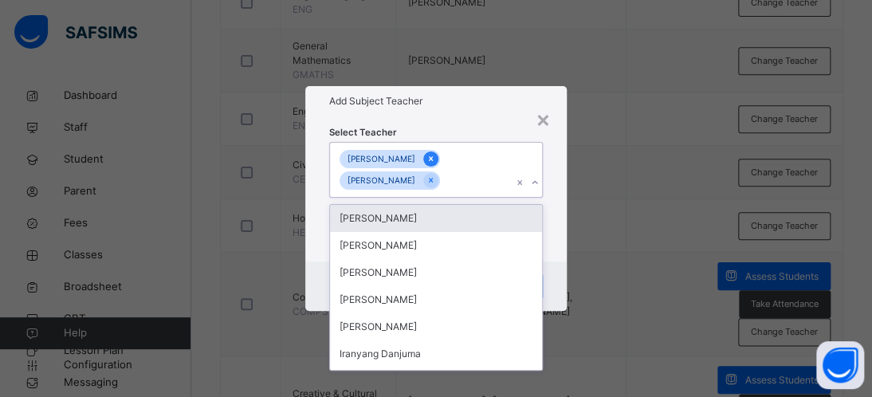
click at [427, 160] on icon at bounding box center [431, 158] width 9 height 11
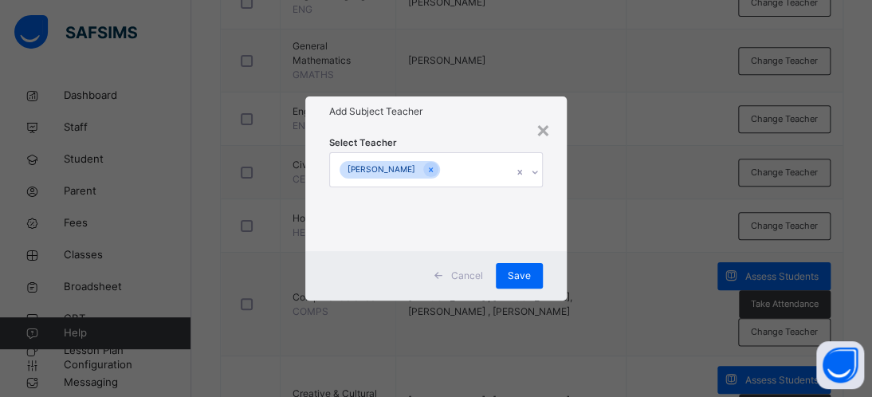
click at [621, 229] on div "× Add Subject Teacher Select Teacher [PERSON_NAME] Cancel Save" at bounding box center [436, 198] width 872 height 397
click at [514, 275] on span "Save" at bounding box center [519, 276] width 23 height 14
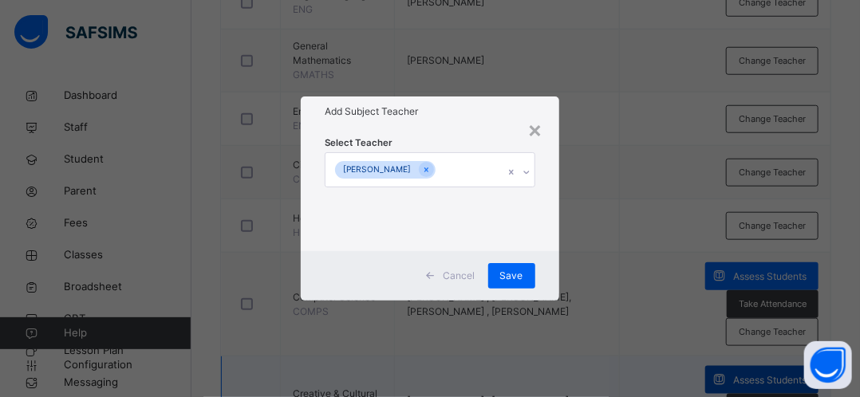
click at [790, 373] on span "Assess Students" at bounding box center [769, 380] width 73 height 14
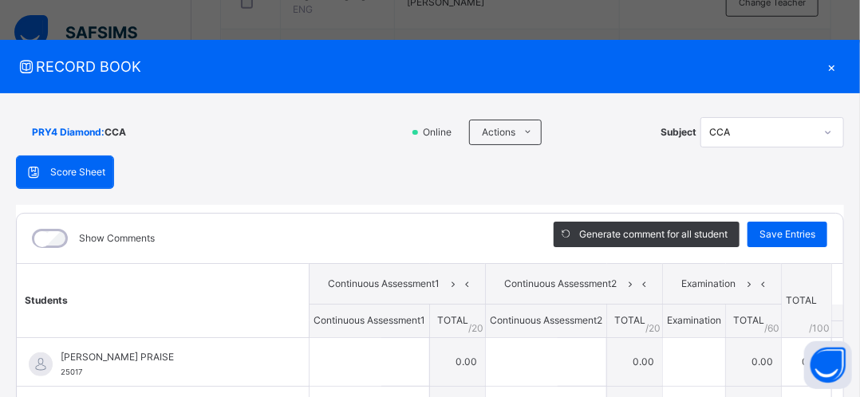
click at [822, 69] on div "×" at bounding box center [832, 67] width 24 height 22
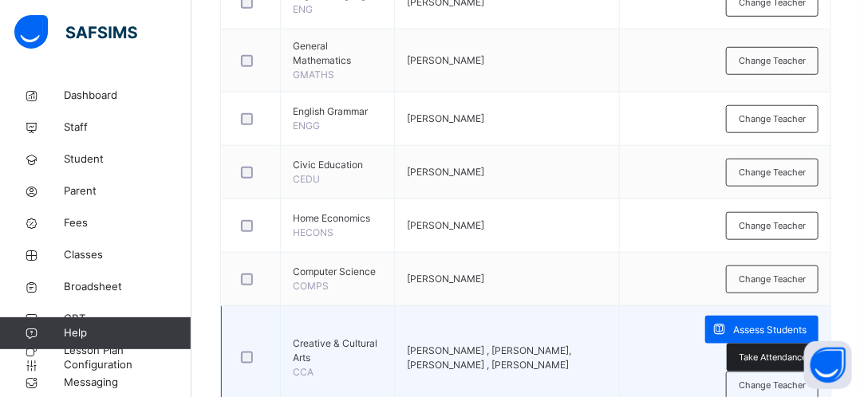
click at [766, 355] on span "Take Attendance" at bounding box center [773, 358] width 68 height 14
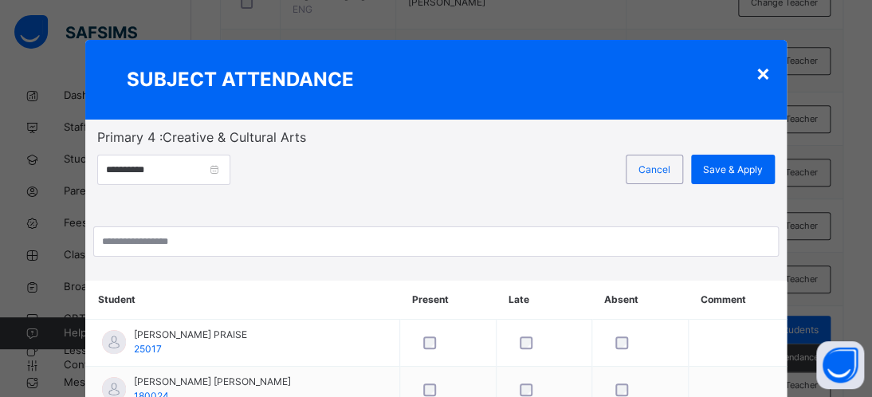
click at [759, 70] on div "×" at bounding box center [763, 72] width 15 height 33
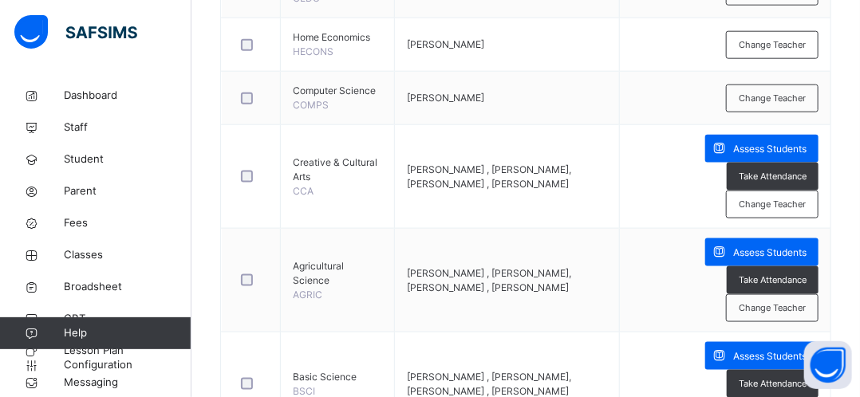
scroll to position [705, 0]
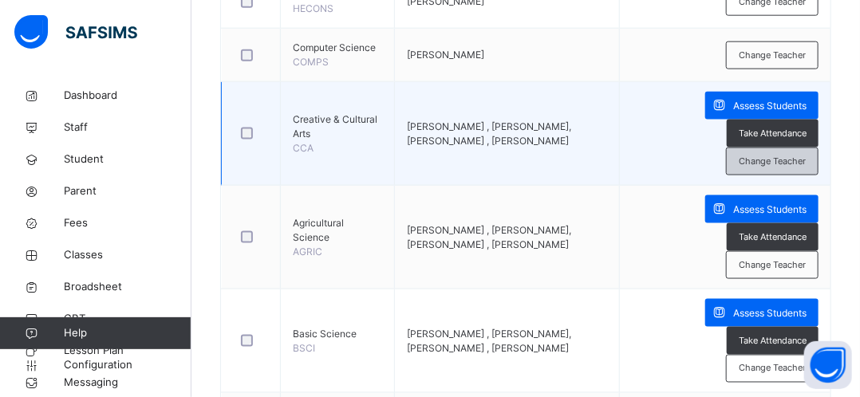
click at [774, 163] on span "Change Teacher" at bounding box center [772, 162] width 67 height 14
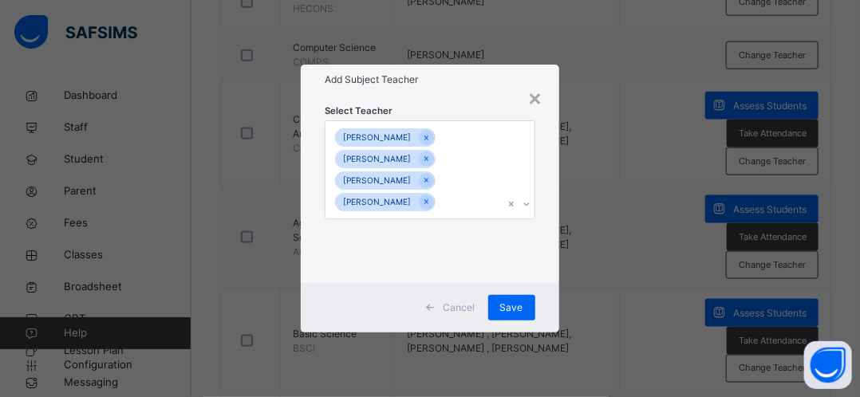
click at [526, 207] on icon at bounding box center [527, 204] width 10 height 16
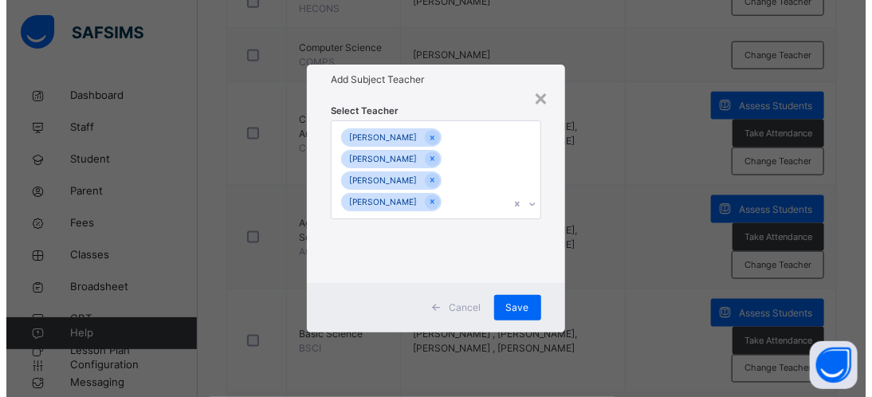
scroll to position [0, 0]
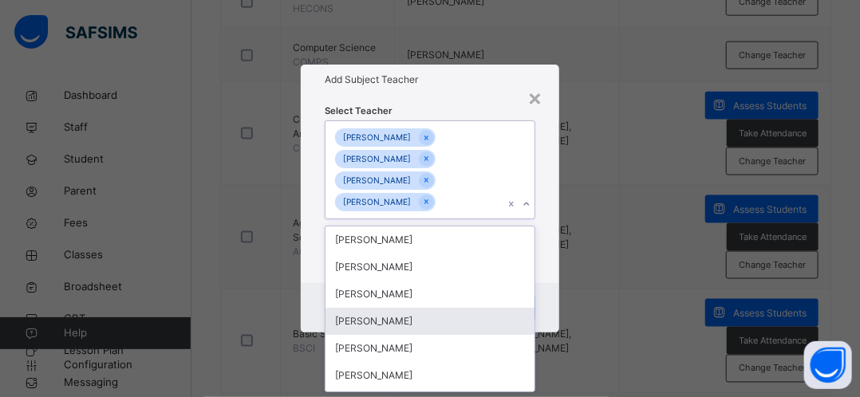
click at [437, 323] on div "[PERSON_NAME]" at bounding box center [429, 321] width 208 height 27
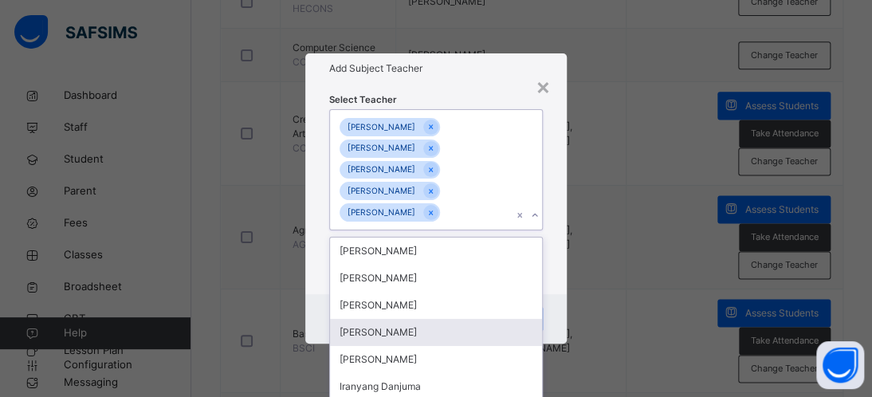
click at [484, 185] on div "[PERSON_NAME] [PERSON_NAME] TIVKAA Chimamaka [PERSON_NAME] chimamaka [PERSON_NA…" at bounding box center [421, 169] width 182 height 119
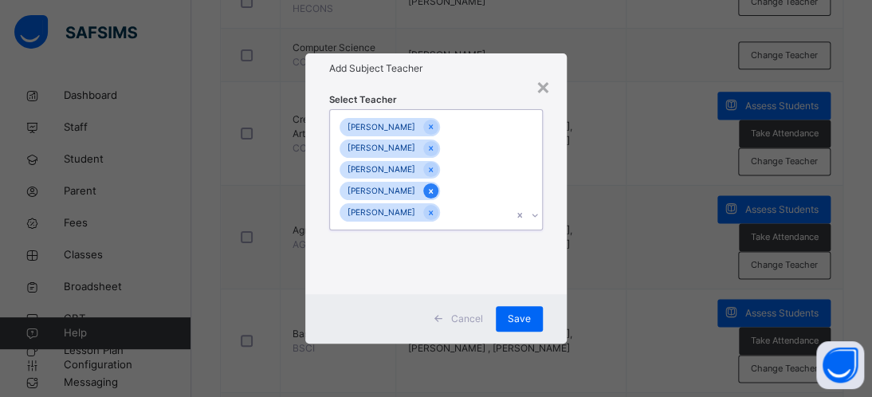
click at [435, 189] on icon at bounding box center [431, 191] width 9 height 11
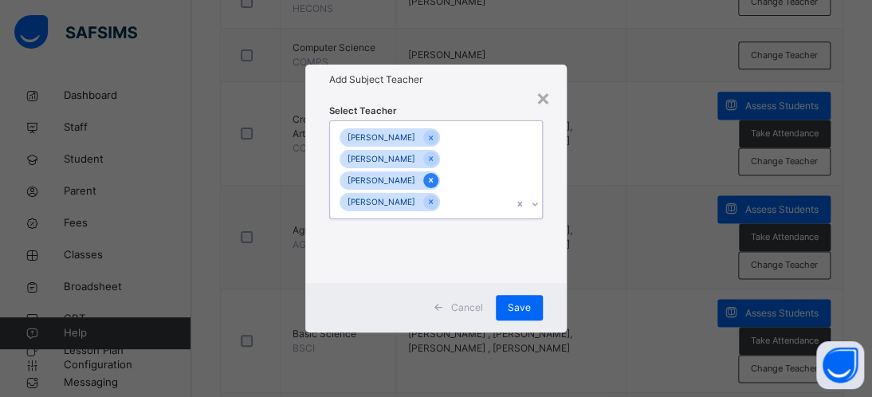
click at [435, 180] on icon at bounding box center [431, 180] width 9 height 11
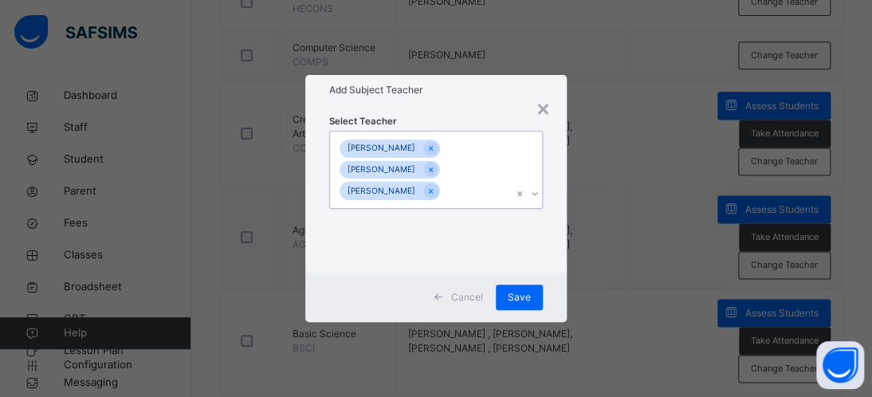
click at [447, 180] on div "[PERSON_NAME] UGO [PERSON_NAME] TIVKAA [PERSON_NAME]" at bounding box center [421, 170] width 182 height 77
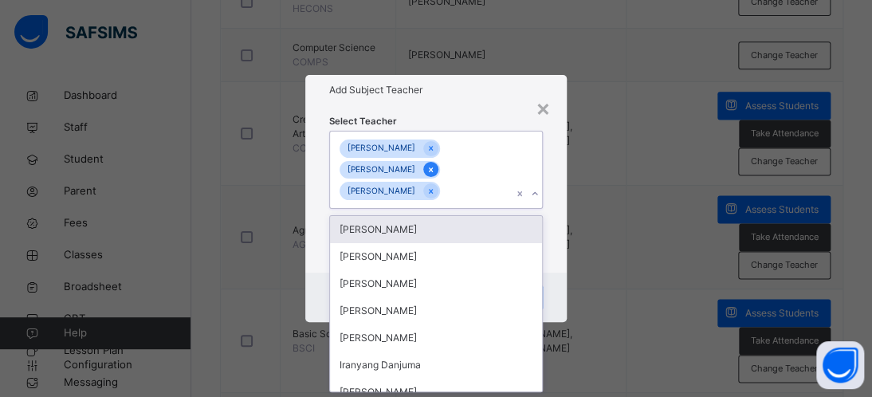
click at [439, 176] on div at bounding box center [430, 169] width 15 height 15
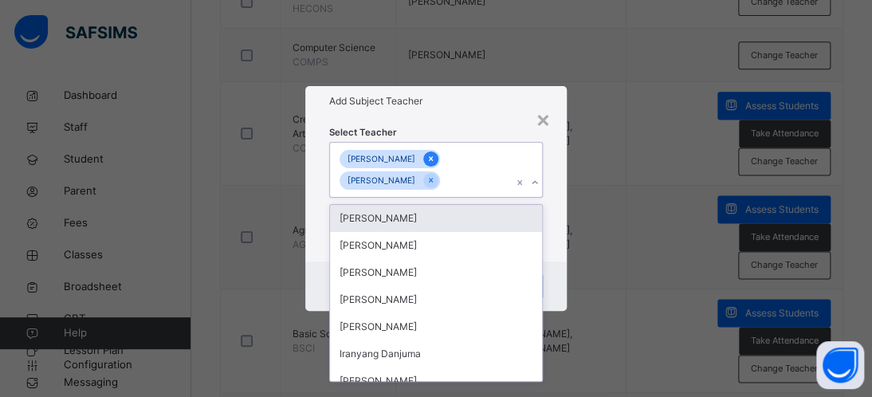
click at [427, 156] on icon at bounding box center [431, 158] width 9 height 11
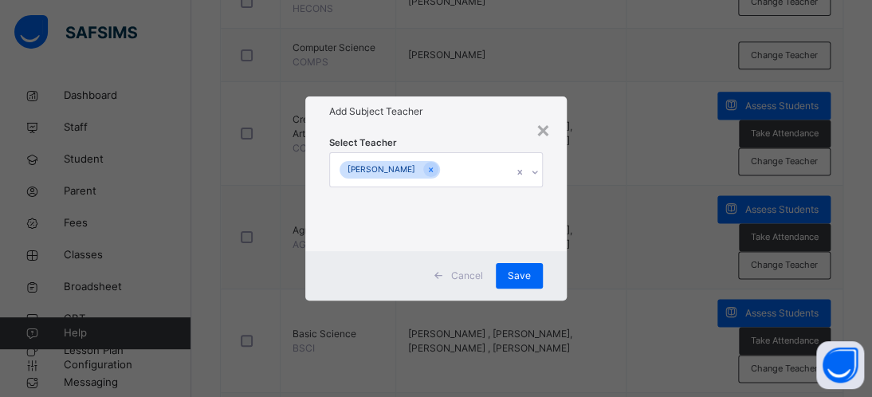
click at [657, 189] on div "× Add Subject Teacher Select Teacher [PERSON_NAME] Cancel Save" at bounding box center [436, 198] width 872 height 397
click at [509, 274] on span "Save" at bounding box center [519, 276] width 23 height 14
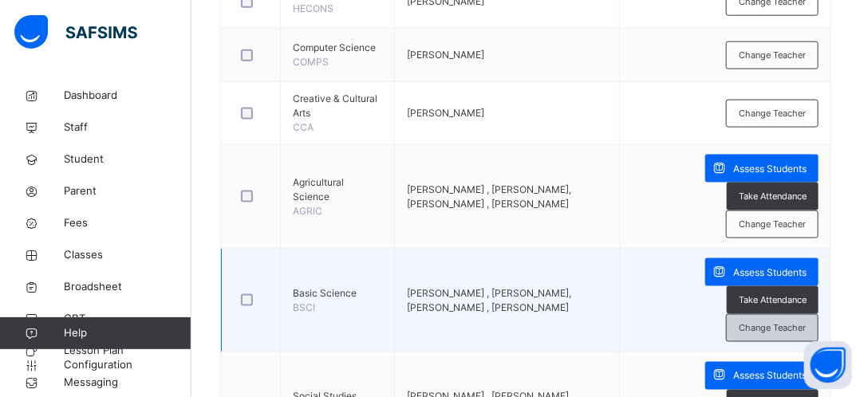
click at [777, 339] on div "Change Teacher" at bounding box center [772, 328] width 93 height 28
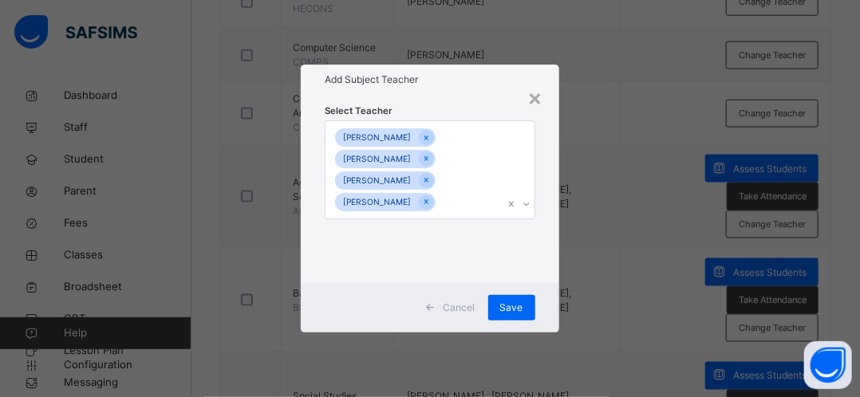
click at [527, 204] on icon at bounding box center [527, 204] width 6 height 3
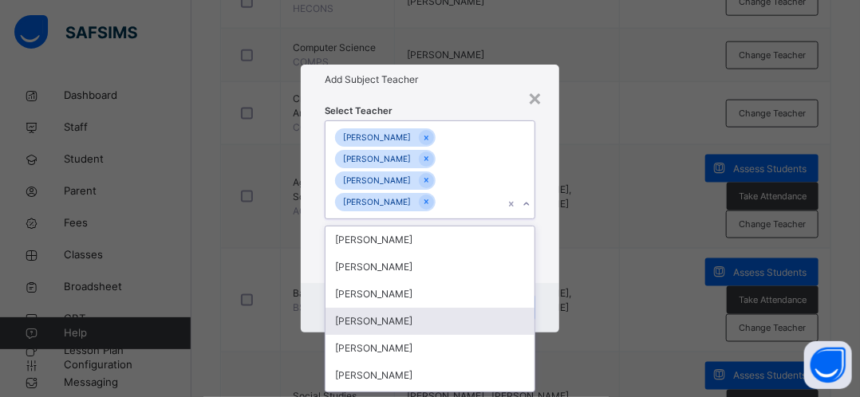
click at [382, 317] on div "[PERSON_NAME]" at bounding box center [429, 321] width 208 height 27
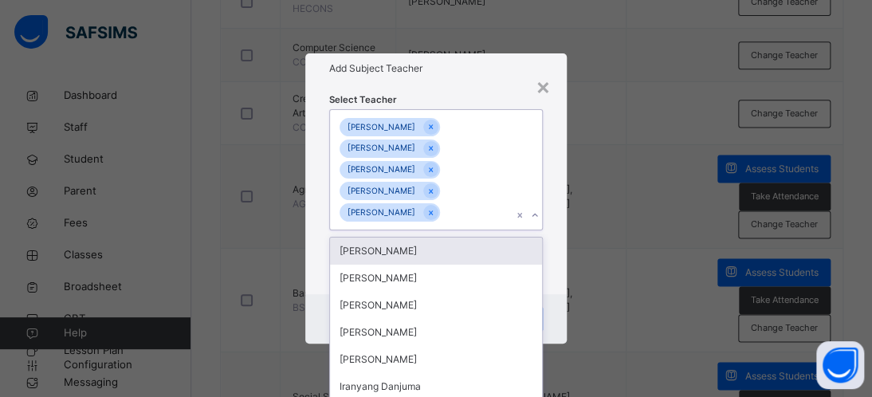
click at [507, 144] on div "[PERSON_NAME] [PERSON_NAME] TIVKAA Chimamaka [PERSON_NAME] chimamaka [PERSON_NA…" at bounding box center [421, 169] width 182 height 119
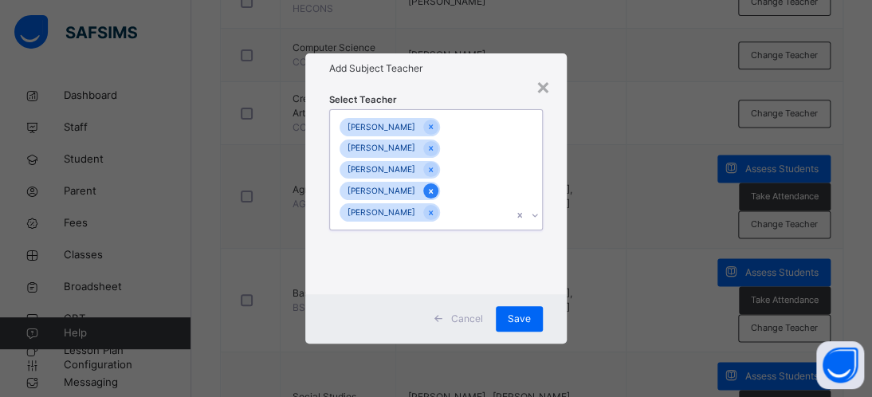
click at [435, 194] on icon at bounding box center [431, 191] width 9 height 11
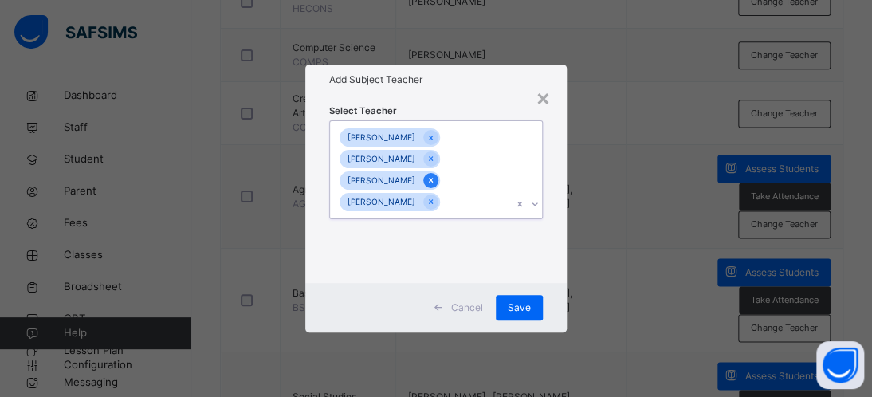
click at [435, 180] on icon at bounding box center [431, 180] width 9 height 11
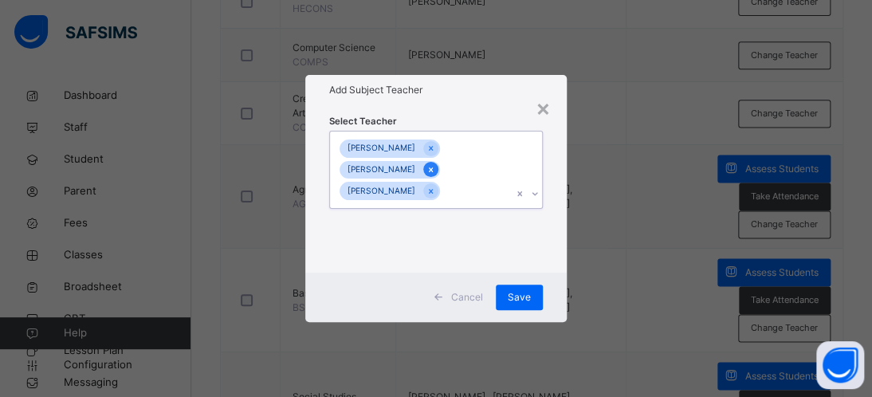
click at [435, 173] on icon at bounding box center [431, 169] width 9 height 11
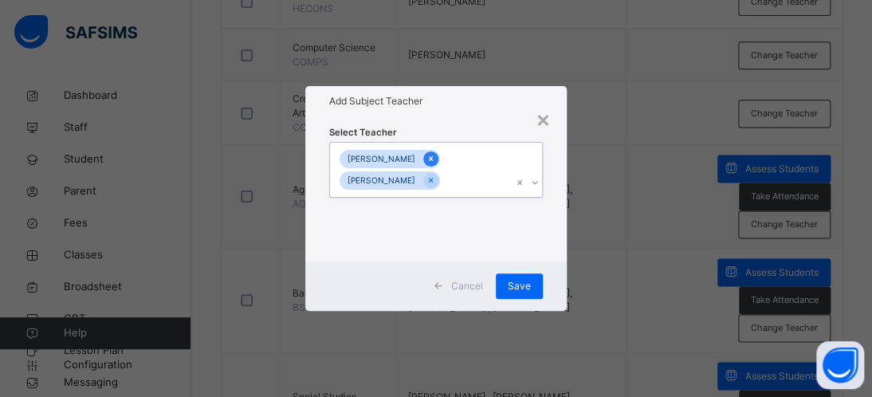
click at [427, 158] on icon at bounding box center [431, 158] width 9 height 11
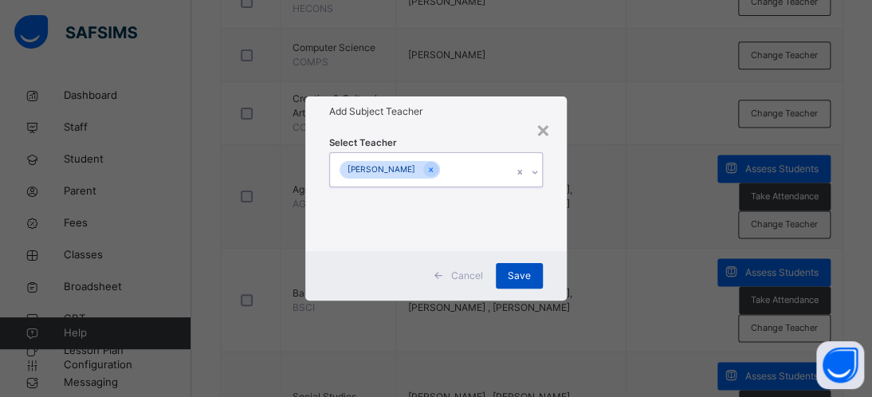
click at [520, 279] on span "Save" at bounding box center [519, 276] width 23 height 14
click at [520, 280] on span "Save" at bounding box center [519, 276] width 23 height 14
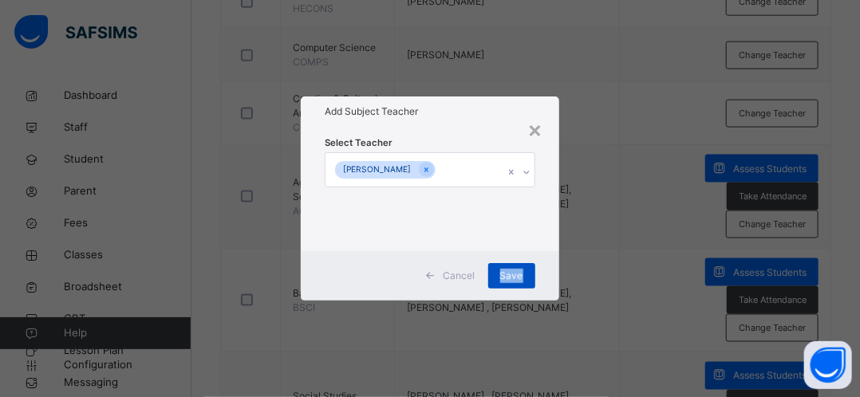
click at [520, 280] on span "Save" at bounding box center [511, 276] width 23 height 14
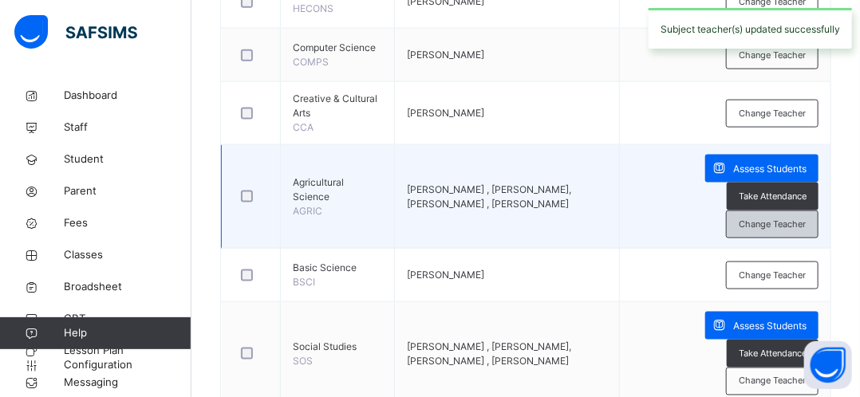
click at [767, 221] on span "Change Teacher" at bounding box center [772, 225] width 67 height 14
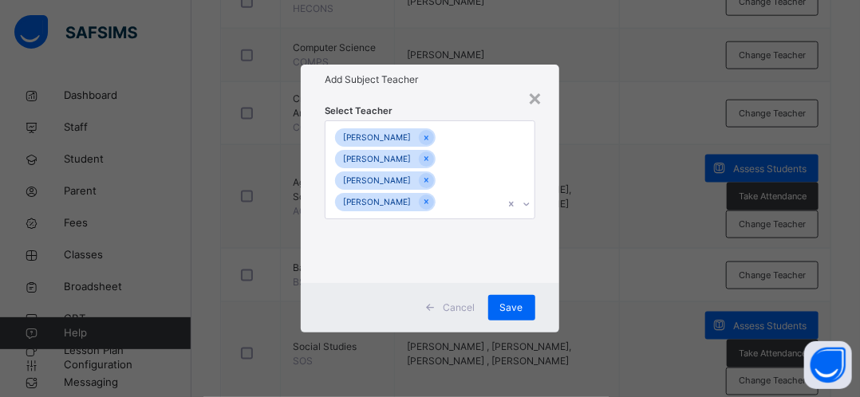
click at [528, 205] on icon at bounding box center [527, 204] width 6 height 3
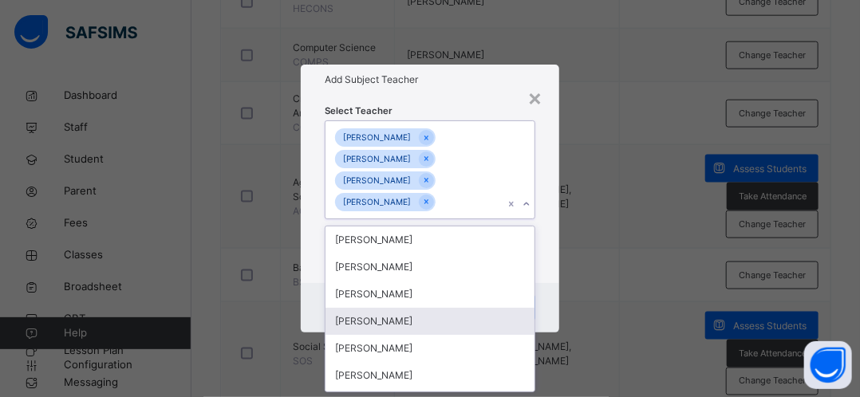
click at [389, 315] on div "[PERSON_NAME]" at bounding box center [429, 321] width 208 height 27
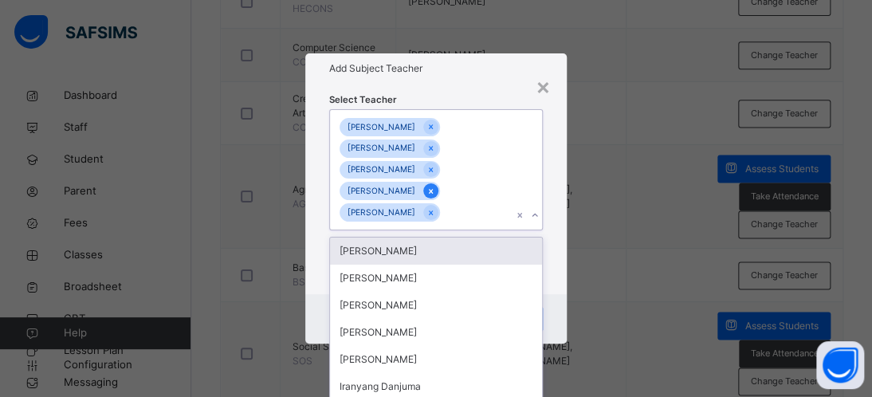
click at [435, 189] on icon at bounding box center [431, 191] width 9 height 11
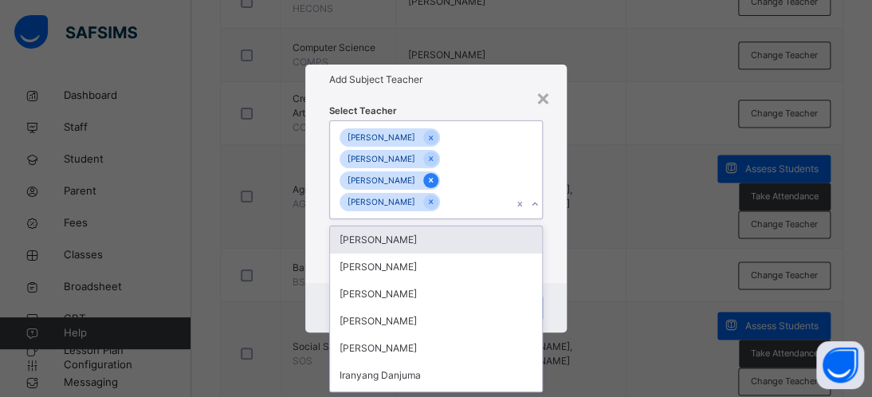
click at [433, 179] on icon at bounding box center [431, 180] width 4 height 5
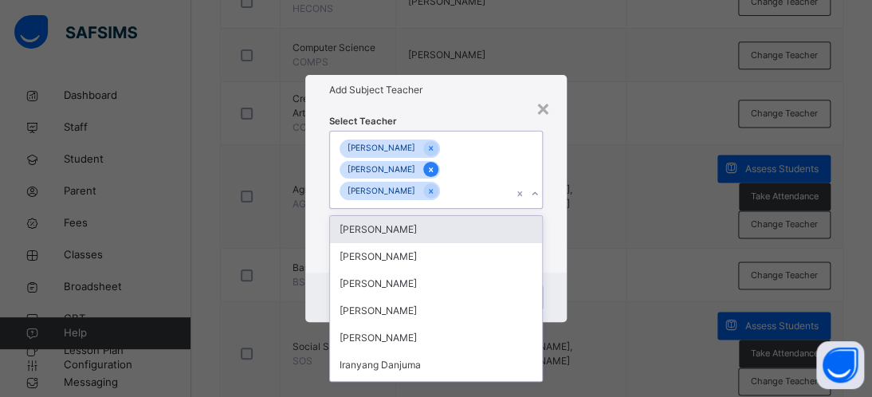
click at [433, 170] on icon at bounding box center [431, 169] width 4 height 5
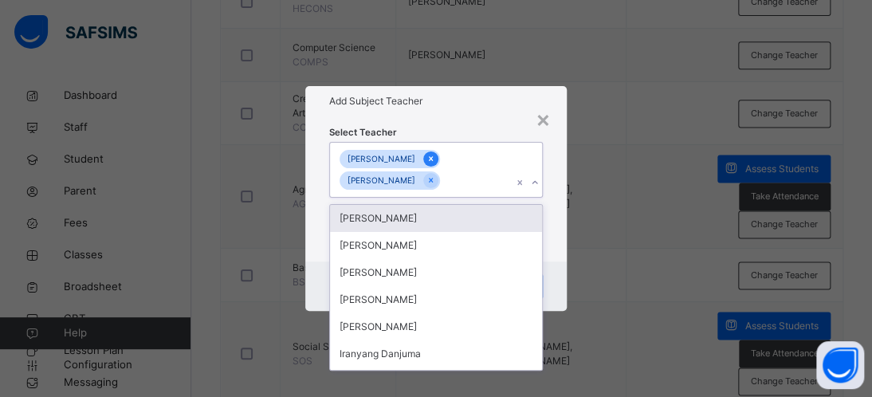
click at [429, 157] on icon at bounding box center [431, 159] width 4 height 5
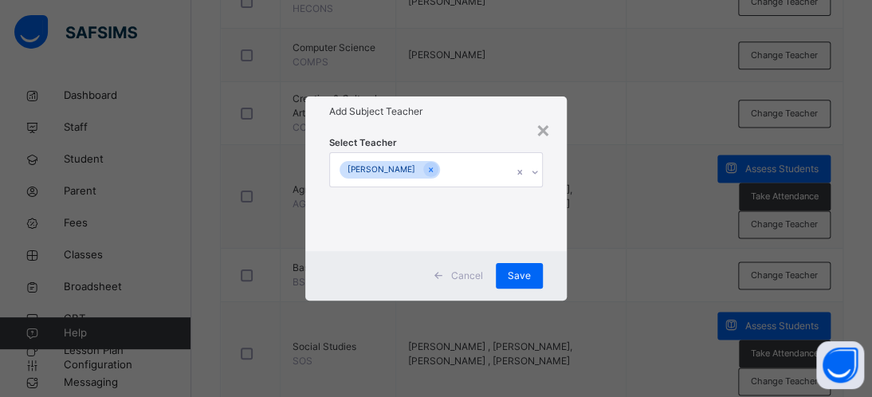
click at [666, 258] on div "× Add Subject Teacher Select Teacher [PERSON_NAME] Cancel Save" at bounding box center [436, 198] width 872 height 397
click at [513, 275] on span "Save" at bounding box center [519, 276] width 23 height 14
click at [514, 275] on span "Save" at bounding box center [519, 276] width 23 height 14
click at [514, 275] on div "Save" at bounding box center [519, 276] width 47 height 26
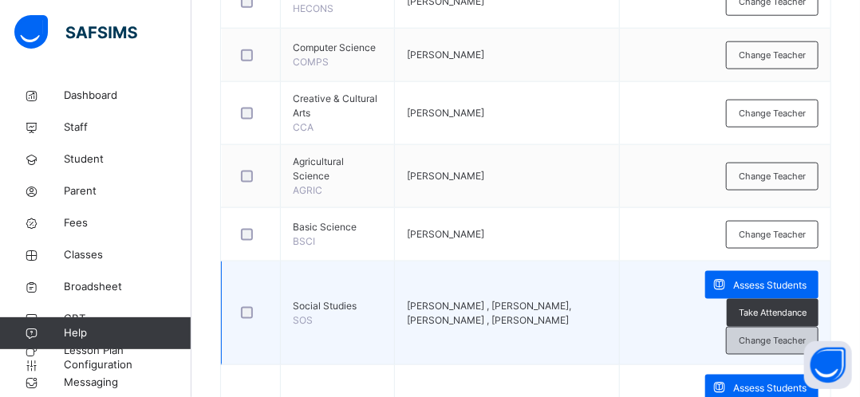
click at [762, 334] on span "Change Teacher" at bounding box center [772, 341] width 67 height 14
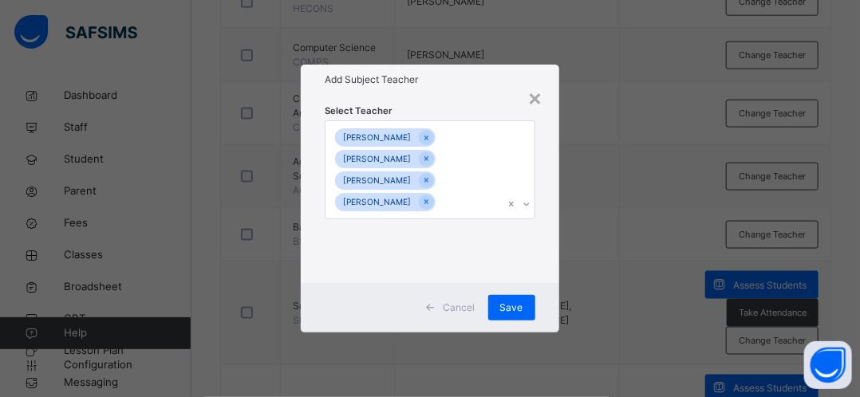
click at [530, 205] on icon at bounding box center [527, 204] width 10 height 16
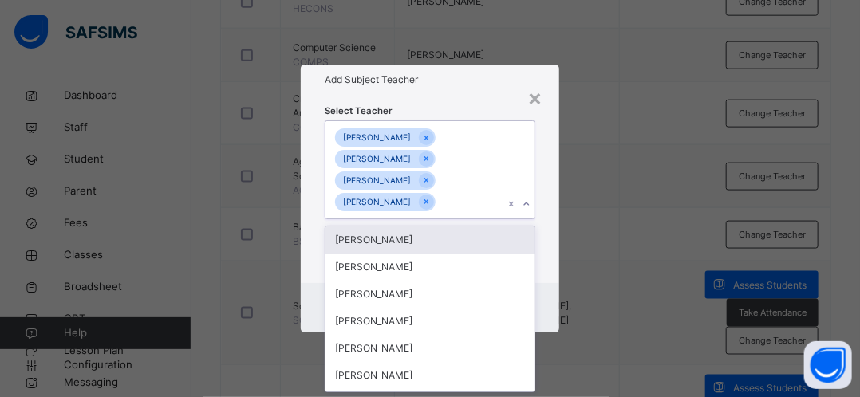
click at [530, 205] on icon at bounding box center [527, 204] width 10 height 16
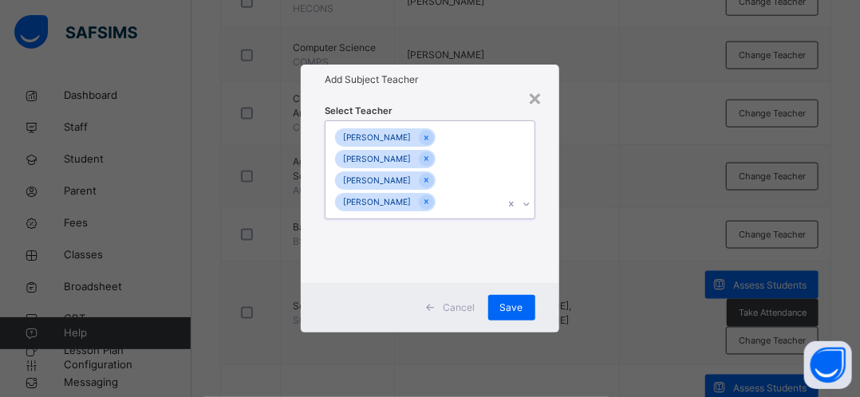
click at [530, 205] on icon at bounding box center [527, 204] width 10 height 16
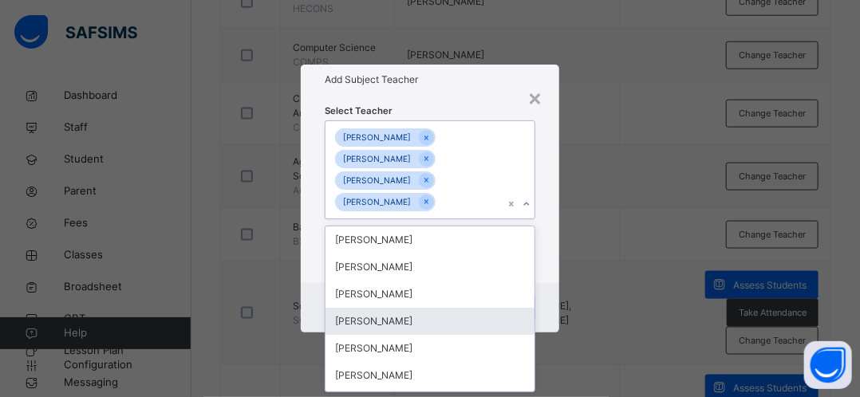
click at [397, 321] on div "[PERSON_NAME]" at bounding box center [429, 321] width 208 height 27
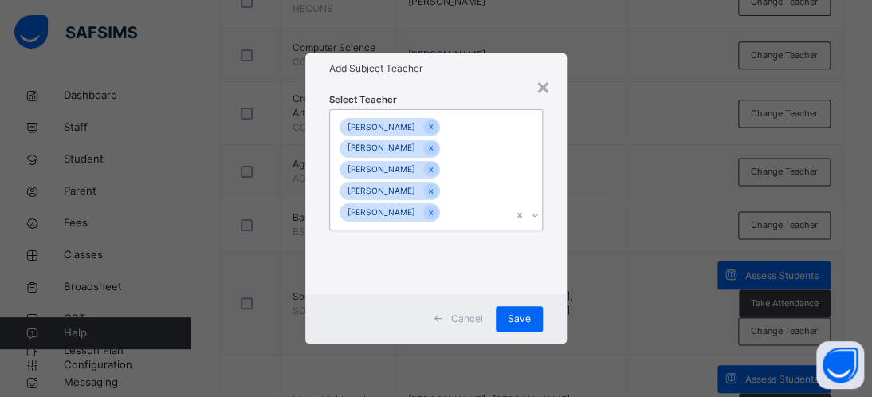
click at [482, 189] on div "[PERSON_NAME] [PERSON_NAME] TIVKAA Chimamaka [PERSON_NAME] chimamaka [PERSON_NA…" at bounding box center [421, 169] width 182 height 119
click at [439, 191] on div at bounding box center [430, 190] width 15 height 15
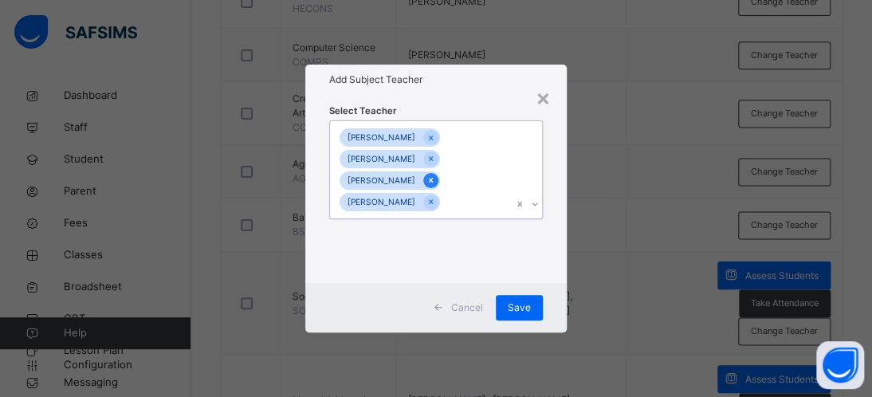
click at [433, 180] on icon at bounding box center [431, 180] width 4 height 5
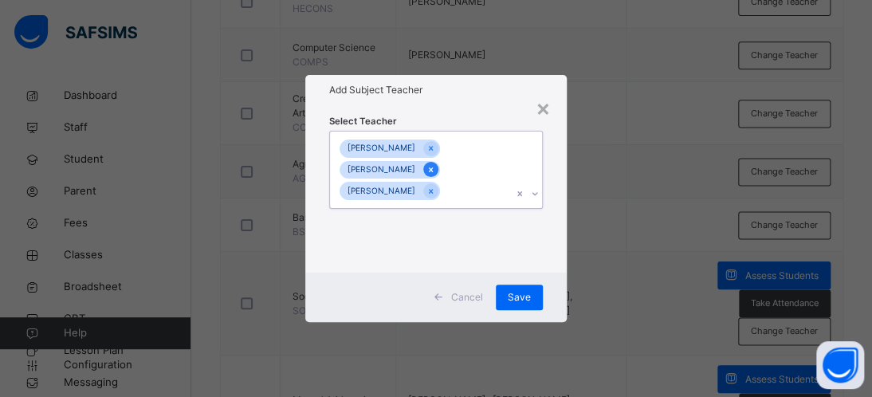
click at [435, 171] on icon at bounding box center [431, 169] width 9 height 11
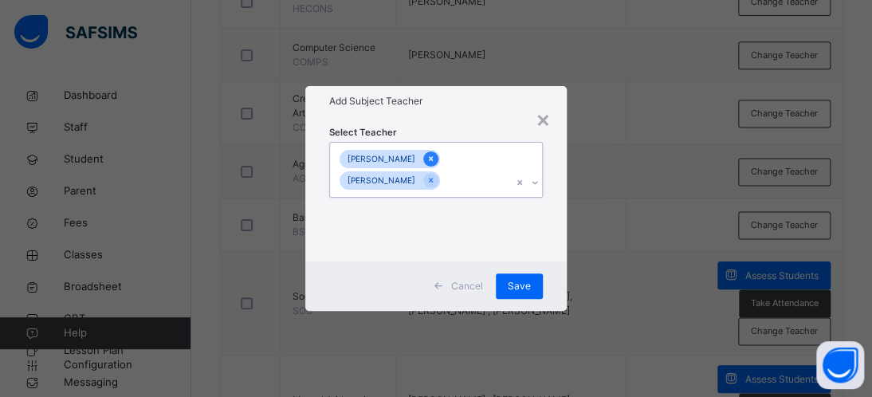
click at [423, 160] on div at bounding box center [430, 159] width 15 height 15
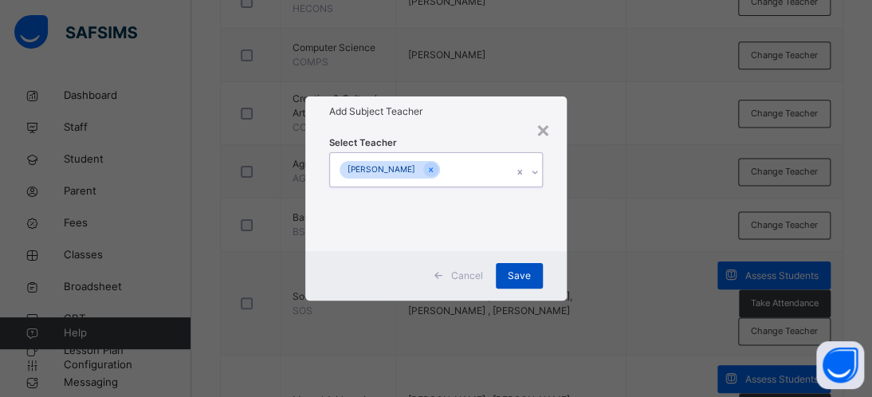
click at [522, 278] on span "Save" at bounding box center [519, 276] width 23 height 14
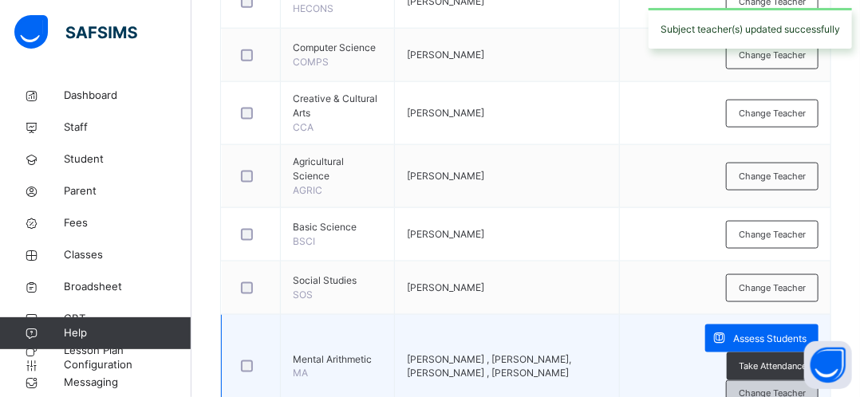
click at [763, 388] on span "Change Teacher" at bounding box center [772, 395] width 67 height 14
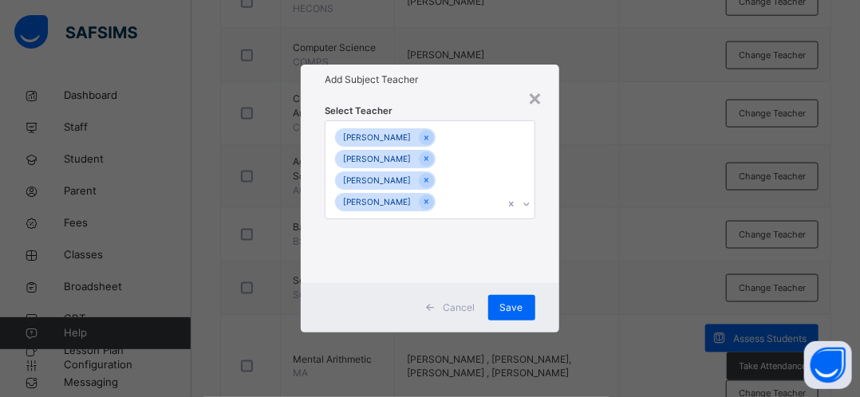
click at [528, 206] on icon at bounding box center [527, 204] width 10 height 16
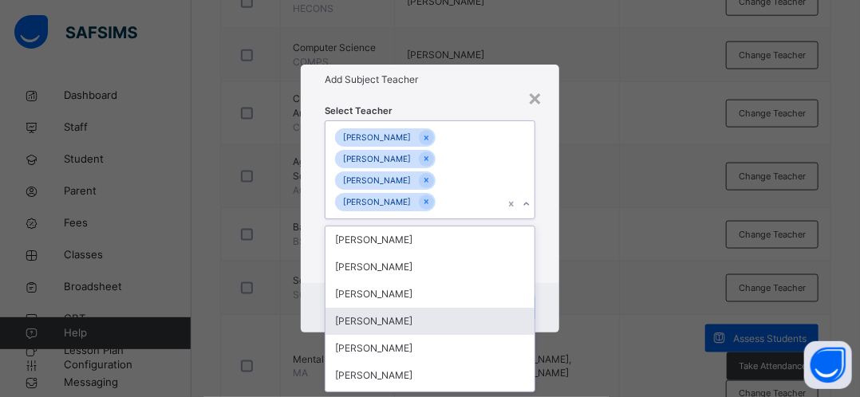
click at [412, 326] on div "[PERSON_NAME]" at bounding box center [429, 321] width 208 height 27
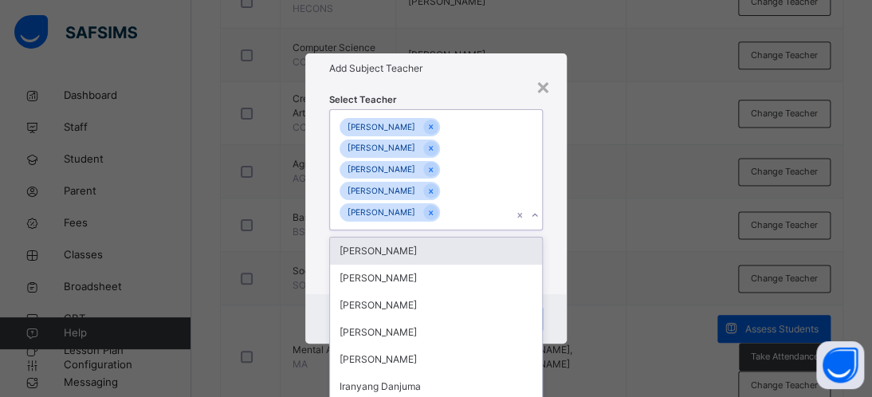
click at [601, 180] on div "× Add Subject Teacher Select Teacher option [PERSON_NAME], selected. option [PE…" at bounding box center [436, 198] width 872 height 397
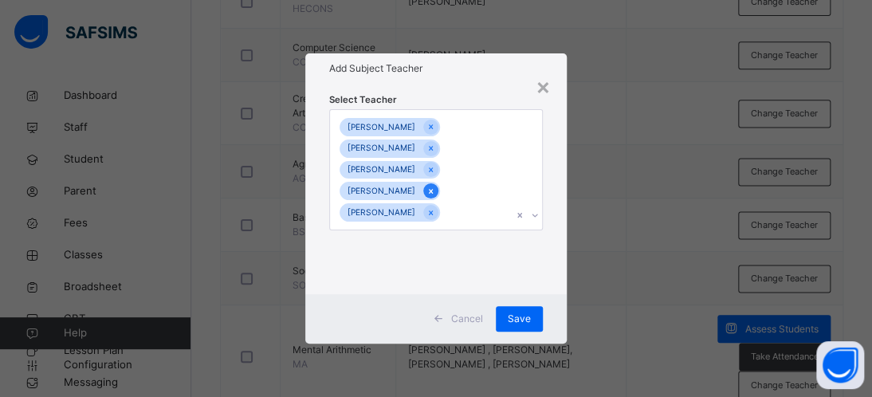
click at [435, 189] on icon at bounding box center [431, 191] width 9 height 11
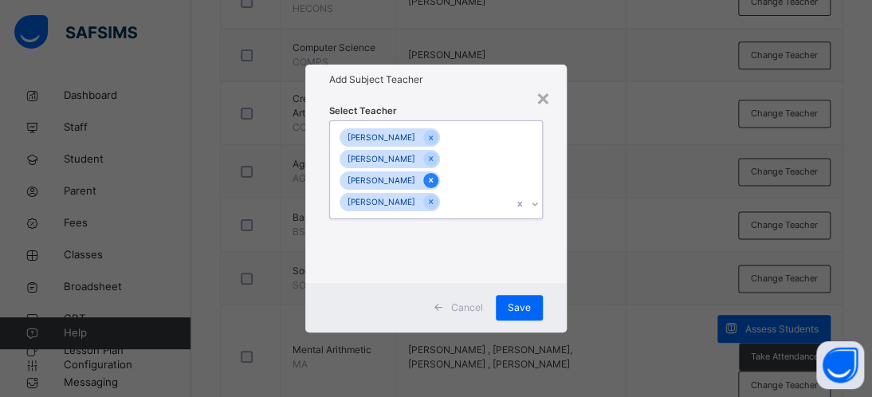
click at [433, 179] on icon at bounding box center [431, 180] width 4 height 5
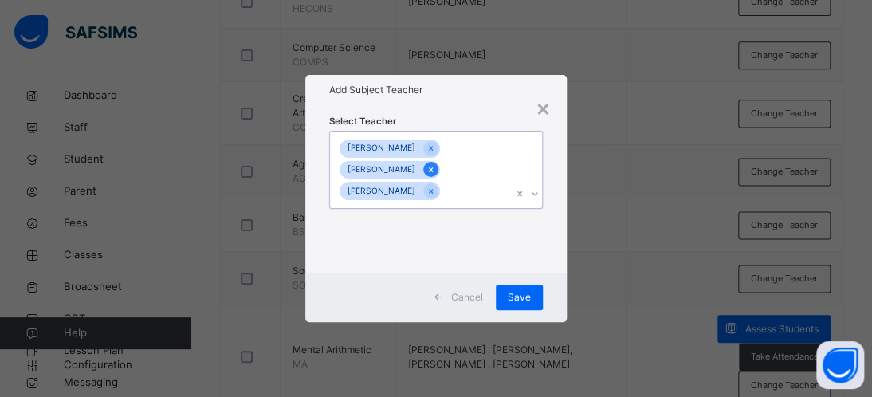
click at [435, 172] on icon at bounding box center [431, 169] width 9 height 11
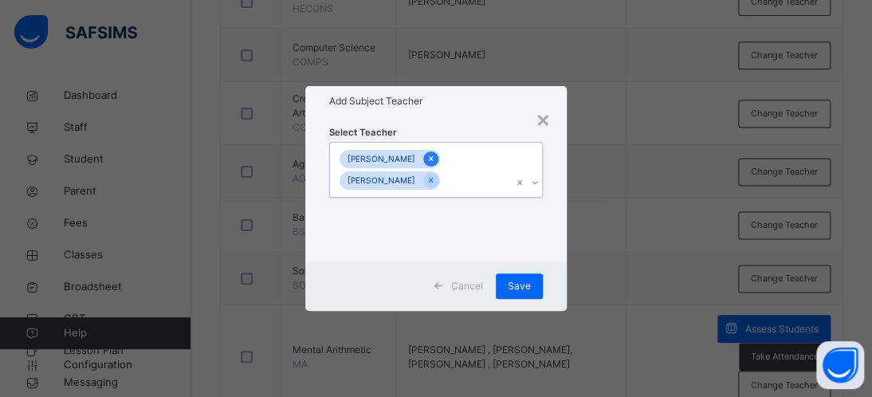
click at [427, 162] on icon at bounding box center [431, 158] width 9 height 11
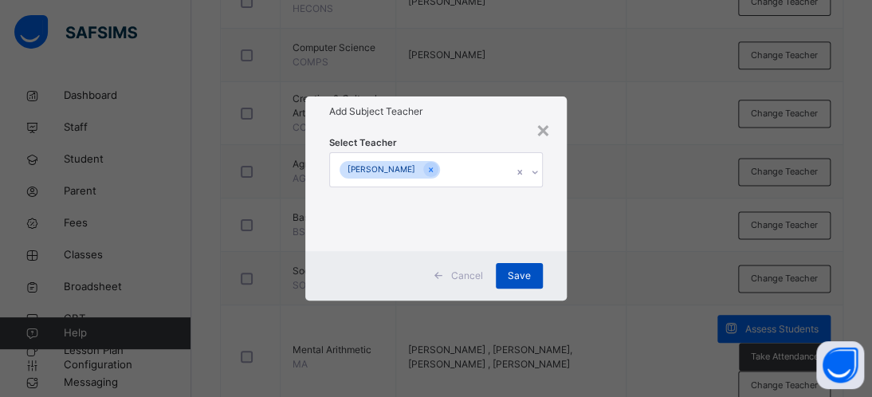
click at [514, 275] on span "Save" at bounding box center [519, 276] width 23 height 14
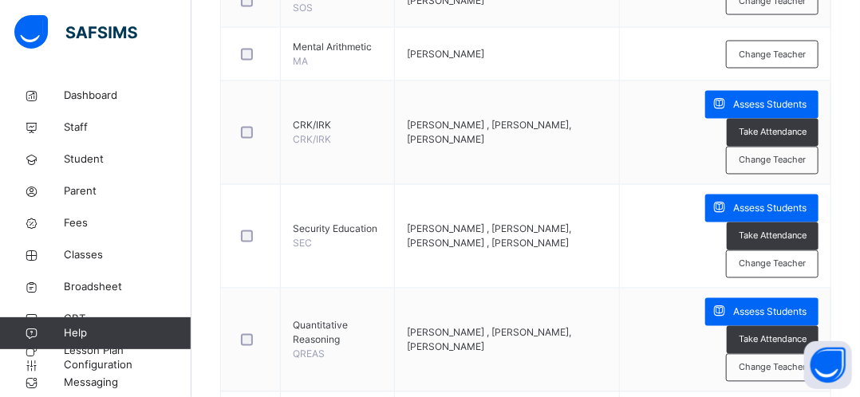
scroll to position [1088, 0]
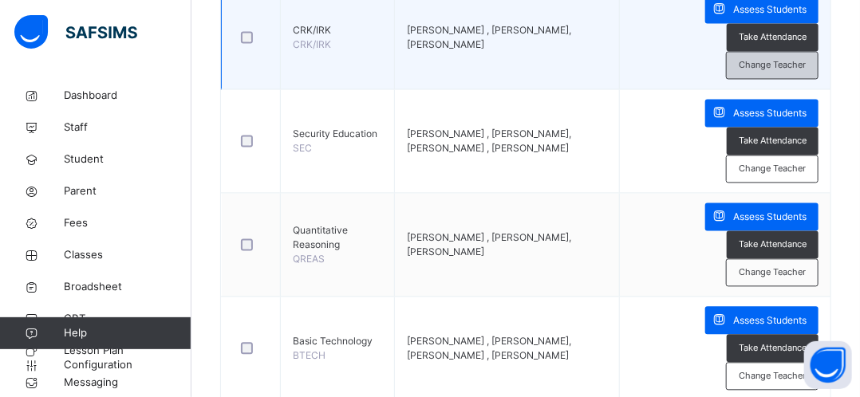
click at [781, 58] on span "Change Teacher" at bounding box center [772, 65] width 67 height 14
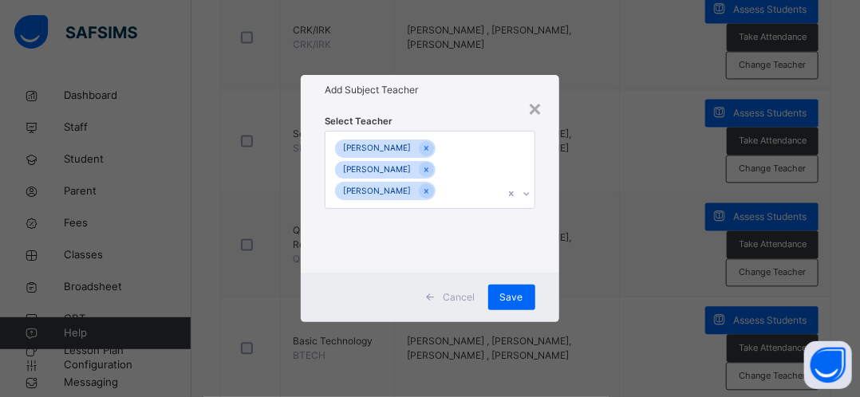
click at [529, 195] on icon at bounding box center [527, 194] width 10 height 16
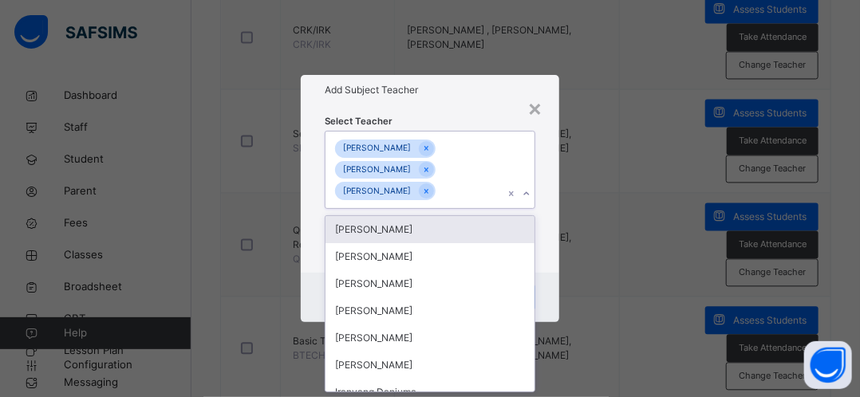
scroll to position [0, 0]
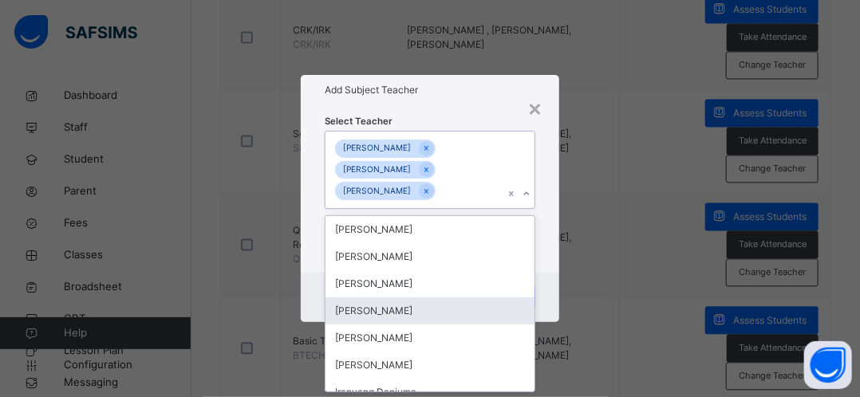
click at [412, 313] on div "[PERSON_NAME]" at bounding box center [429, 310] width 208 height 27
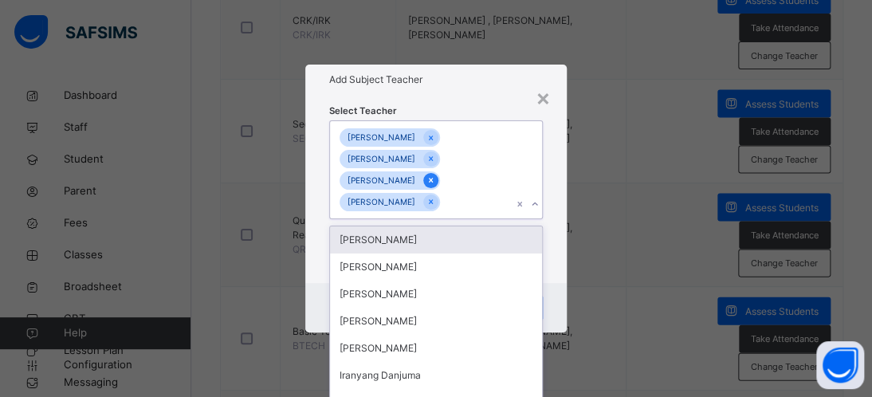
click at [439, 181] on div at bounding box center [430, 180] width 15 height 15
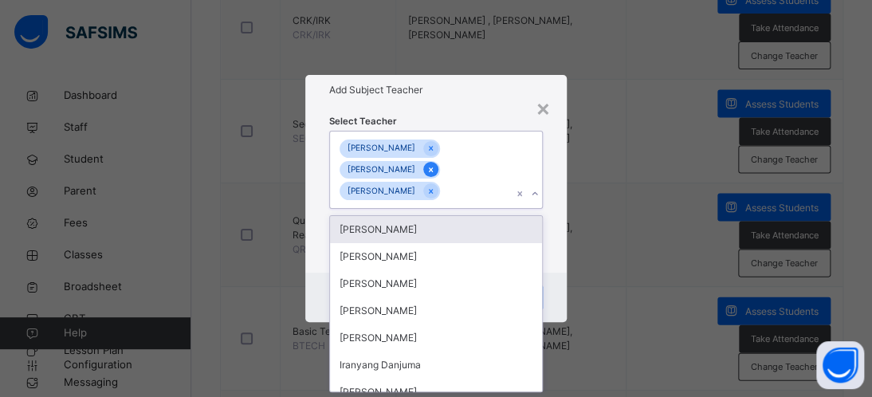
click at [433, 170] on icon at bounding box center [431, 169] width 4 height 5
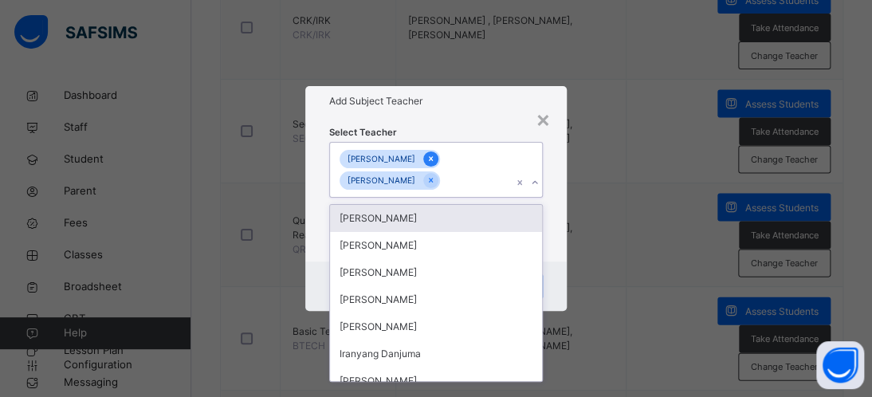
click at [427, 161] on icon at bounding box center [431, 158] width 9 height 11
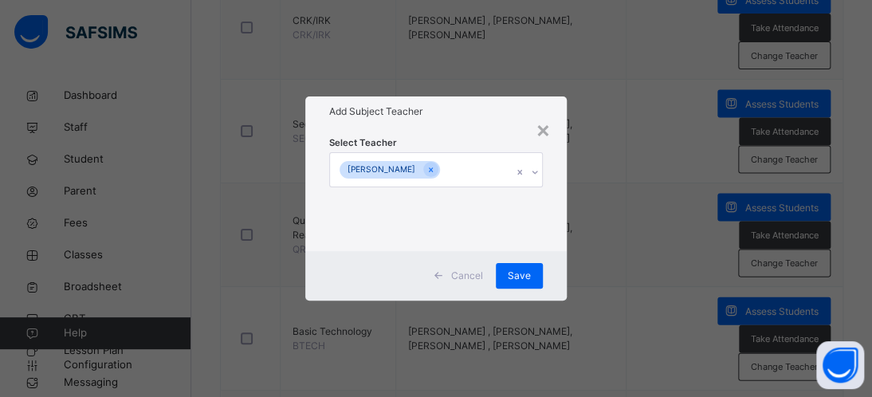
click at [651, 218] on div "× Add Subject Teacher Select Teacher [PERSON_NAME] Cancel Save" at bounding box center [436, 198] width 872 height 397
click at [514, 275] on span "Save" at bounding box center [519, 276] width 23 height 14
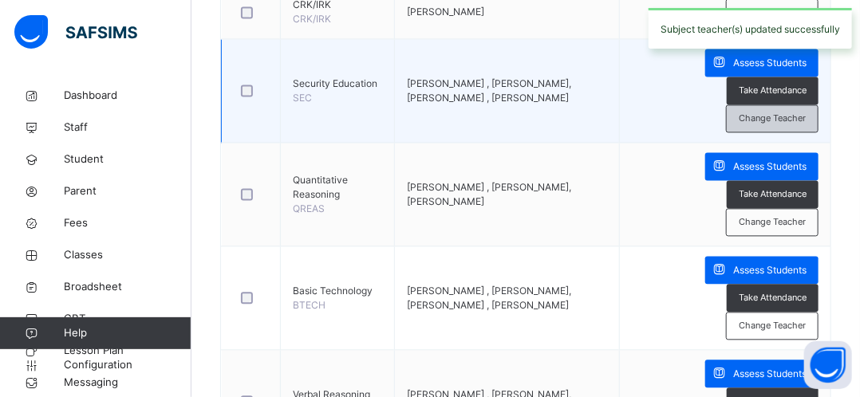
scroll to position [1062, 0]
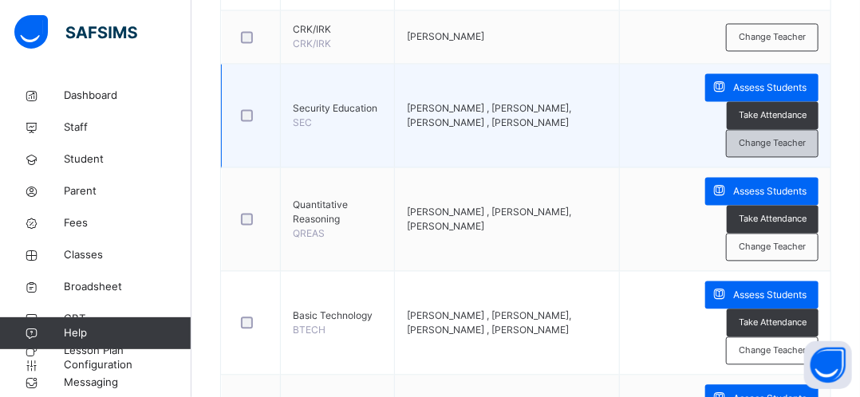
click at [756, 137] on span "Change Teacher" at bounding box center [772, 144] width 67 height 14
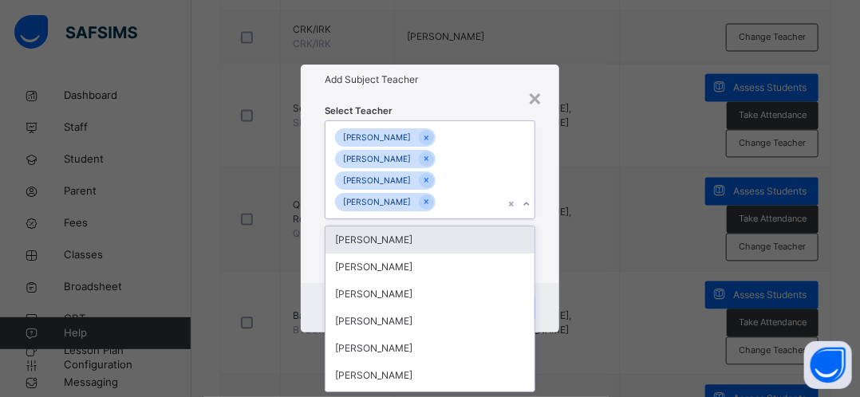
click at [530, 205] on icon at bounding box center [527, 204] width 10 height 16
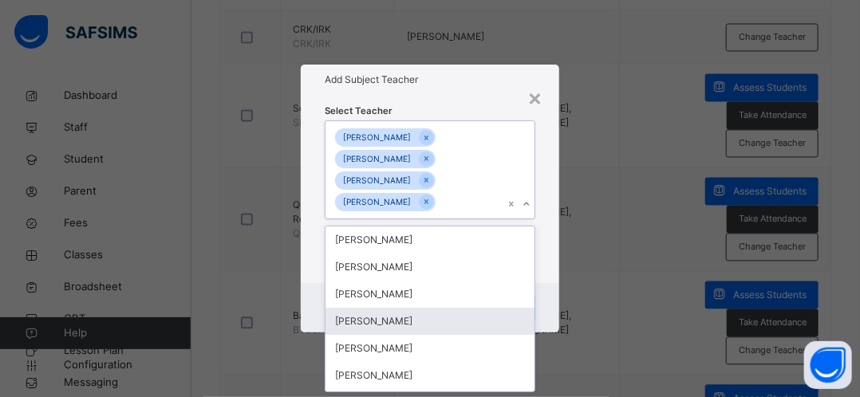
click at [390, 320] on div "[PERSON_NAME]" at bounding box center [429, 321] width 208 height 27
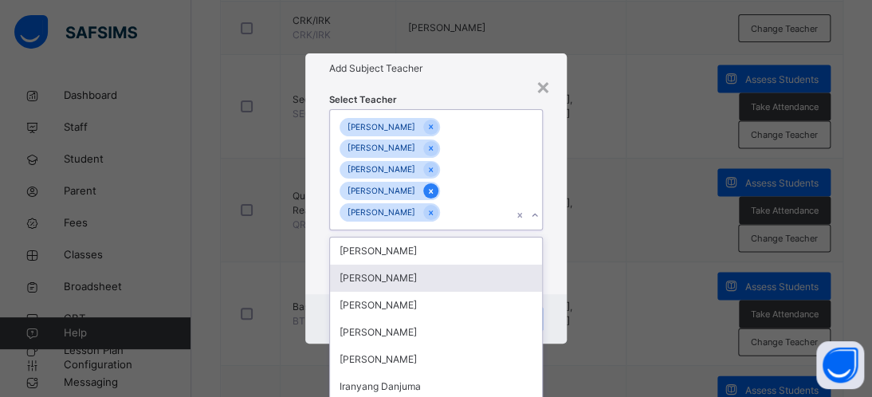
click at [439, 190] on div at bounding box center [430, 190] width 15 height 15
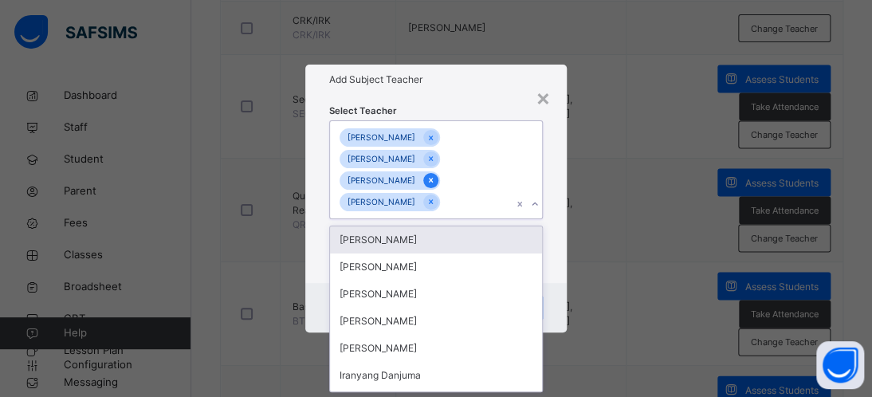
click at [433, 183] on icon at bounding box center [431, 180] width 4 height 5
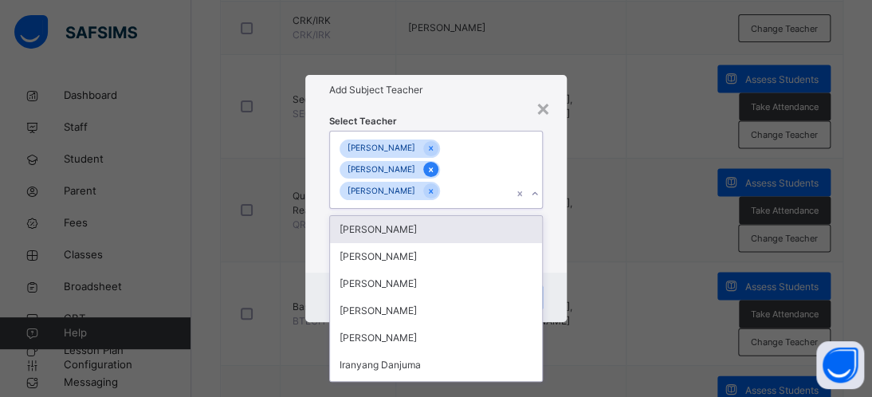
click at [435, 171] on icon at bounding box center [431, 169] width 9 height 11
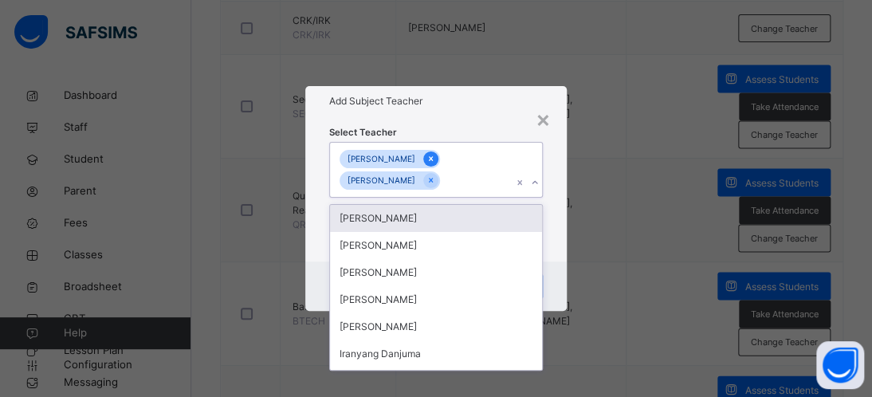
click at [427, 160] on icon at bounding box center [431, 158] width 9 height 11
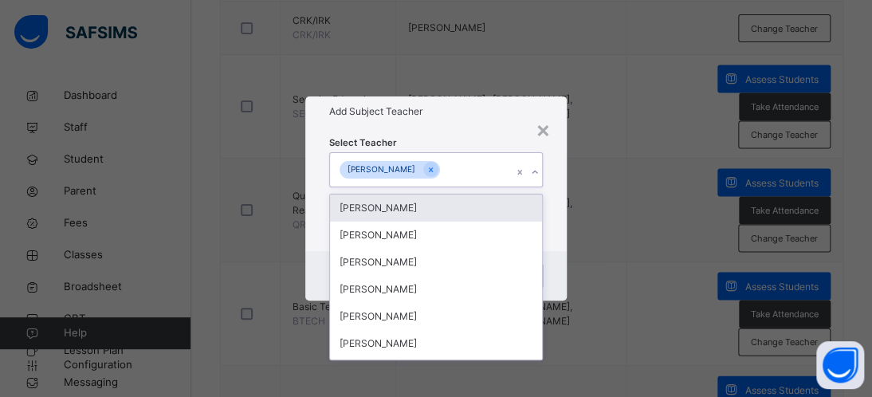
click at [483, 159] on div "[PERSON_NAME]" at bounding box center [421, 169] width 182 height 33
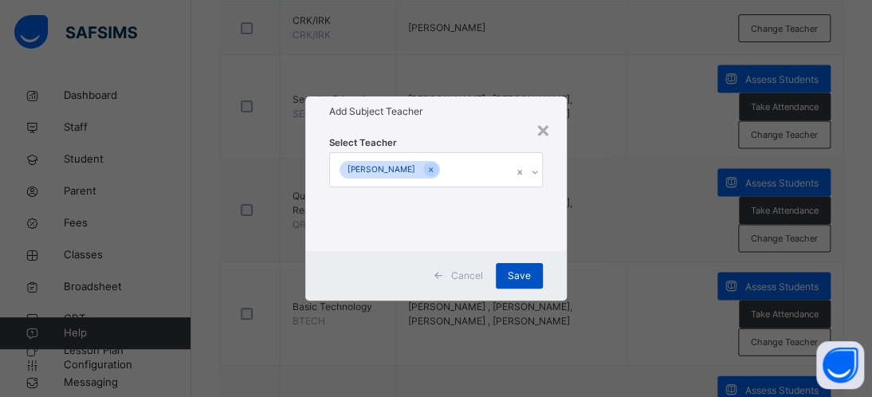
click at [507, 270] on div "Save" at bounding box center [519, 276] width 47 height 26
click at [508, 270] on span "Save" at bounding box center [519, 276] width 23 height 14
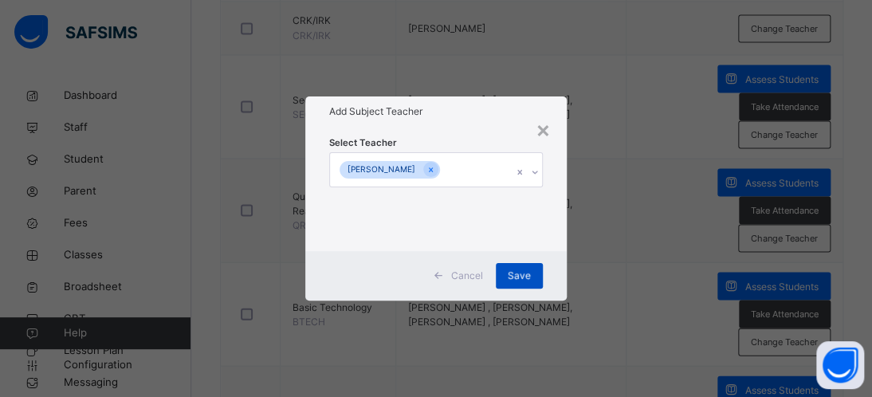
click at [508, 270] on span "Save" at bounding box center [519, 276] width 23 height 14
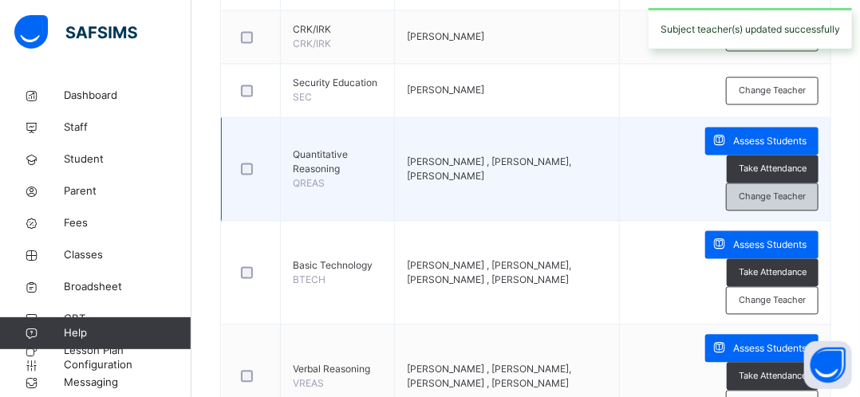
click at [782, 191] on span "Change Teacher" at bounding box center [772, 198] width 67 height 14
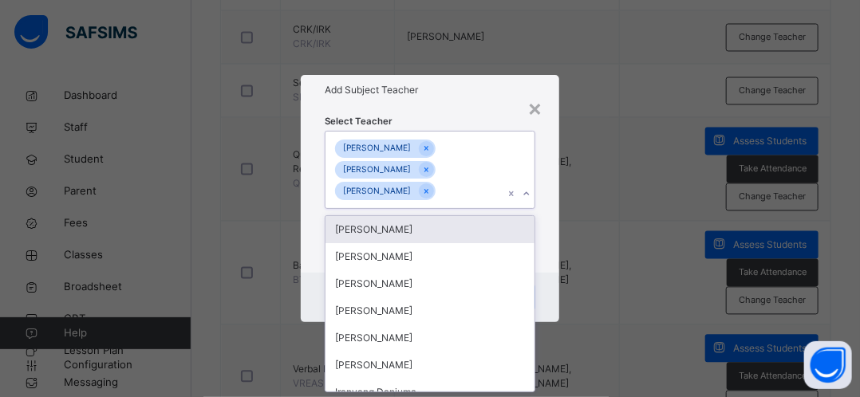
click at [530, 194] on icon at bounding box center [527, 194] width 10 height 16
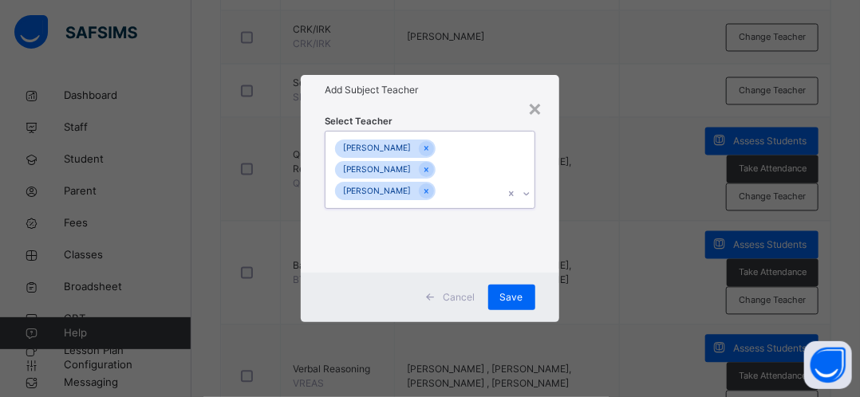
click at [530, 194] on icon at bounding box center [527, 194] width 10 height 16
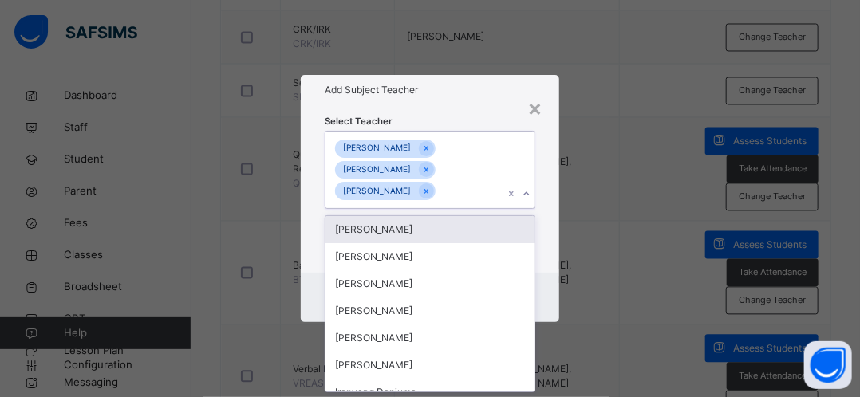
click at [529, 194] on icon at bounding box center [527, 194] width 10 height 16
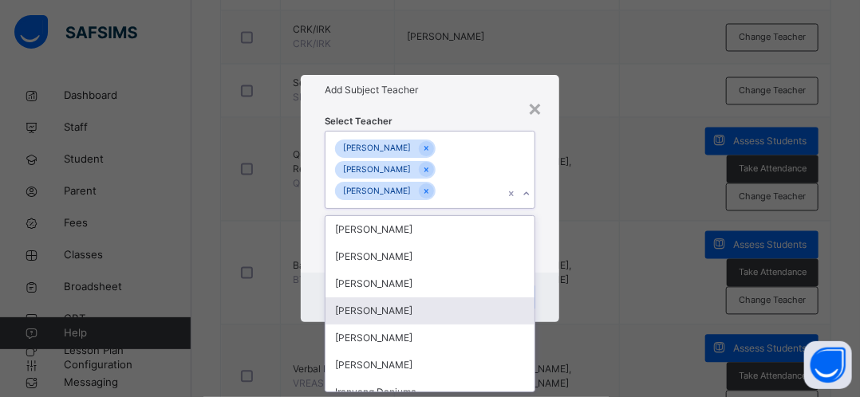
click at [407, 313] on div "[PERSON_NAME]" at bounding box center [429, 310] width 208 height 27
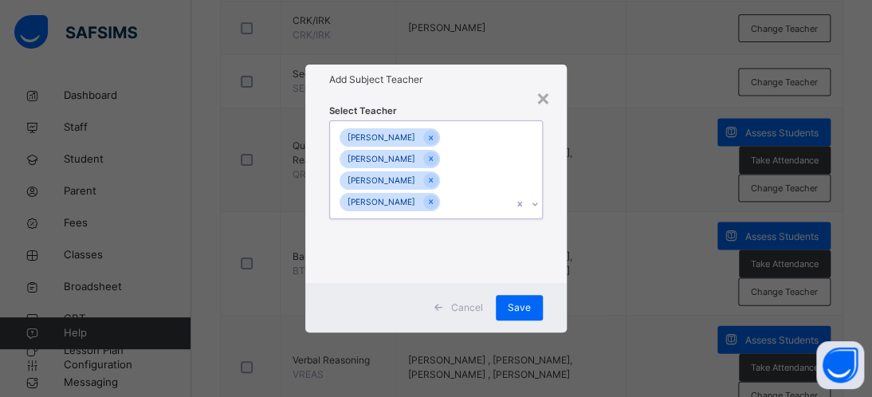
click at [529, 152] on div at bounding box center [527, 170] width 30 height 98
click at [435, 176] on icon at bounding box center [431, 180] width 9 height 11
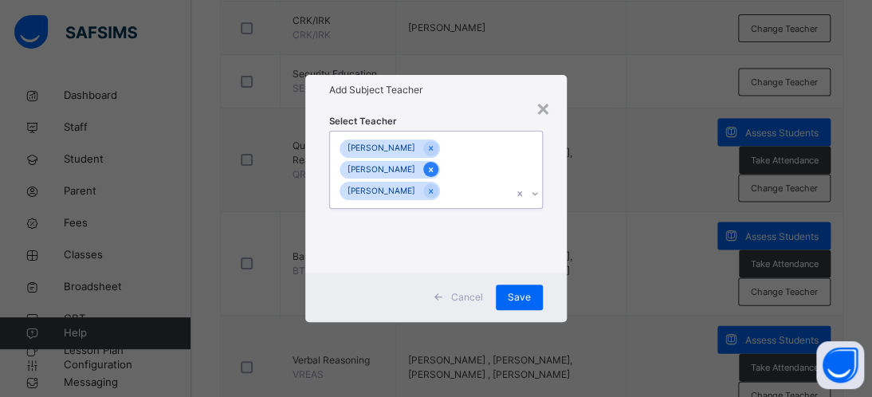
click at [433, 170] on icon at bounding box center [431, 169] width 4 height 5
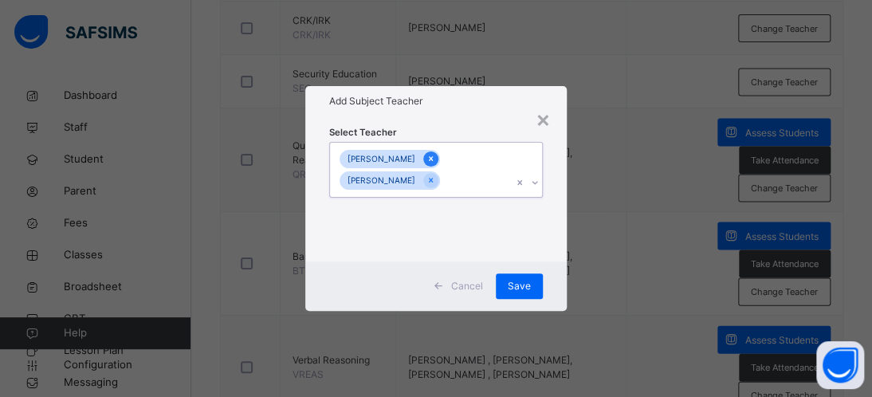
click at [427, 160] on icon at bounding box center [431, 158] width 9 height 11
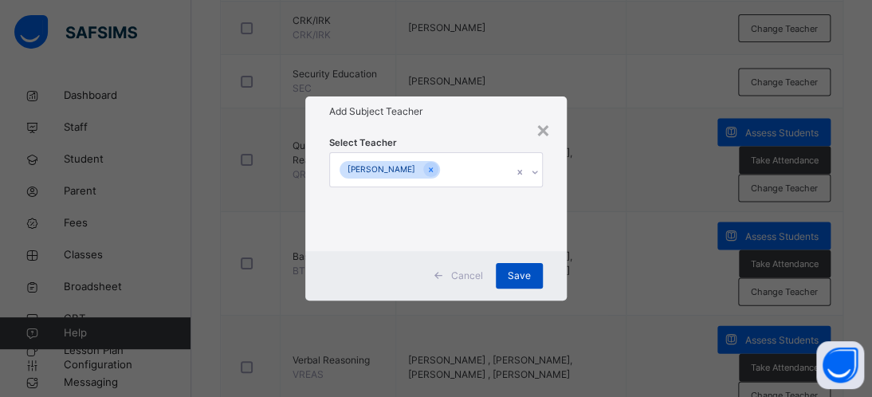
click at [513, 273] on span "Save" at bounding box center [519, 276] width 23 height 14
click at [513, 272] on span "Save" at bounding box center [519, 276] width 23 height 14
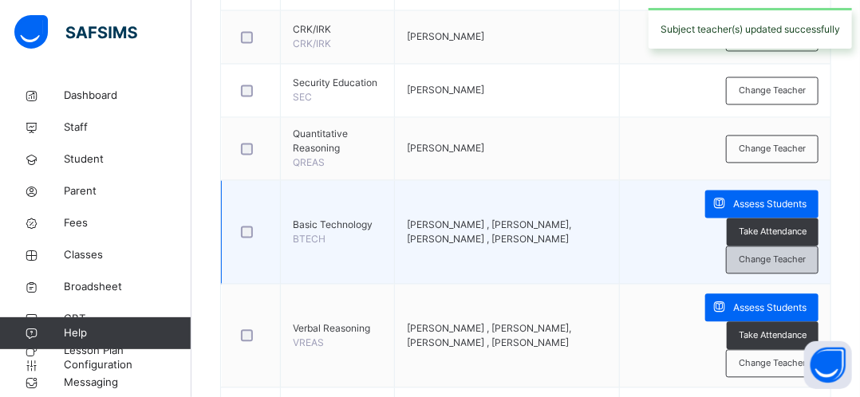
click at [763, 254] on span "Change Teacher" at bounding box center [772, 261] width 67 height 14
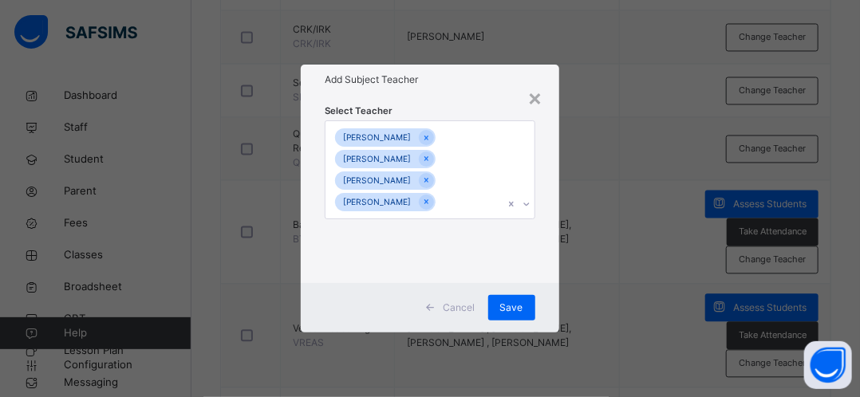
click at [526, 204] on icon at bounding box center [527, 204] width 10 height 16
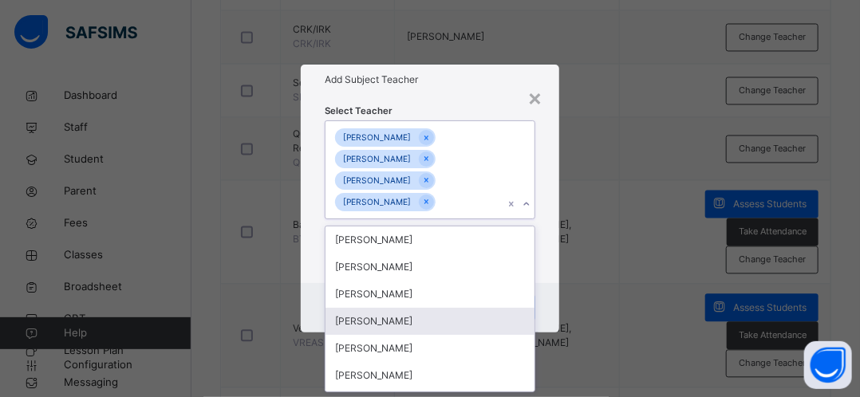
click at [425, 325] on div "[PERSON_NAME]" at bounding box center [429, 321] width 208 height 27
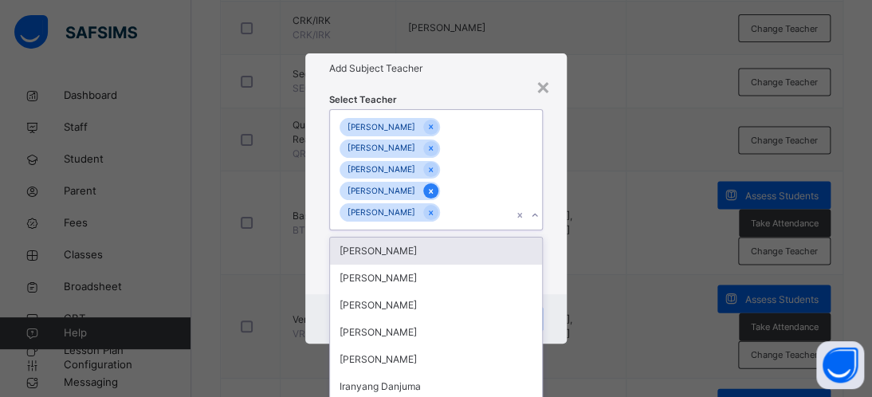
click at [439, 191] on div at bounding box center [430, 190] width 15 height 15
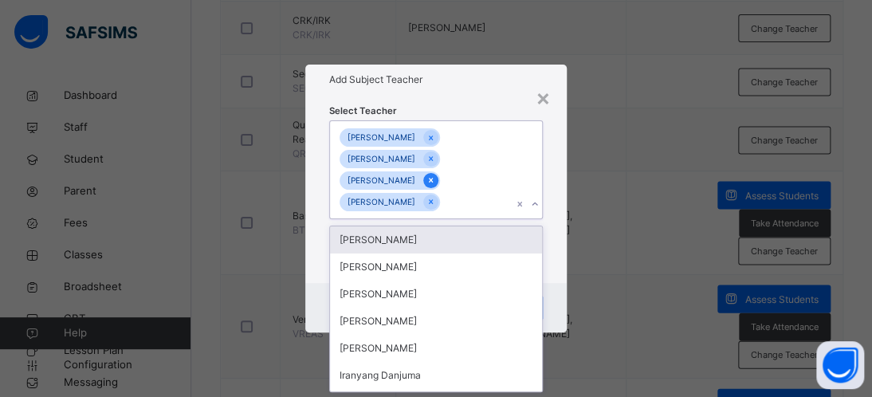
click at [435, 183] on icon at bounding box center [431, 180] width 9 height 11
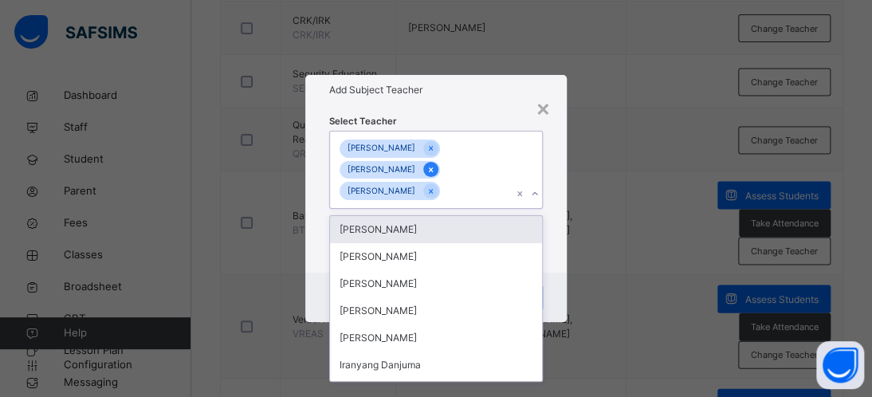
click at [435, 167] on icon at bounding box center [431, 169] width 9 height 11
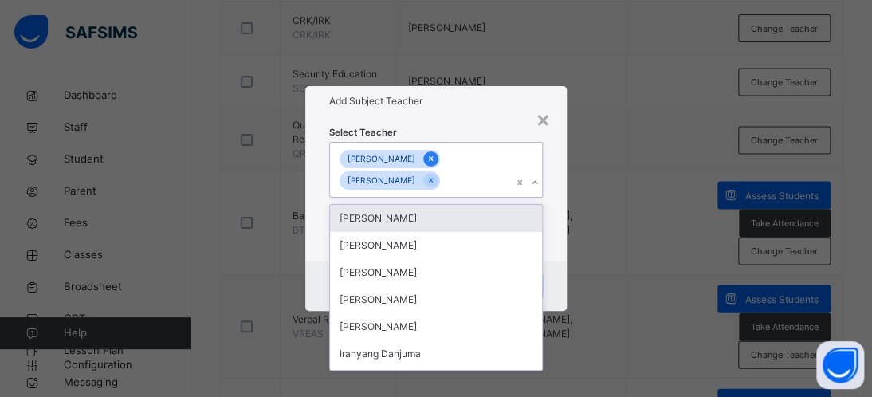
click at [427, 160] on icon at bounding box center [431, 158] width 9 height 11
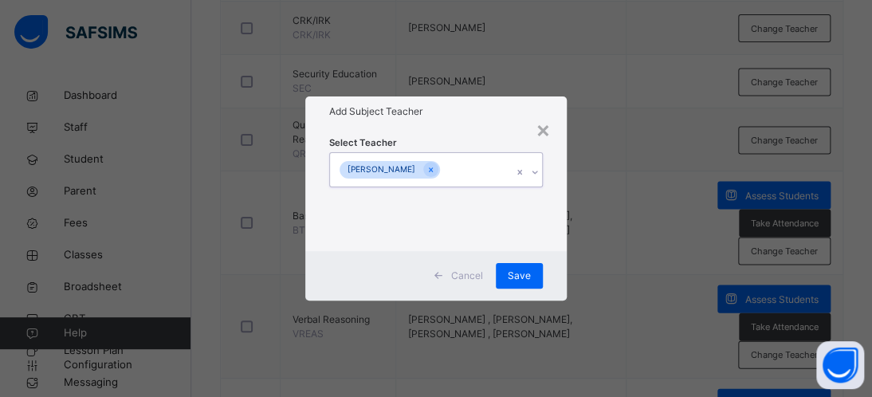
click at [475, 171] on div "[PERSON_NAME]" at bounding box center [421, 169] width 182 height 33
click at [515, 278] on span "Save" at bounding box center [519, 276] width 23 height 14
click at [515, 277] on span "Save" at bounding box center [519, 276] width 23 height 14
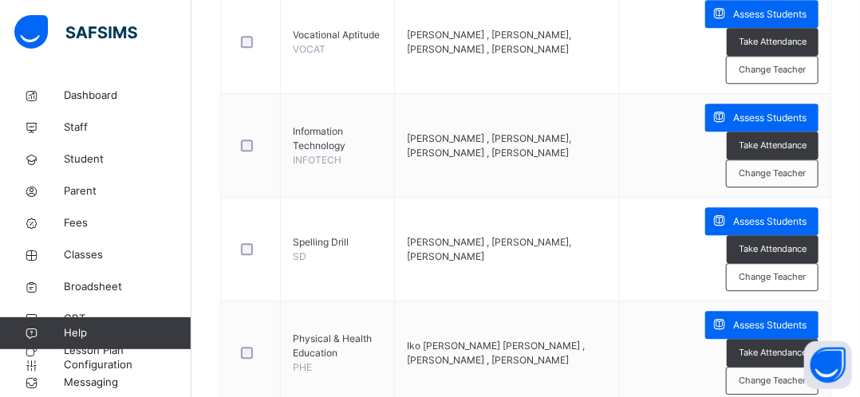
scroll to position [1445, 0]
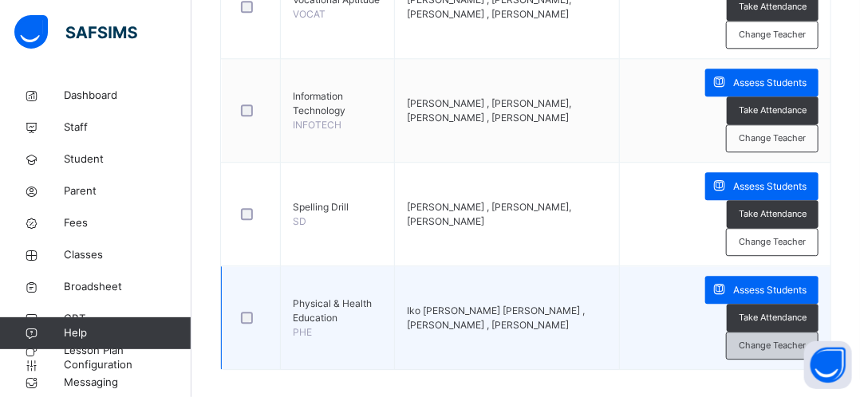
click at [779, 339] on span "Change Teacher" at bounding box center [772, 346] width 67 height 14
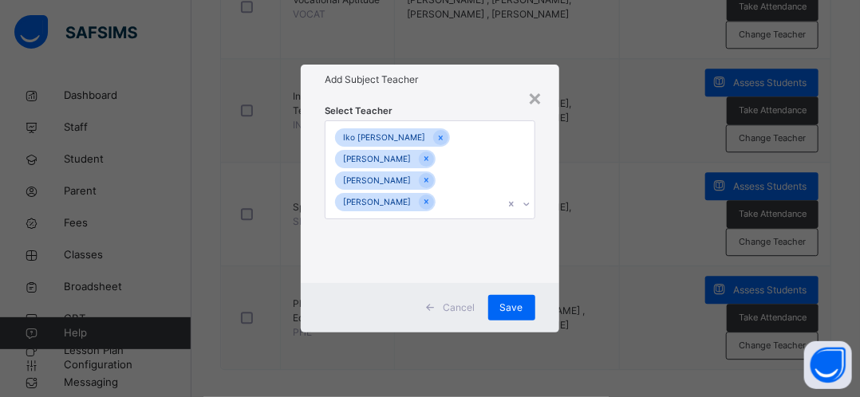
click at [528, 205] on icon at bounding box center [527, 204] width 6 height 3
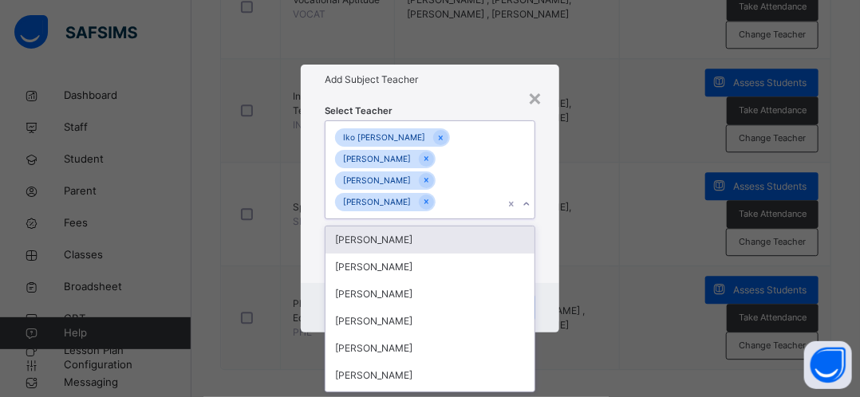
scroll to position [0, 0]
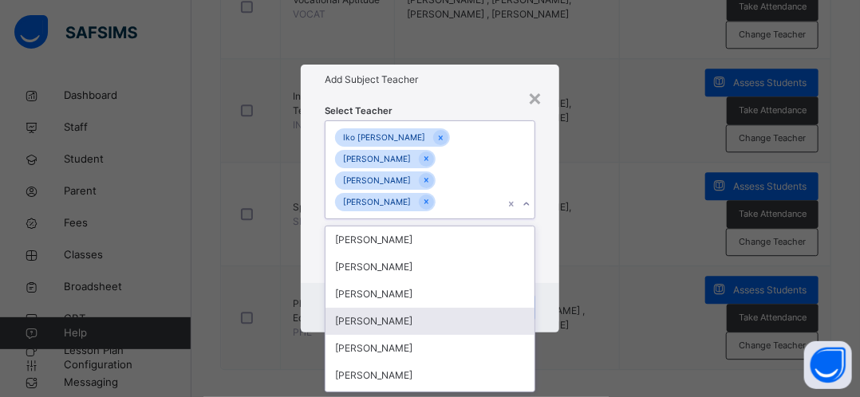
click at [391, 321] on div "[PERSON_NAME]" at bounding box center [429, 321] width 208 height 27
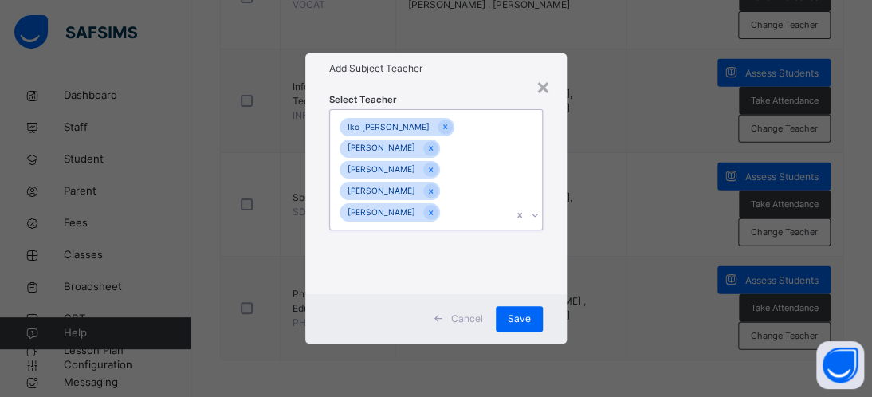
click at [491, 182] on div "[PERSON_NAME] [PERSON_NAME] [PERSON_NAME] chimamaka [PERSON_NAME] [PERSON_NAME]" at bounding box center [421, 169] width 182 height 119
click at [435, 192] on icon at bounding box center [431, 191] width 9 height 11
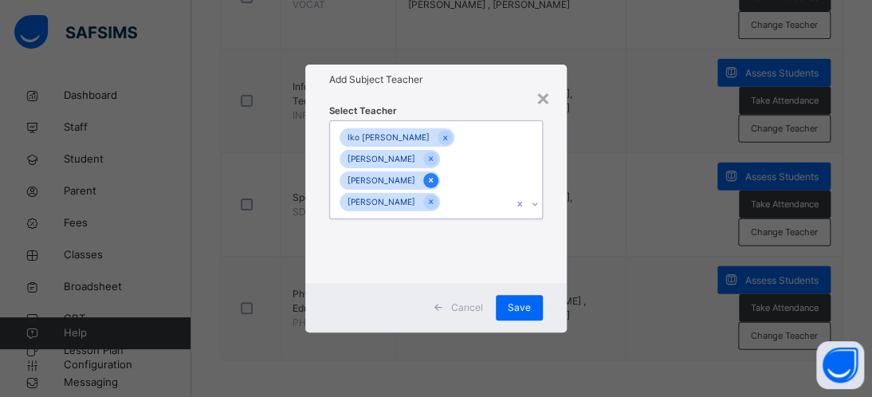
click at [435, 175] on icon at bounding box center [431, 180] width 9 height 11
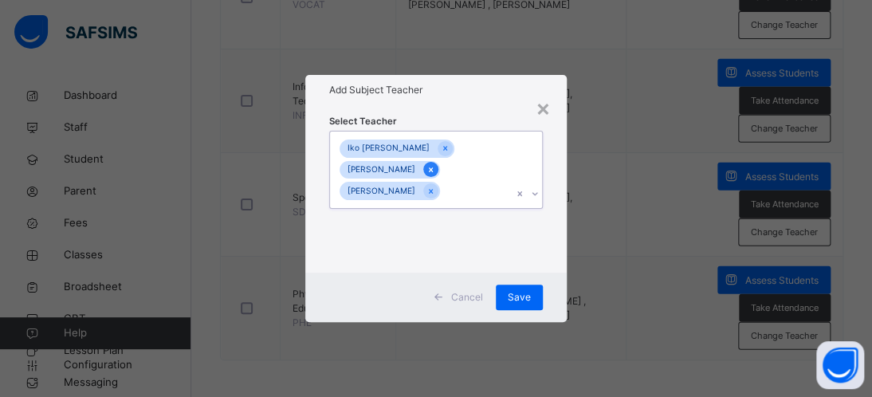
click at [429, 170] on icon at bounding box center [431, 169] width 4 height 5
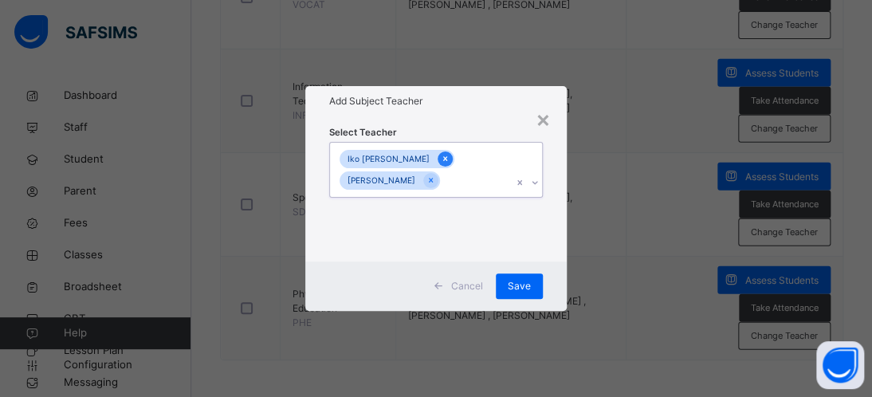
click at [441, 160] on icon at bounding box center [445, 158] width 9 height 11
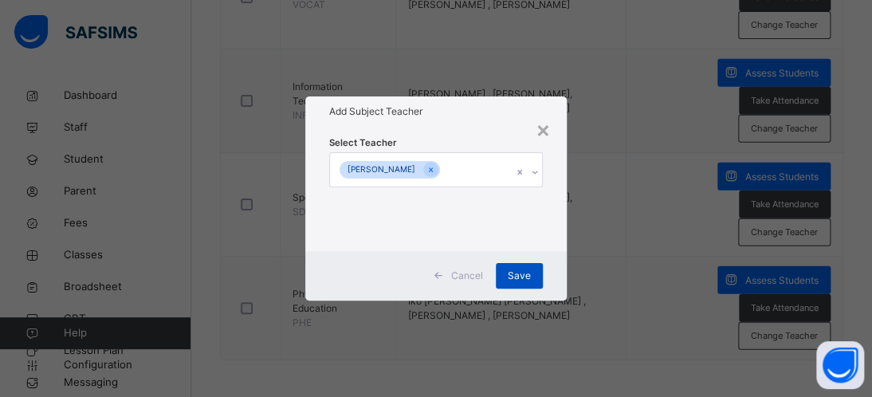
click at [507, 278] on div "Save" at bounding box center [519, 276] width 47 height 26
click at [508, 278] on span "Save" at bounding box center [519, 276] width 23 height 14
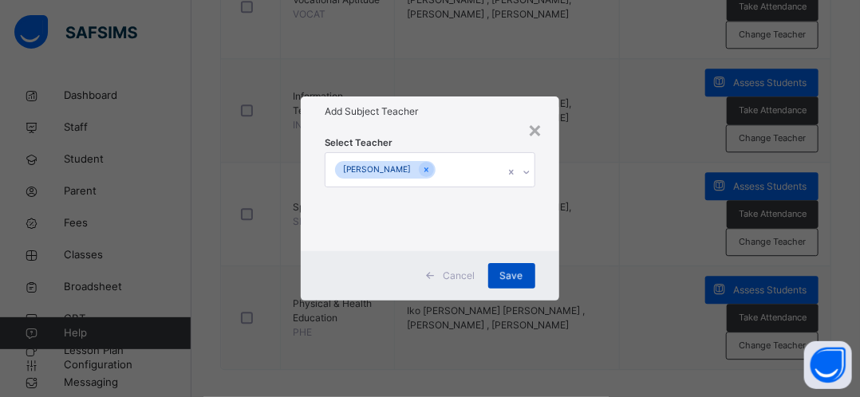
click at [514, 278] on td "Iko [PERSON_NAME] [PERSON_NAME] , [PERSON_NAME] , [PERSON_NAME]" at bounding box center [506, 318] width 225 height 104
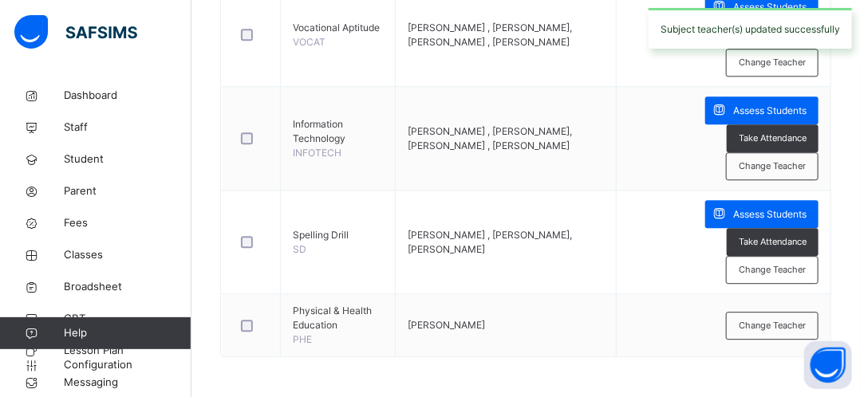
scroll to position [1404, 0]
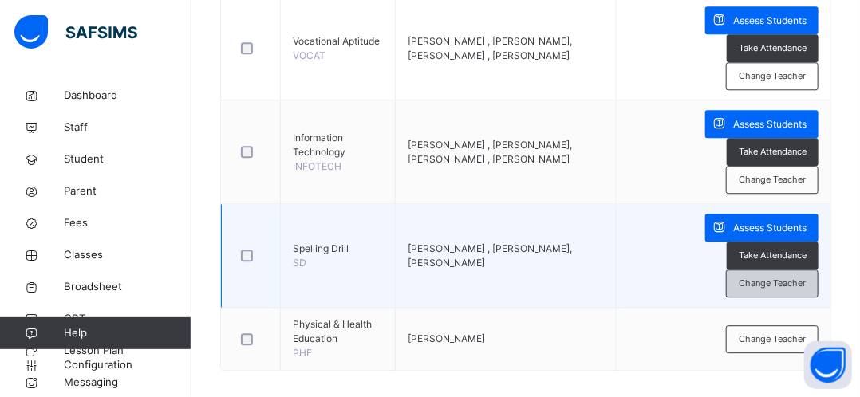
click at [769, 277] on span "Change Teacher" at bounding box center [772, 284] width 67 height 14
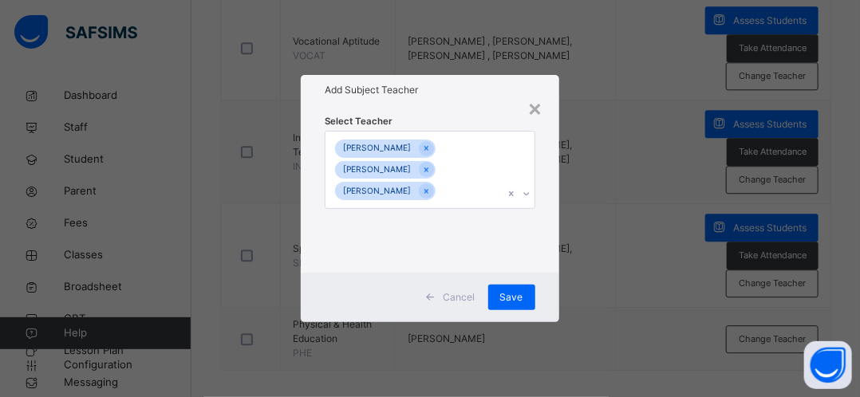
click at [530, 195] on icon at bounding box center [527, 194] width 10 height 16
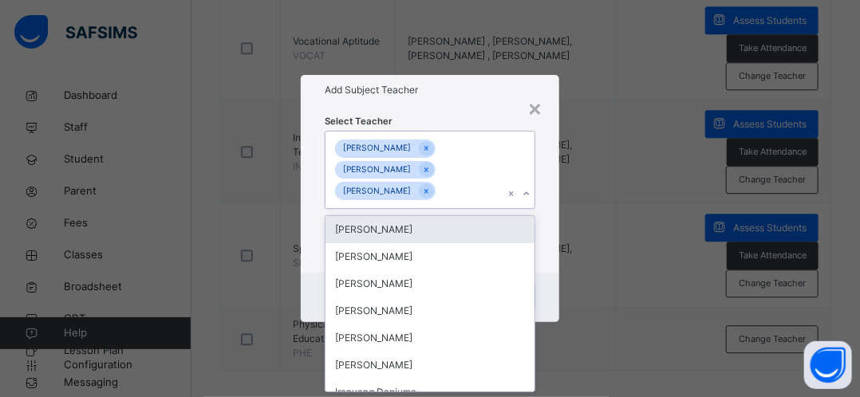
click at [530, 195] on icon at bounding box center [527, 194] width 10 height 16
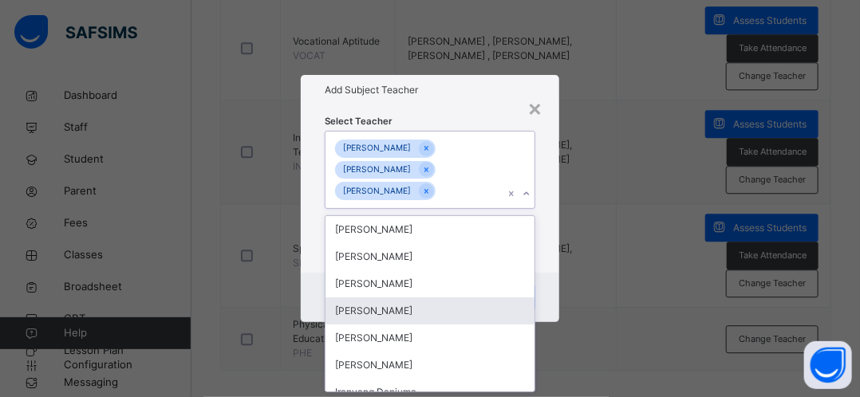
click at [392, 309] on div "[PERSON_NAME]" at bounding box center [429, 310] width 208 height 27
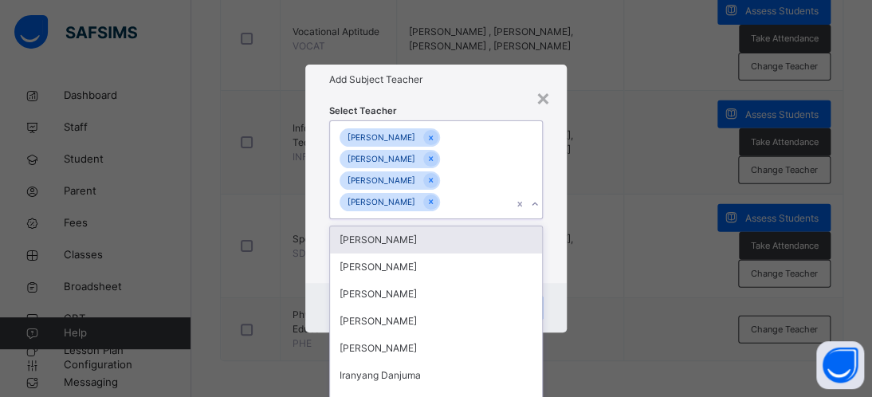
click at [508, 139] on div "[PERSON_NAME] UGO [PERSON_NAME] TIVKAA chimamaka [PERSON_NAME] [PERSON_NAME]" at bounding box center [436, 170] width 214 height 100
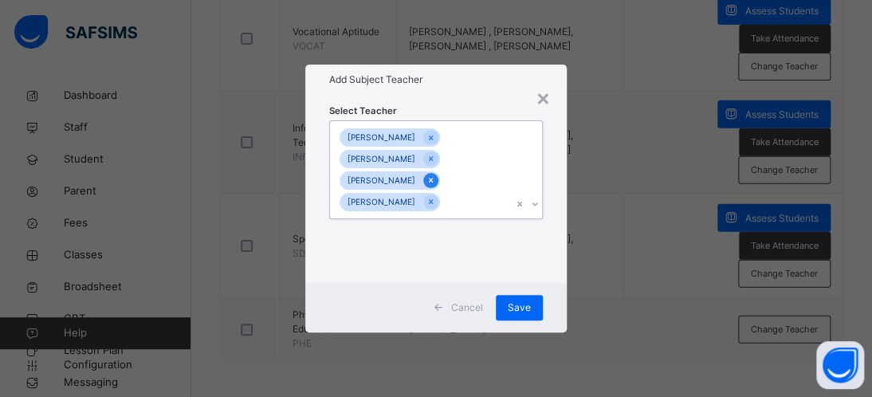
click at [435, 182] on icon at bounding box center [431, 180] width 9 height 11
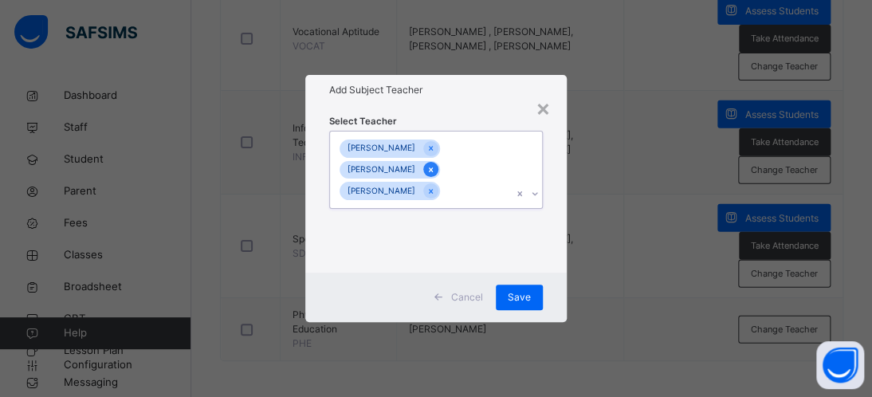
click at [435, 172] on icon at bounding box center [431, 169] width 9 height 11
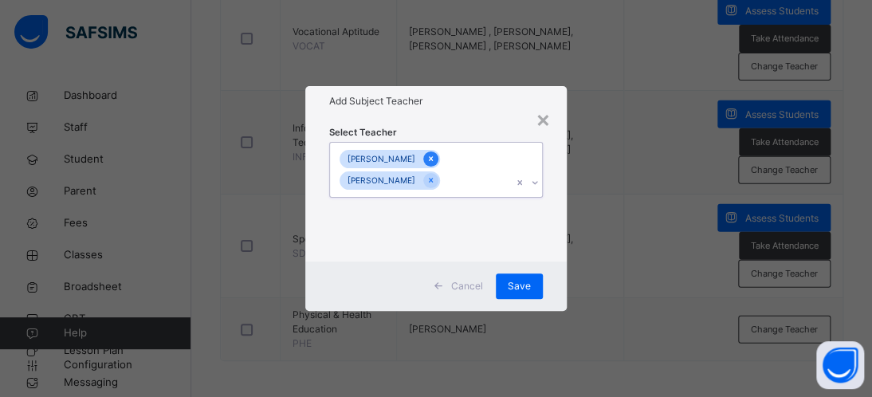
click at [427, 160] on icon at bounding box center [431, 158] width 9 height 11
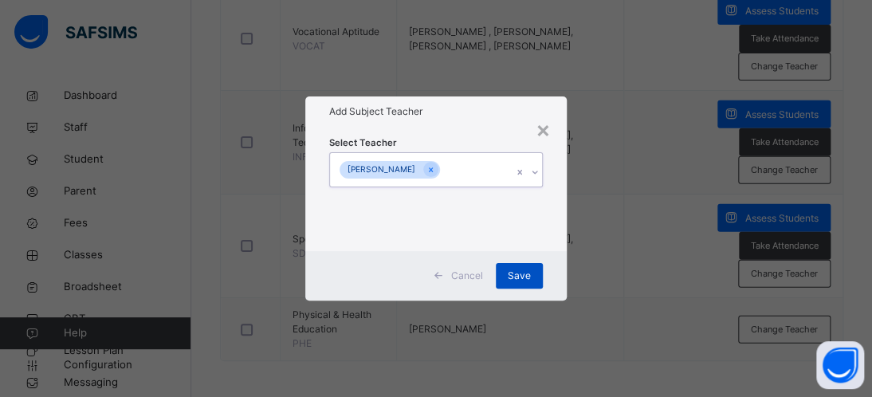
click at [529, 278] on span "Save" at bounding box center [519, 276] width 23 height 14
click at [529, 278] on div "Save" at bounding box center [519, 276] width 47 height 26
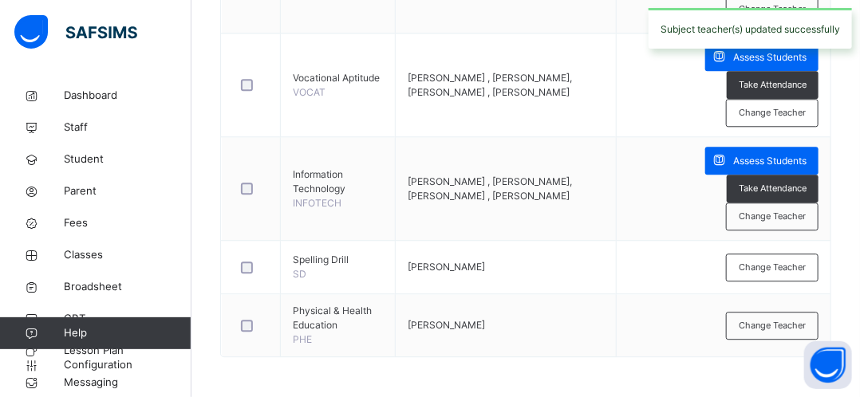
scroll to position [1353, 0]
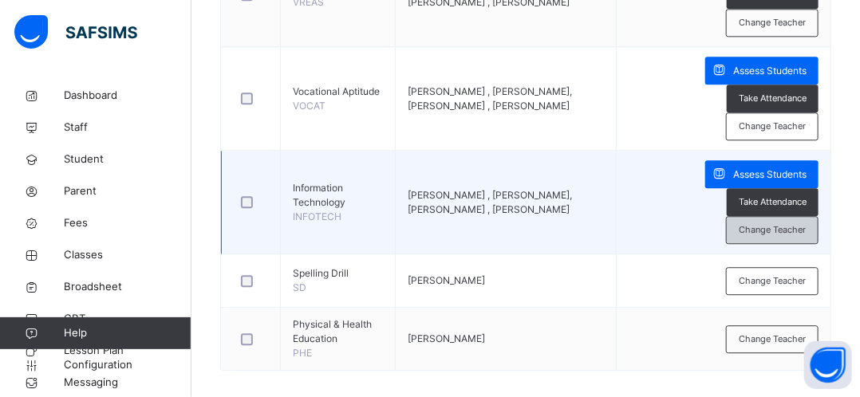
click at [778, 223] on span "Change Teacher" at bounding box center [772, 230] width 67 height 14
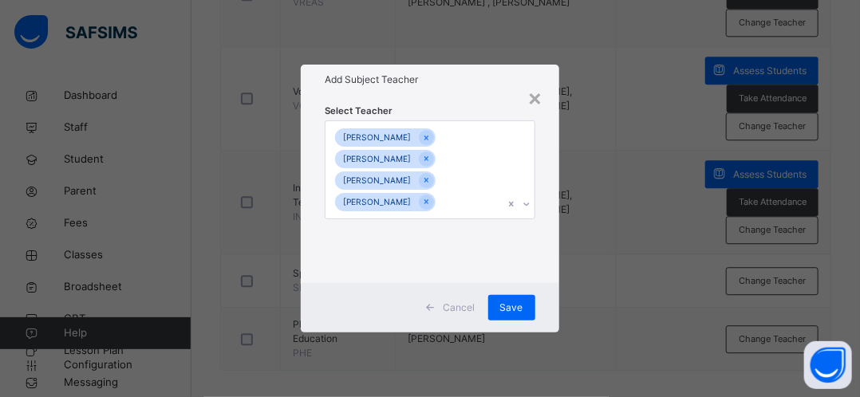
click at [530, 204] on icon at bounding box center [527, 204] width 6 height 3
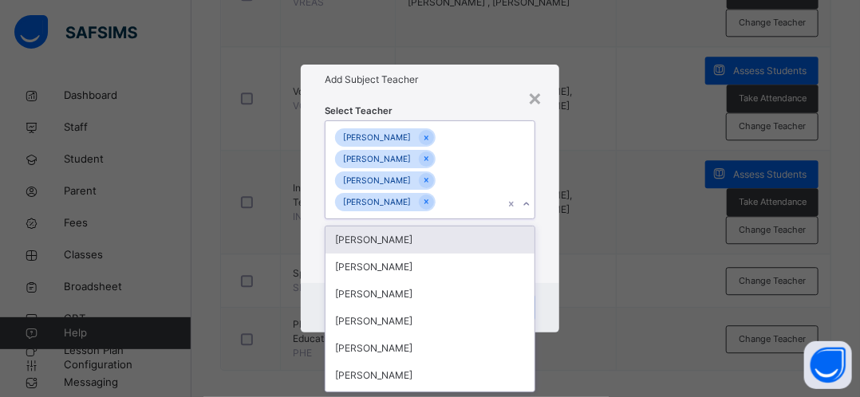
scroll to position [0, 0]
click at [530, 204] on icon at bounding box center [527, 204] width 10 height 16
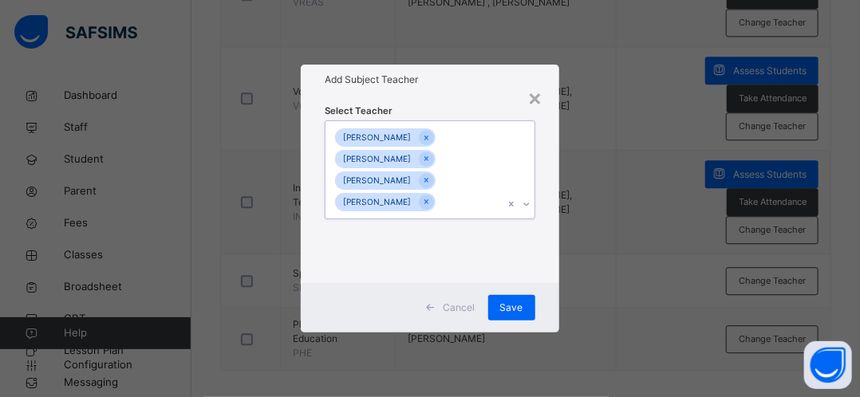
click at [530, 203] on icon at bounding box center [527, 204] width 10 height 16
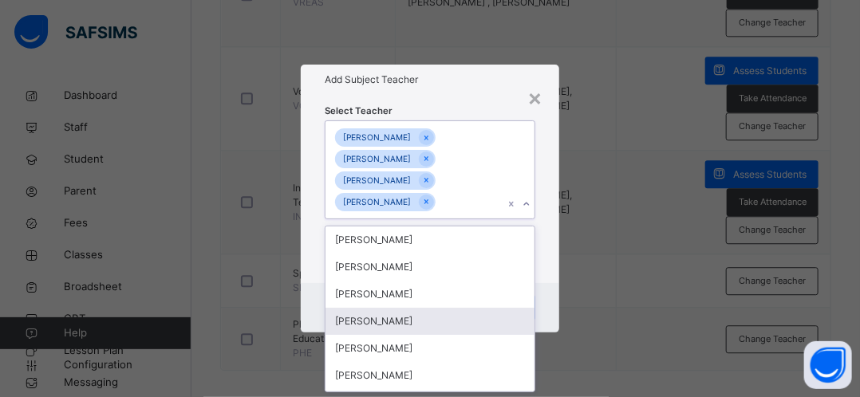
click at [409, 321] on div "[PERSON_NAME]" at bounding box center [429, 321] width 208 height 27
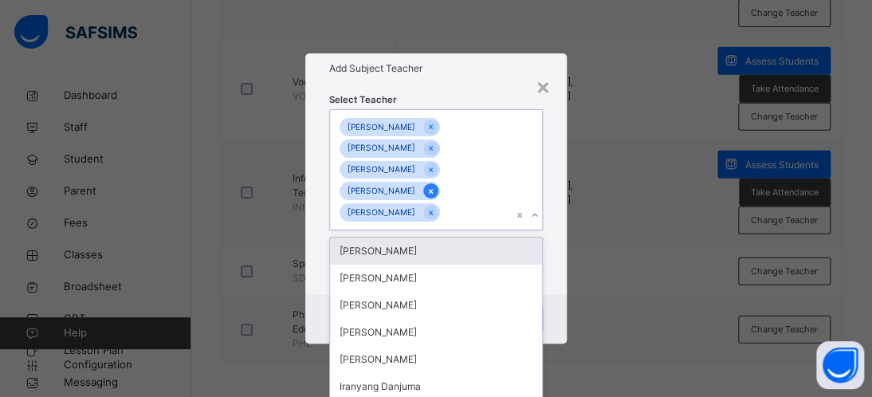
click at [435, 195] on icon at bounding box center [431, 191] width 9 height 11
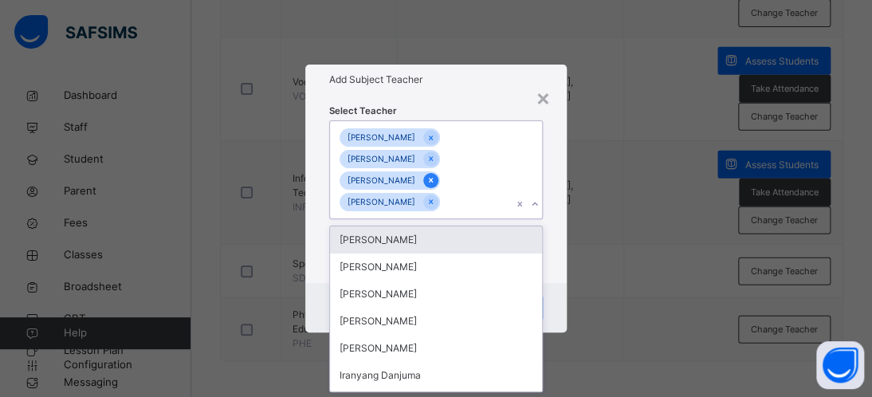
click at [435, 179] on icon at bounding box center [431, 180] width 9 height 11
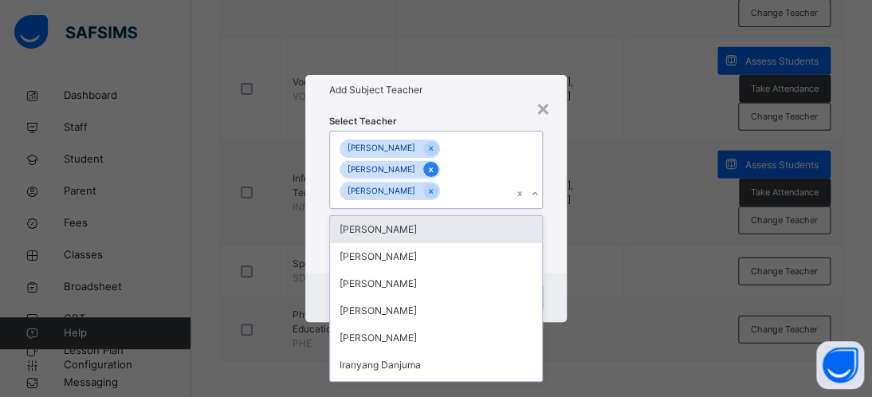
click at [435, 171] on icon at bounding box center [431, 169] width 9 height 11
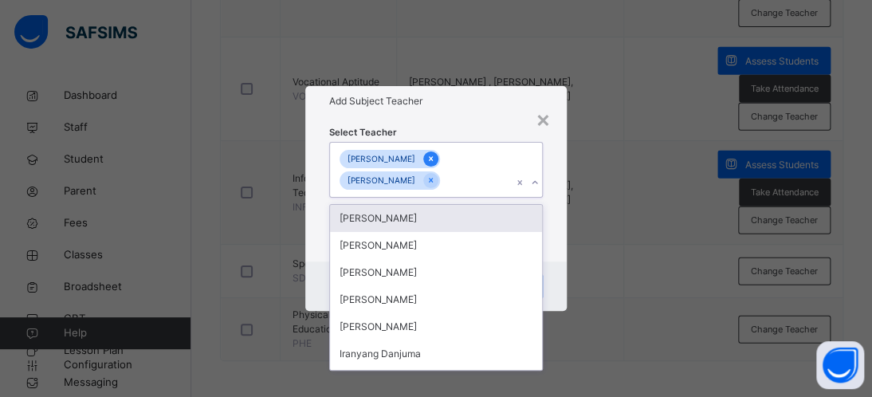
click at [423, 157] on div at bounding box center [430, 159] width 15 height 15
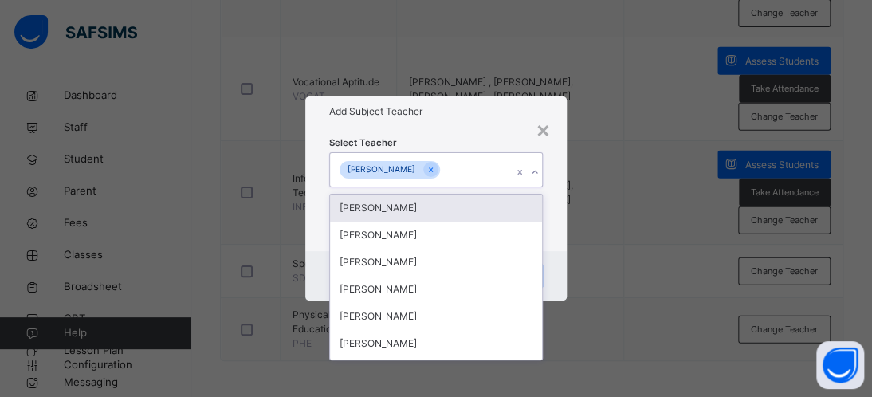
click at [485, 169] on div "[PERSON_NAME]" at bounding box center [421, 169] width 182 height 33
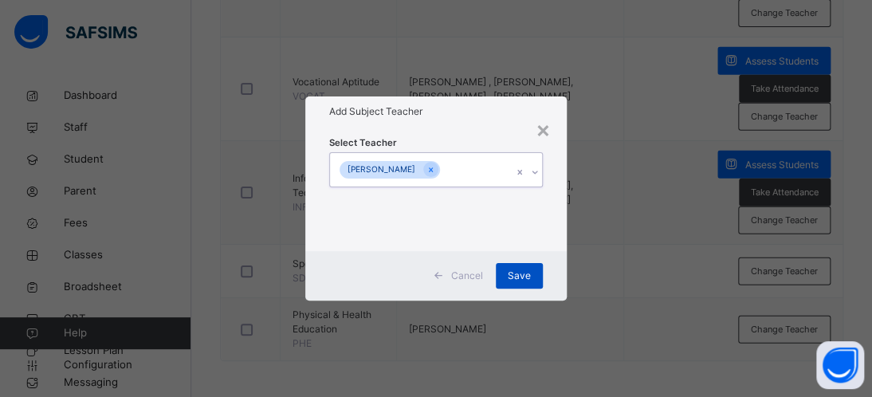
click at [515, 276] on span "Save" at bounding box center [519, 276] width 23 height 14
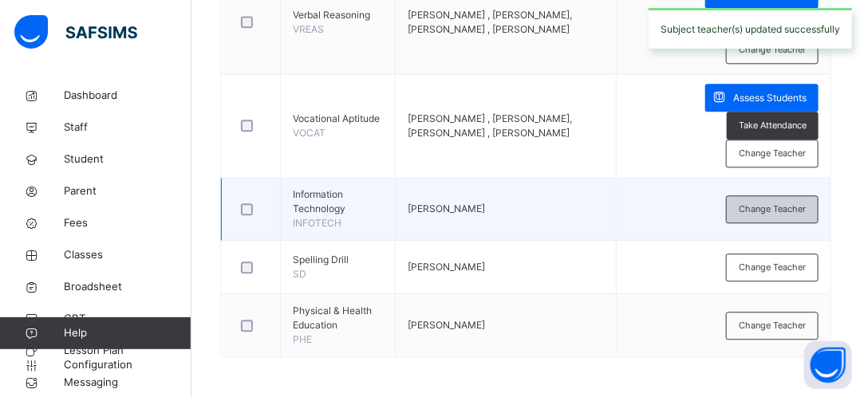
scroll to position [1314, 0]
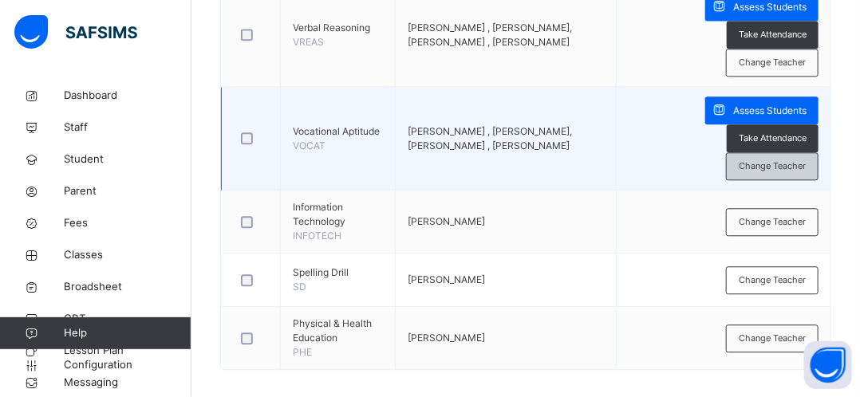
click at [778, 160] on span "Change Teacher" at bounding box center [772, 167] width 67 height 14
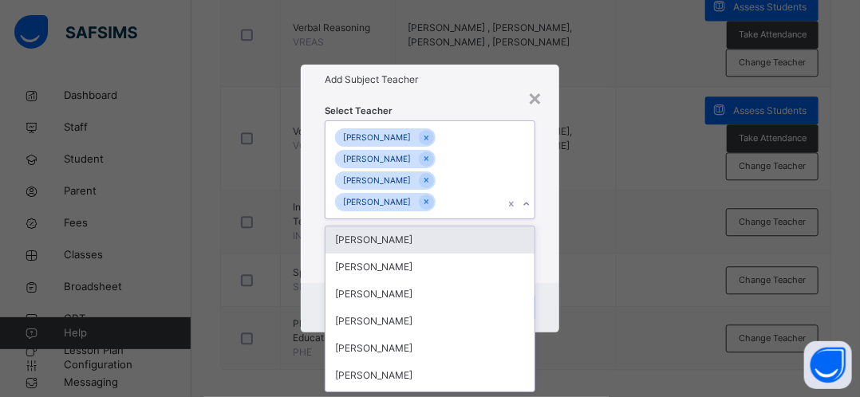
click at [526, 203] on icon at bounding box center [527, 204] width 10 height 16
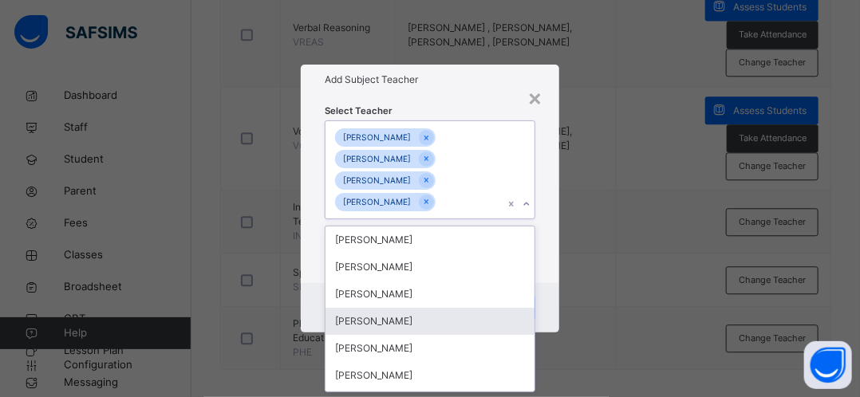
click at [415, 325] on div "[PERSON_NAME]" at bounding box center [429, 321] width 208 height 27
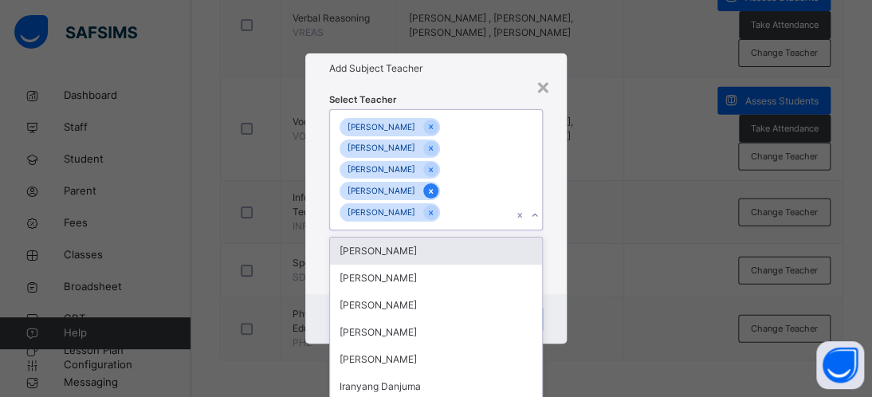
click at [435, 195] on icon at bounding box center [431, 191] width 9 height 11
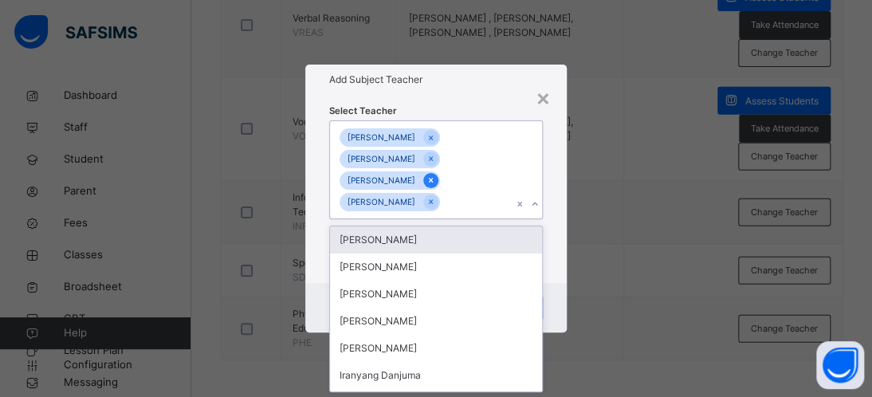
click at [433, 181] on icon at bounding box center [431, 180] width 4 height 5
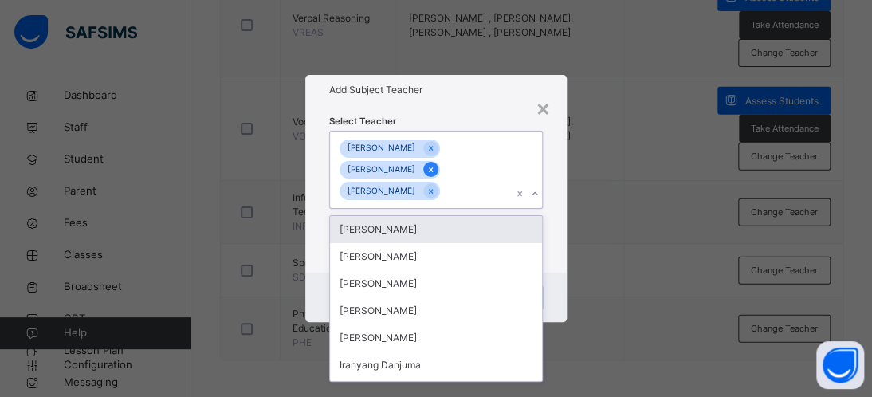
click at [435, 173] on icon at bounding box center [431, 169] width 9 height 11
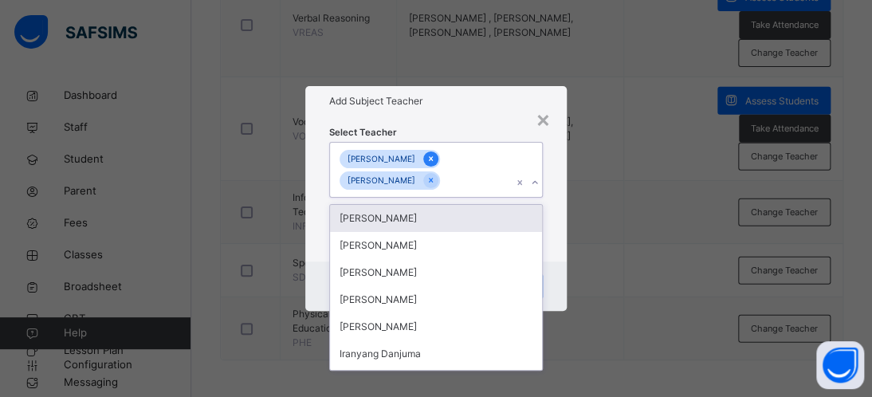
click at [423, 158] on div at bounding box center [430, 159] width 15 height 15
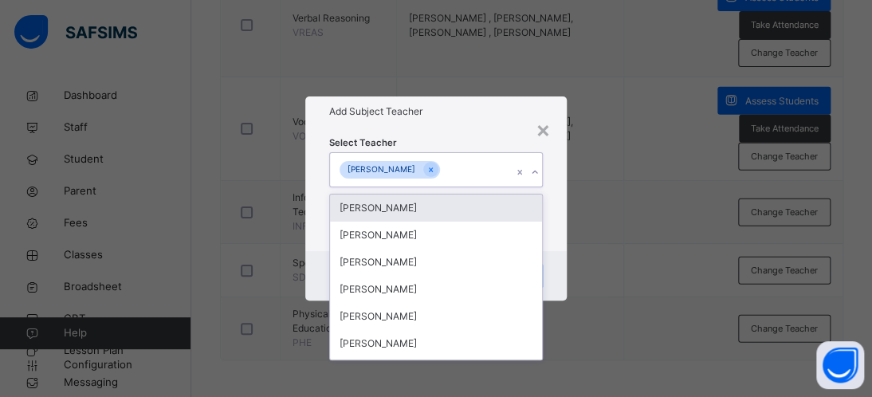
click at [473, 182] on div "[PERSON_NAME]" at bounding box center [421, 169] width 182 height 33
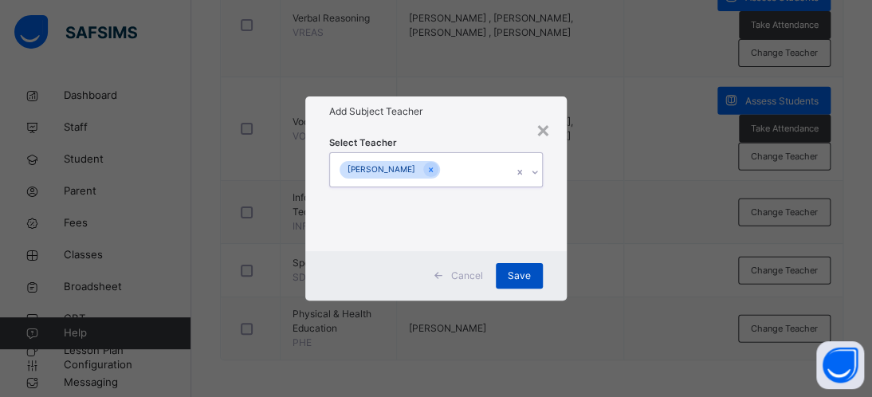
click at [510, 269] on span "Save" at bounding box center [519, 276] width 23 height 14
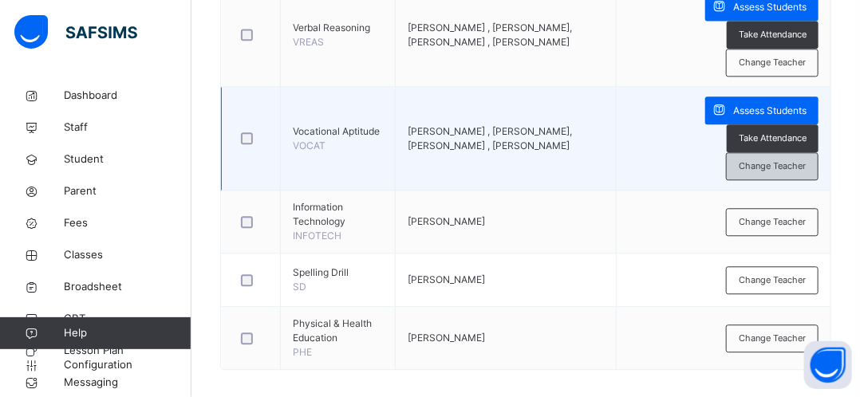
click at [784, 160] on span "Change Teacher" at bounding box center [772, 167] width 67 height 14
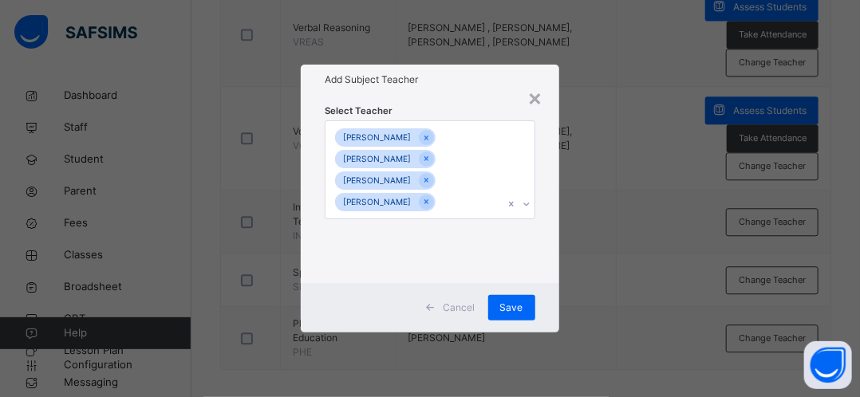
click at [526, 207] on icon at bounding box center [527, 204] width 10 height 16
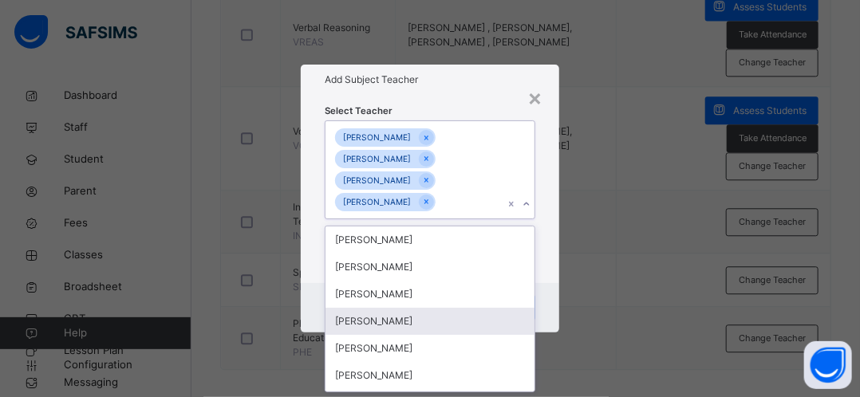
click at [433, 320] on div "[PERSON_NAME]" at bounding box center [429, 321] width 208 height 27
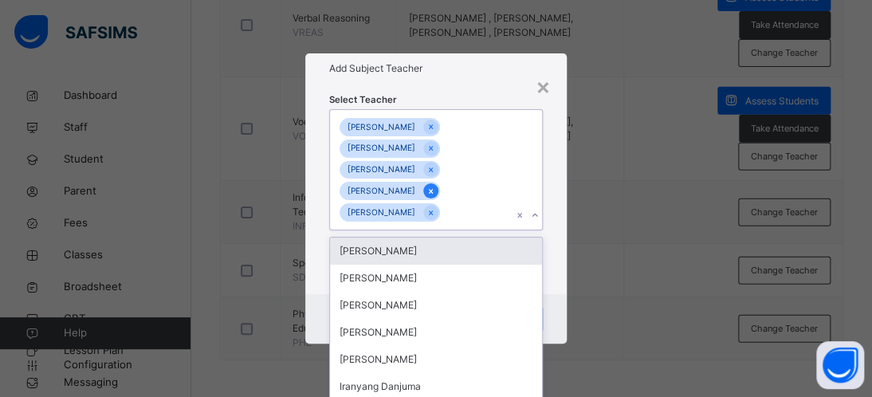
click at [433, 192] on icon at bounding box center [431, 191] width 4 height 5
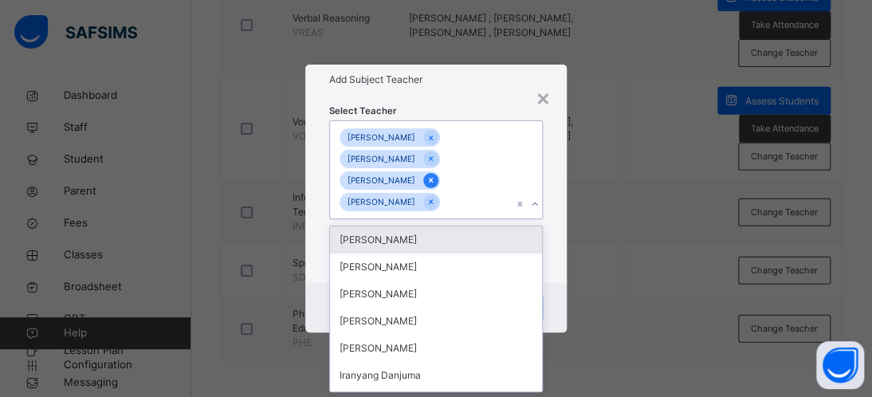
click at [435, 183] on icon at bounding box center [431, 180] width 9 height 11
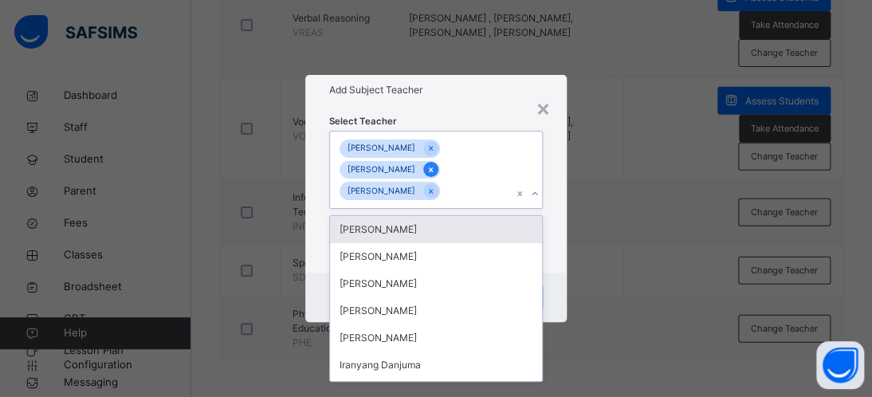
click at [435, 173] on icon at bounding box center [431, 169] width 9 height 11
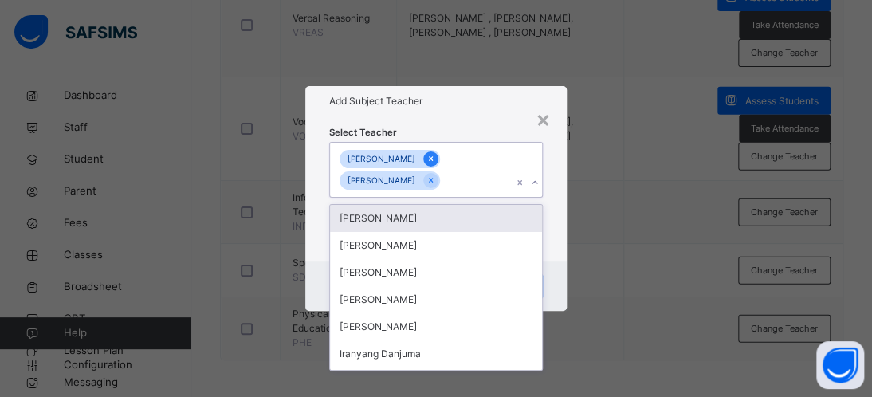
click at [427, 163] on icon at bounding box center [431, 158] width 9 height 11
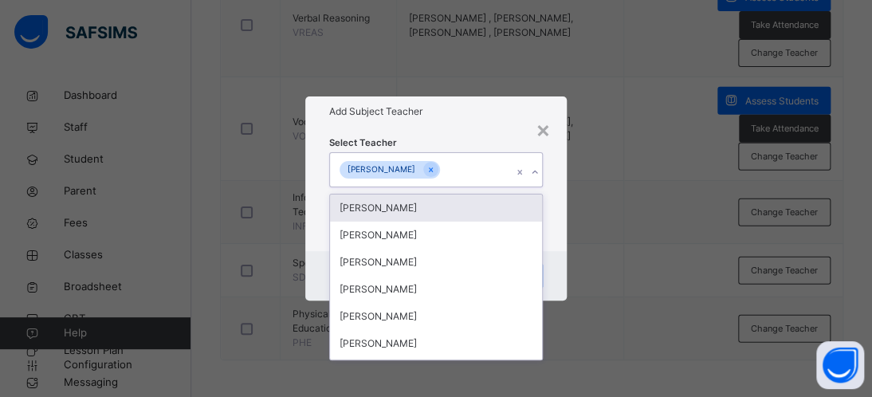
click at [609, 208] on div "× Add Subject Teacher Select Teacher option [PERSON_NAME] , deselected. option …" at bounding box center [436, 198] width 872 height 397
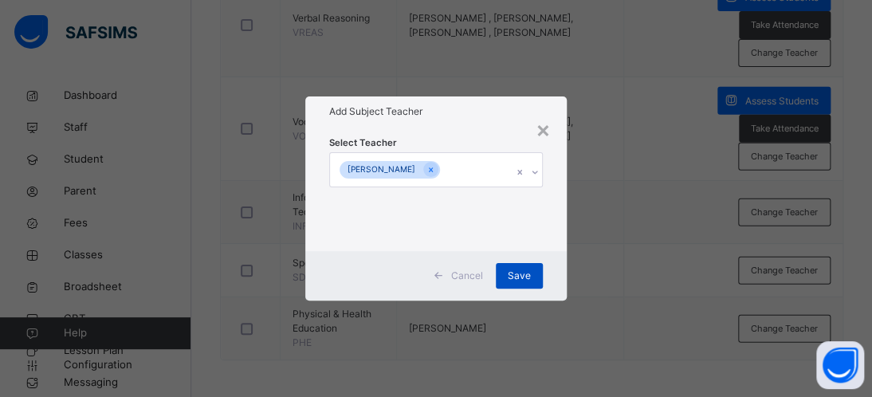
click at [512, 274] on span "Save" at bounding box center [519, 276] width 23 height 14
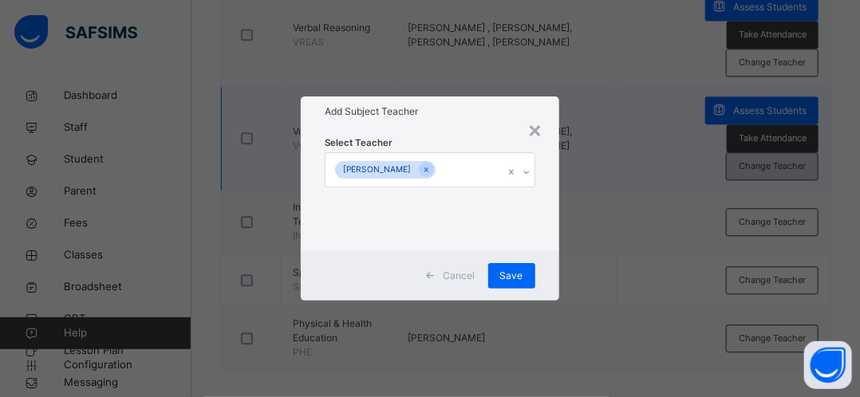
click at [770, 160] on span "Change Teacher" at bounding box center [772, 167] width 67 height 14
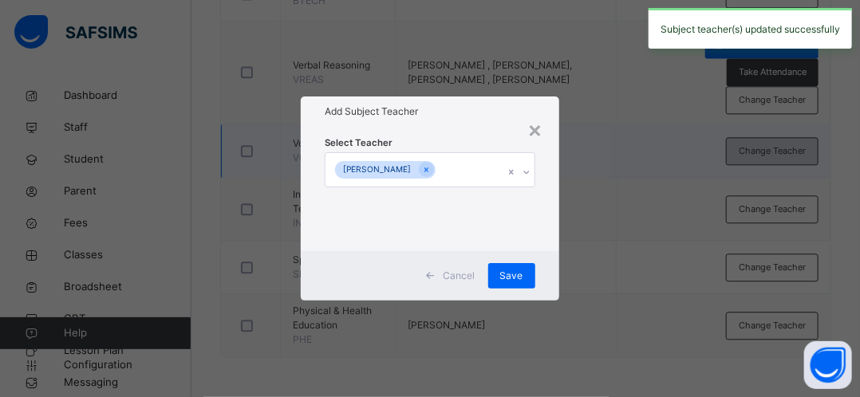
scroll to position [1263, 0]
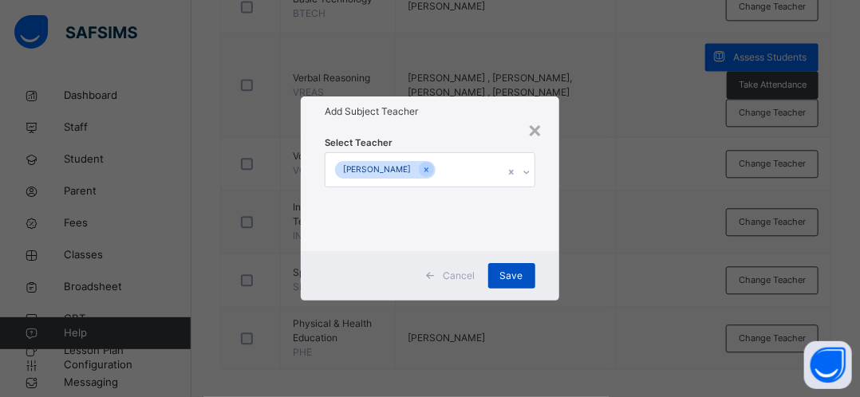
click at [515, 271] on span "Save" at bounding box center [511, 276] width 23 height 14
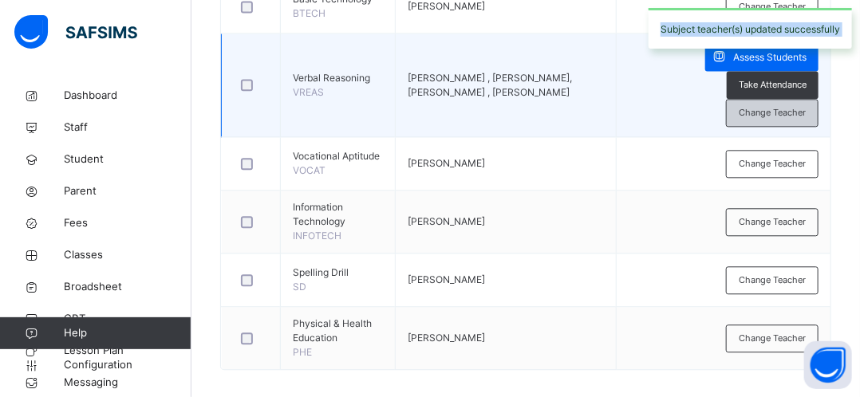
drag, startPoint x: 515, startPoint y: 271, endPoint x: 757, endPoint y: 103, distance: 294.5
click at [757, 106] on span "Change Teacher" at bounding box center [772, 113] width 67 height 14
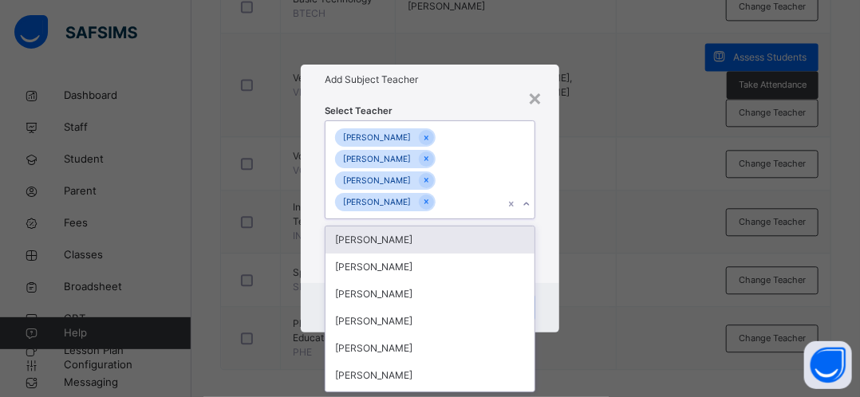
click at [529, 206] on icon at bounding box center [527, 204] width 10 height 16
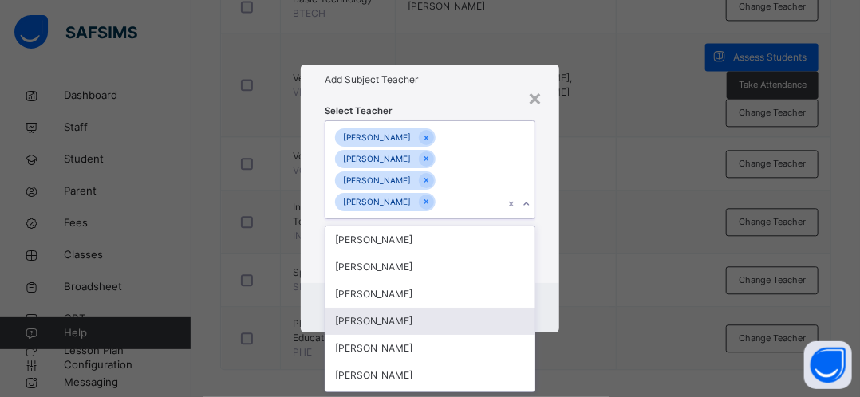
click at [418, 329] on div "[PERSON_NAME]" at bounding box center [429, 321] width 208 height 27
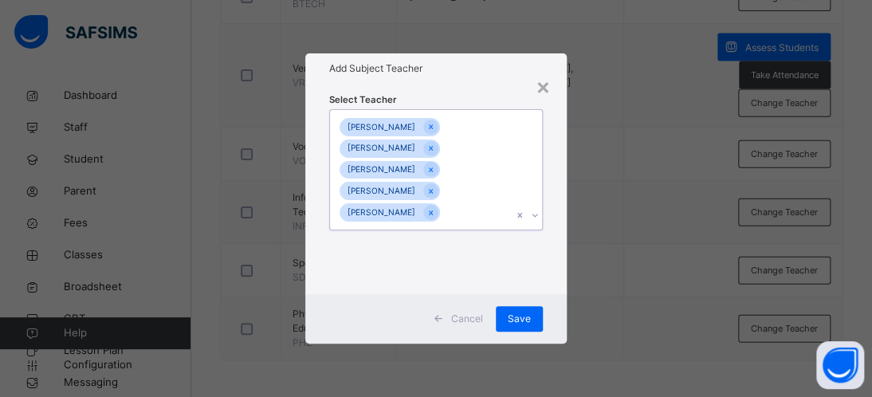
click at [505, 163] on div "[PERSON_NAME] [PERSON_NAME] TIVKAA Chimamaka [PERSON_NAME] chimamaka [PERSON_NA…" at bounding box center [421, 169] width 182 height 119
click at [435, 195] on icon at bounding box center [431, 191] width 9 height 11
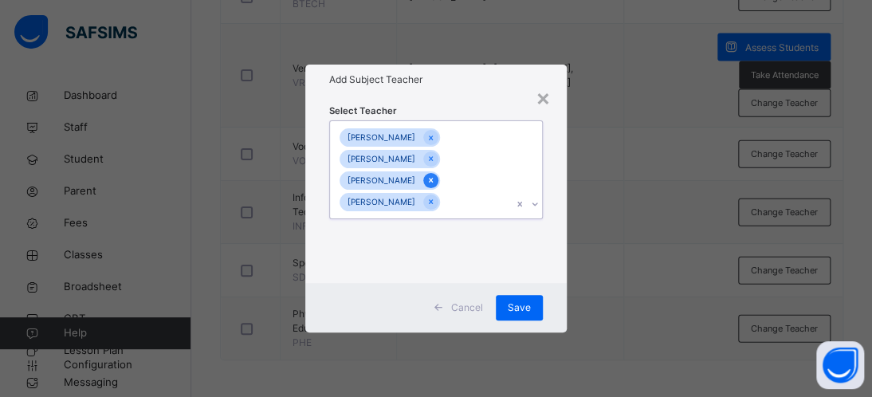
click at [435, 183] on icon at bounding box center [431, 180] width 9 height 11
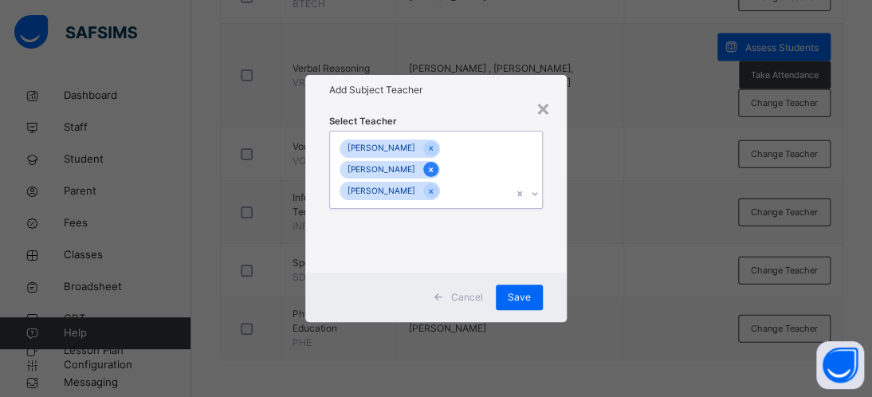
click at [435, 170] on icon at bounding box center [431, 169] width 9 height 11
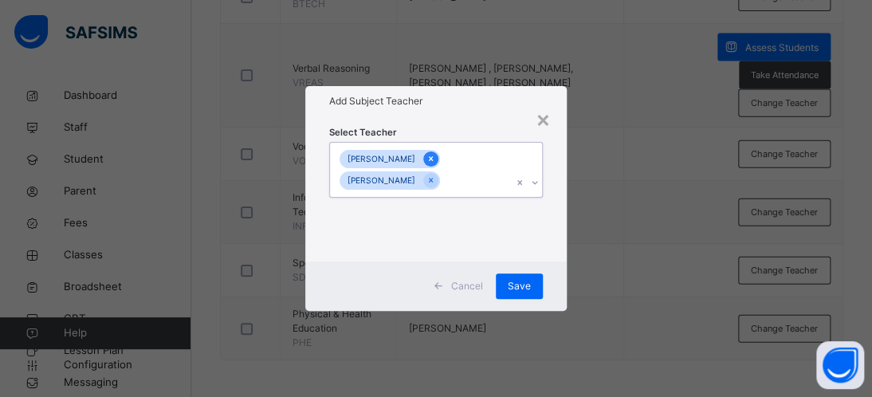
click at [423, 160] on div at bounding box center [430, 159] width 15 height 15
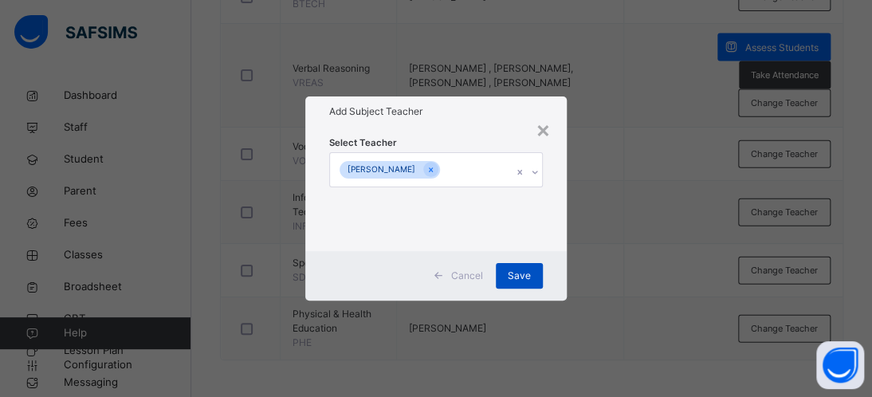
click at [520, 275] on span "Save" at bounding box center [519, 276] width 23 height 14
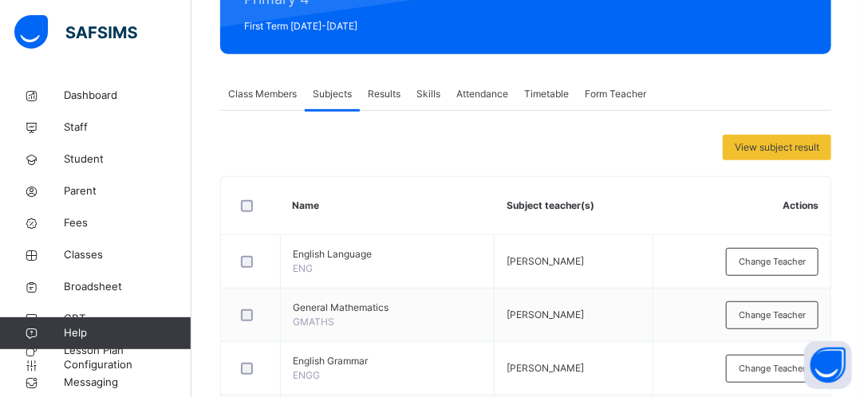
scroll to position [207, 0]
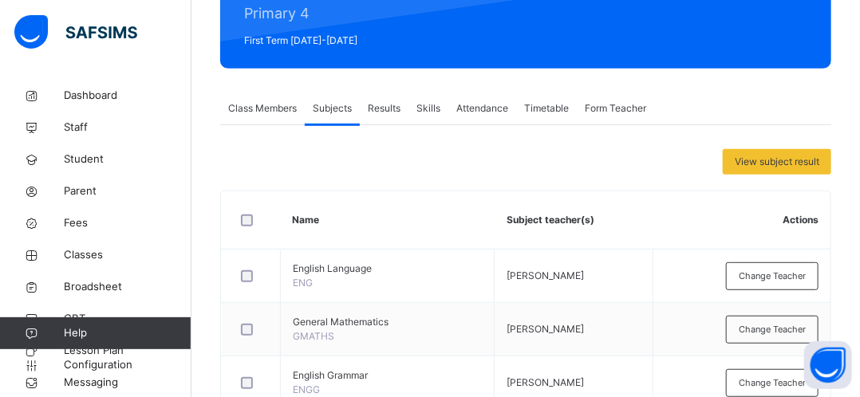
click at [428, 109] on span "Skills" at bounding box center [428, 108] width 24 height 14
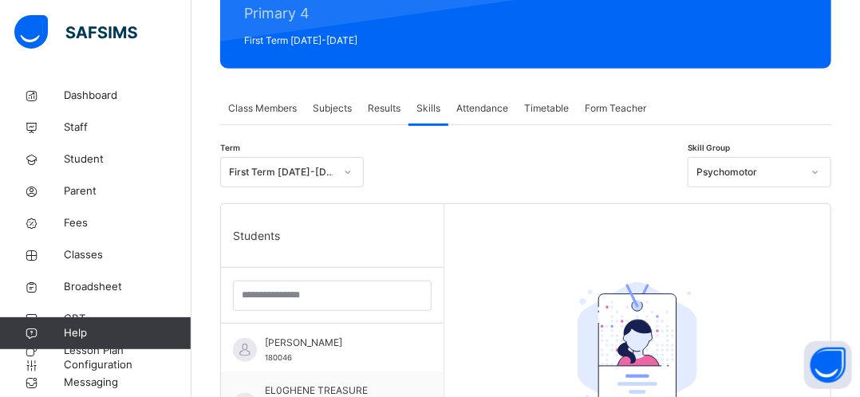
click at [471, 109] on span "Attendance" at bounding box center [482, 108] width 52 height 14
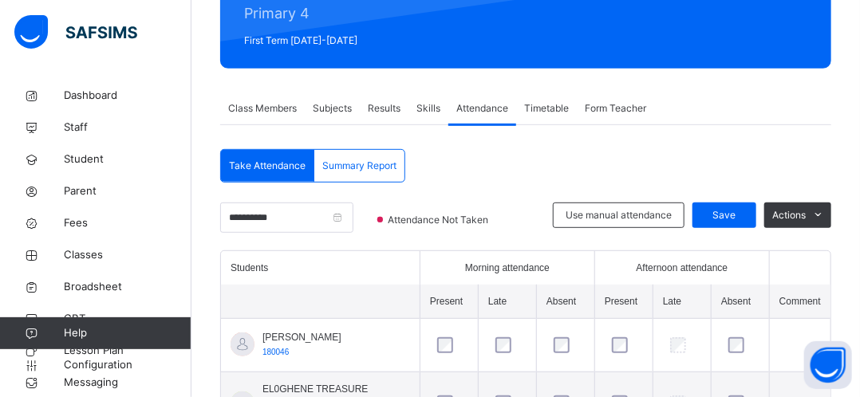
click at [470, 101] on span "Attendance" at bounding box center [482, 108] width 52 height 14
click at [541, 108] on span "Timetable" at bounding box center [546, 108] width 45 height 14
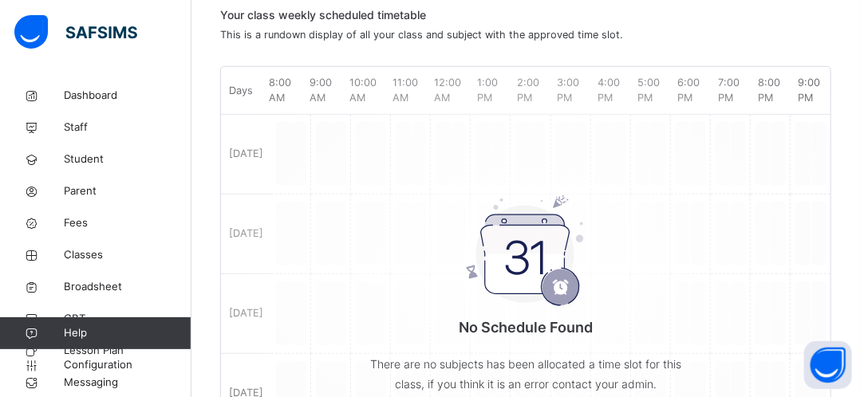
scroll to position [348, 0]
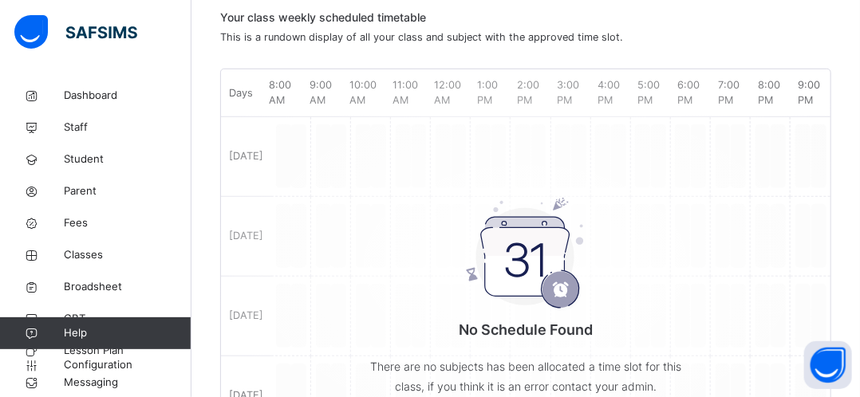
click at [327, 156] on div "No Schedule Found There are no subjects has been allocated a time slot for this…" at bounding box center [525, 264] width 609 height 375
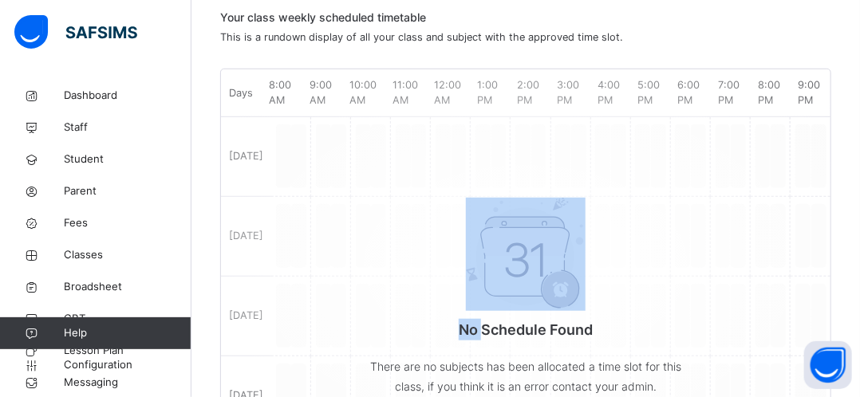
click at [327, 156] on div "No Schedule Found There are no subjects has been allocated a time slot for this…" at bounding box center [525, 264] width 609 height 375
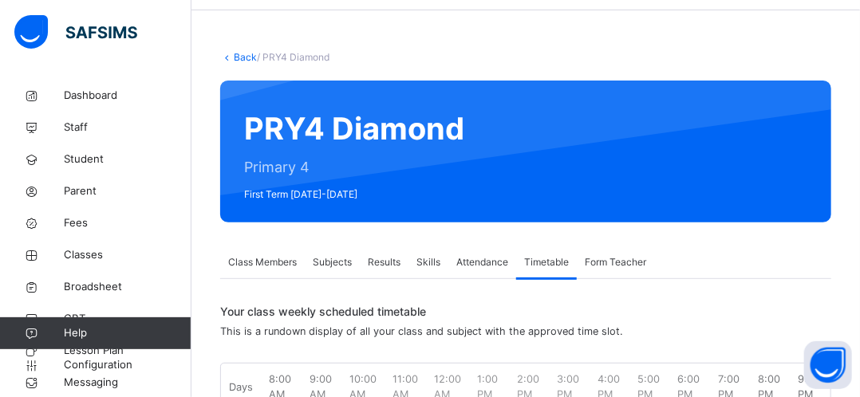
scroll to position [64, 0]
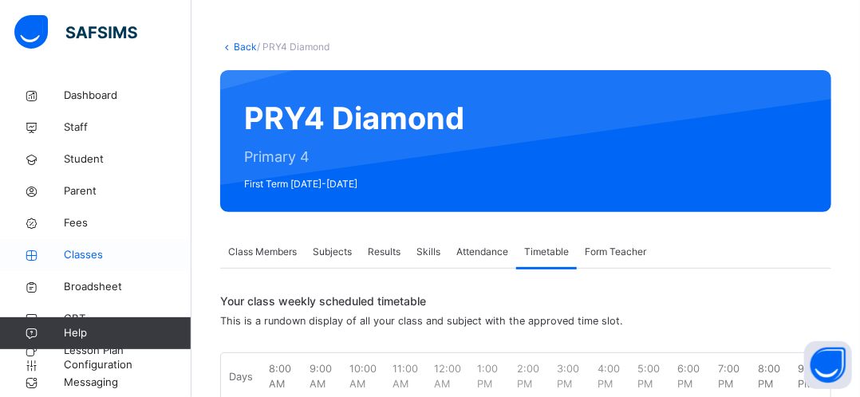
click at [99, 255] on span "Classes" at bounding box center [128, 255] width 128 height 16
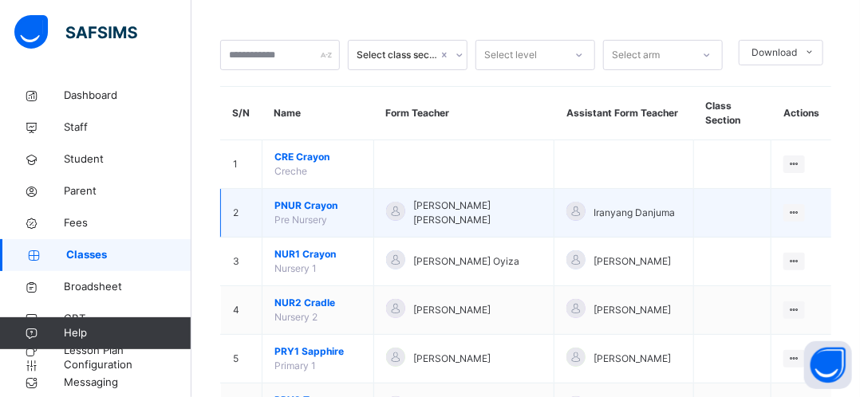
click at [317, 210] on span "PNUR Crayon" at bounding box center [317, 206] width 87 height 14
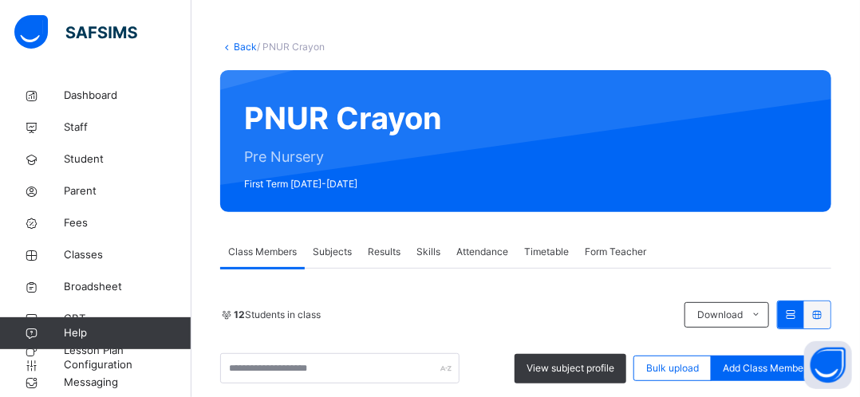
click at [332, 254] on span "Subjects" at bounding box center [332, 252] width 39 height 14
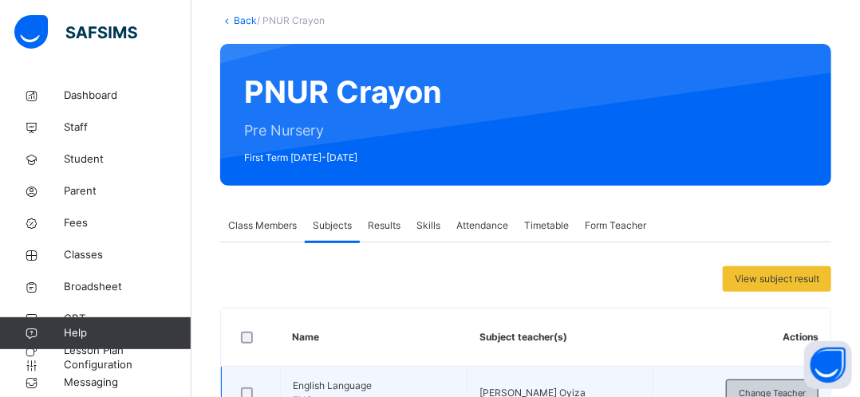
scroll to position [330, 0]
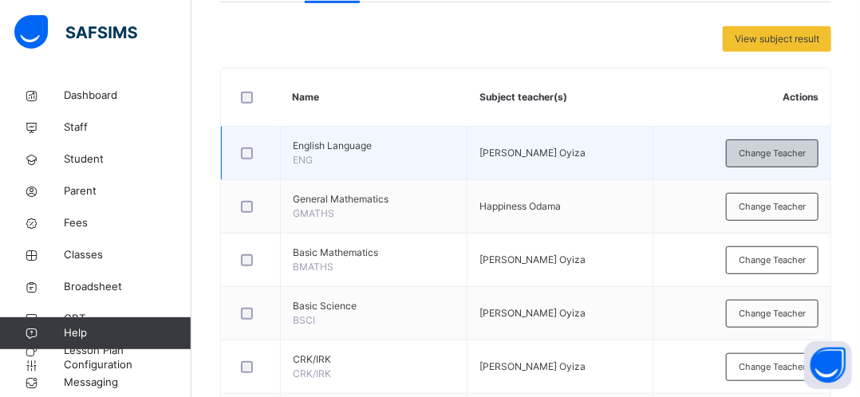
click at [772, 159] on div "Change Teacher" at bounding box center [772, 154] width 93 height 28
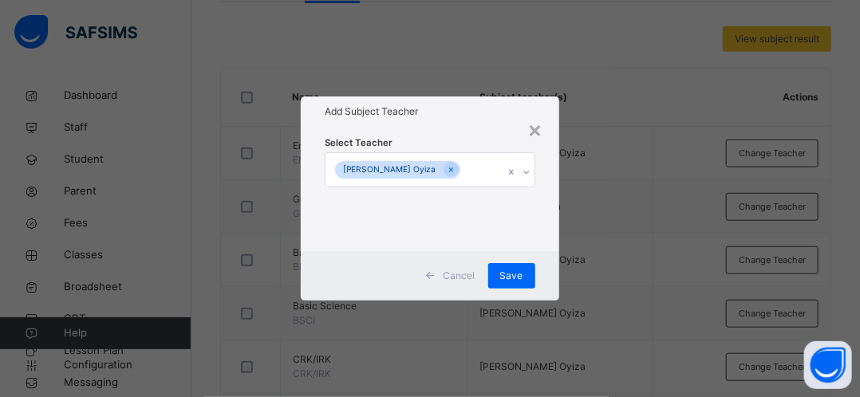
click at [526, 169] on icon at bounding box center [527, 172] width 10 height 16
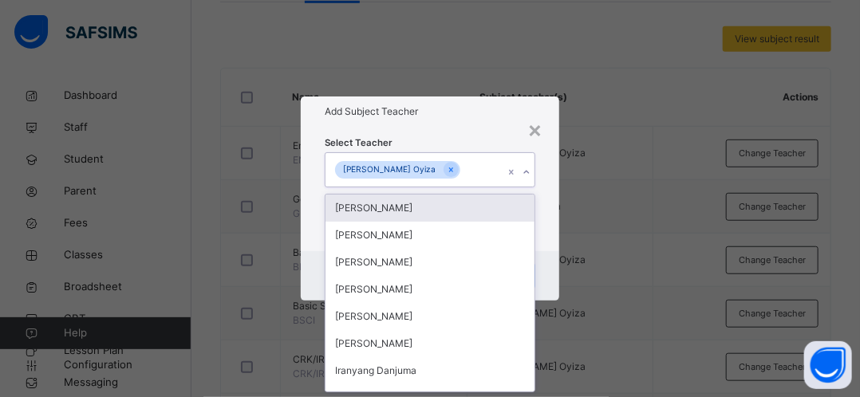
scroll to position [0, 0]
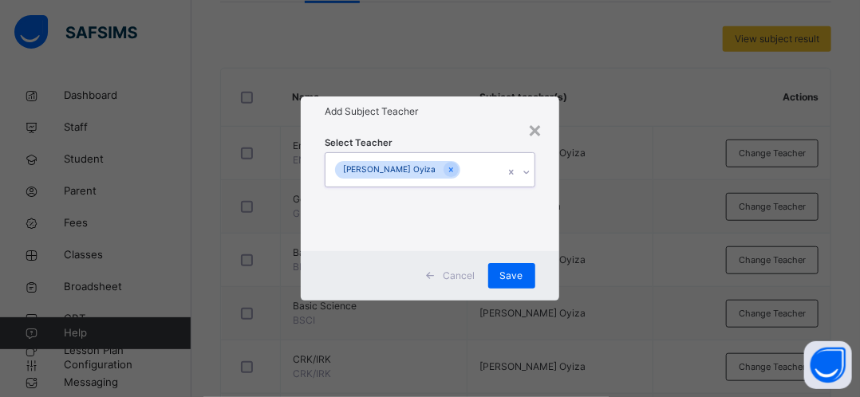
click at [402, 174] on div "[PERSON_NAME] Oyiza" at bounding box center [389, 170] width 108 height 18
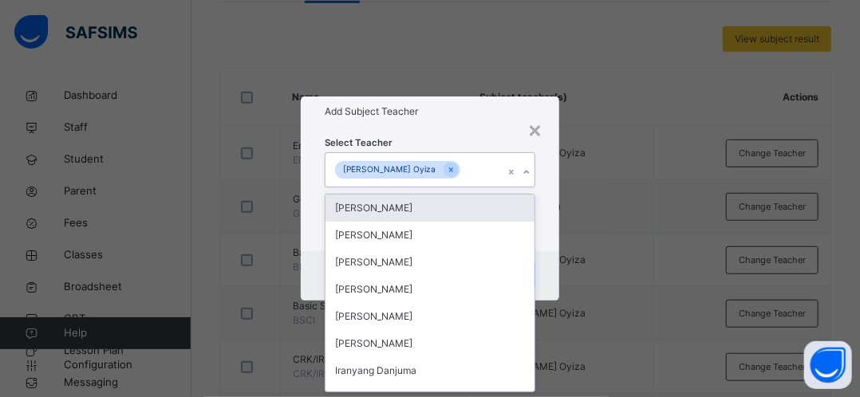
click at [403, 175] on div "[PERSON_NAME] Oyiza" at bounding box center [389, 170] width 108 height 18
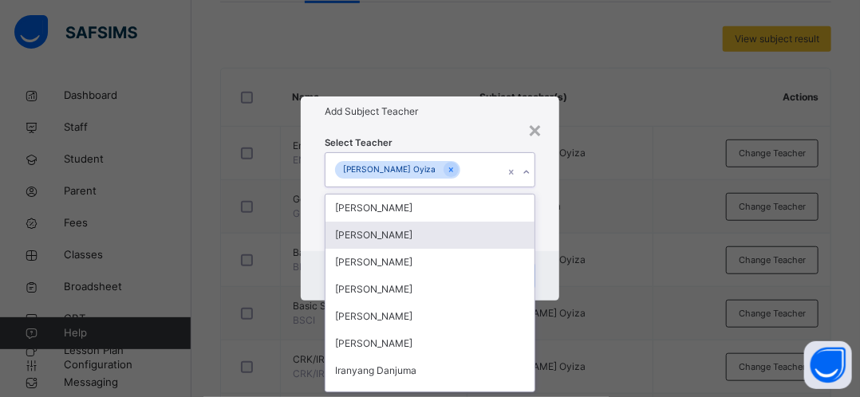
click at [410, 237] on div "[PERSON_NAME]" at bounding box center [429, 235] width 208 height 27
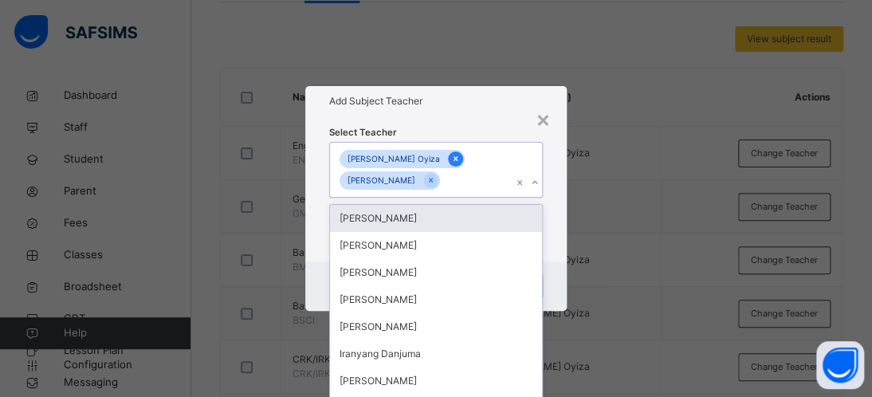
click at [451, 156] on icon at bounding box center [455, 158] width 9 height 11
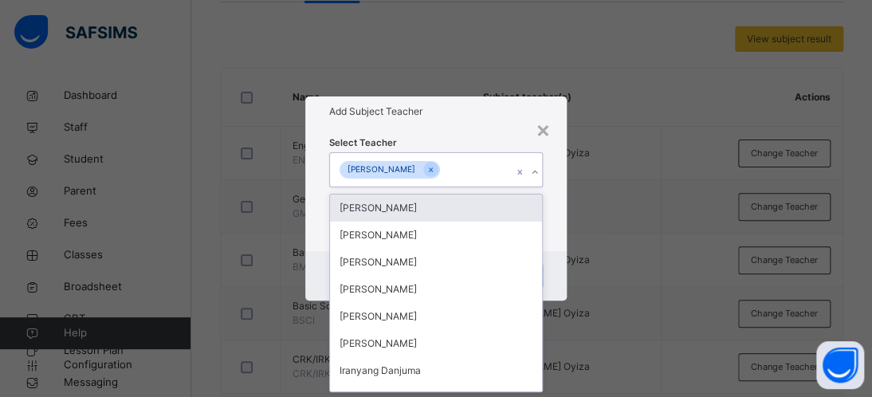
click at [580, 198] on div "× Add Subject Teacher Select Teacher option [PERSON_NAME] Oyiza, deselected. op…" at bounding box center [436, 198] width 872 height 397
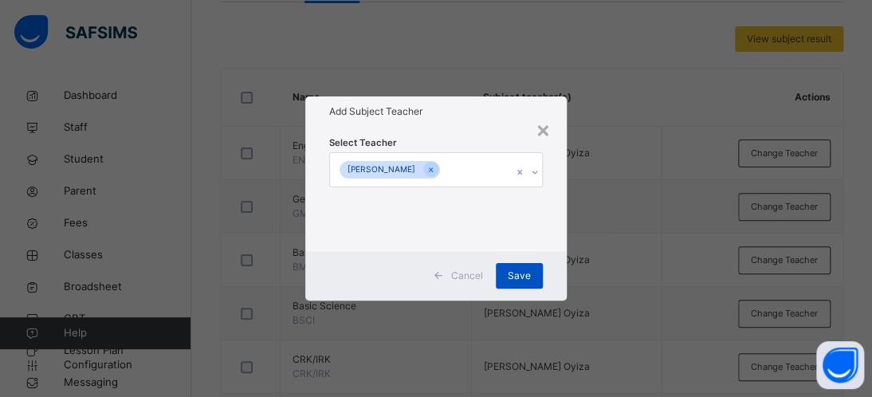
click at [510, 277] on span "Save" at bounding box center [519, 276] width 23 height 14
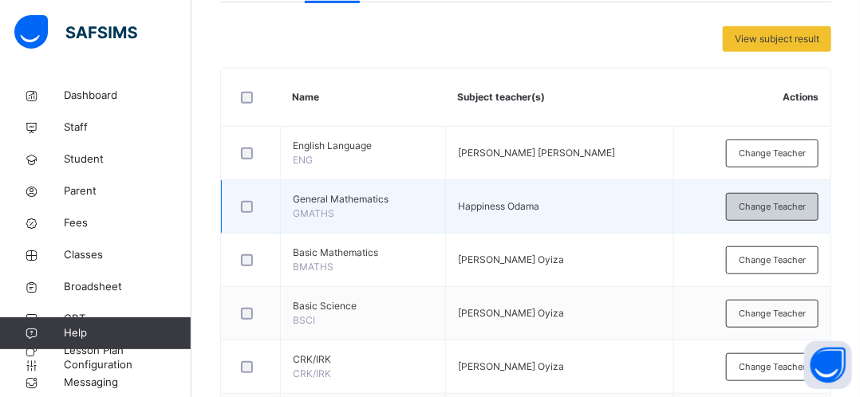
click at [774, 203] on span "Change Teacher" at bounding box center [772, 207] width 67 height 14
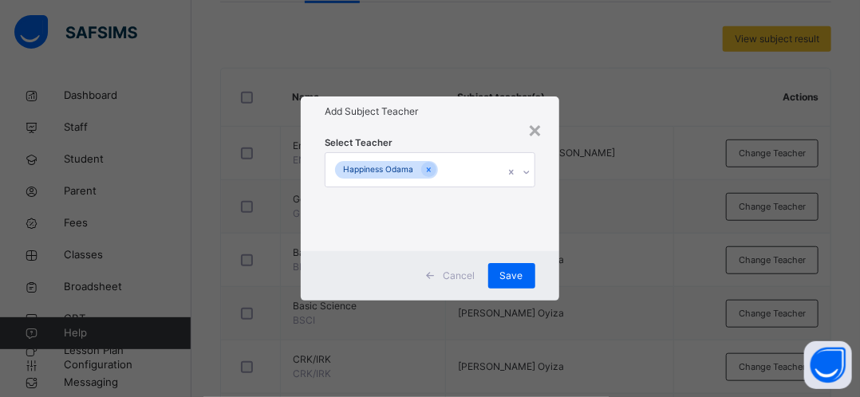
click at [530, 173] on icon at bounding box center [527, 172] width 10 height 16
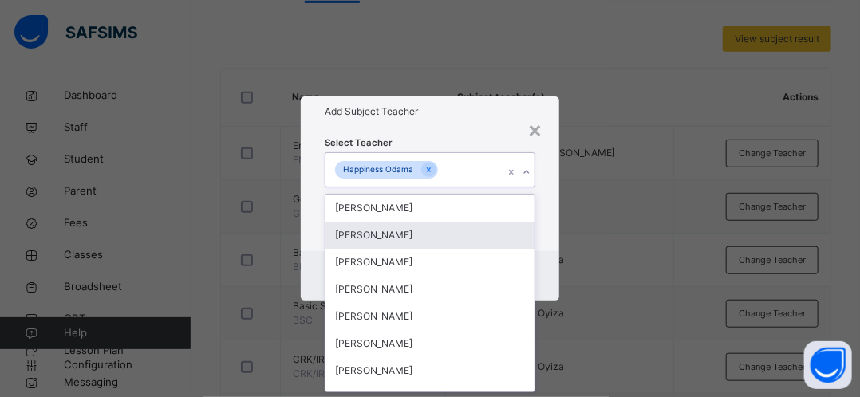
click at [445, 234] on div "[PERSON_NAME]" at bounding box center [429, 235] width 208 height 27
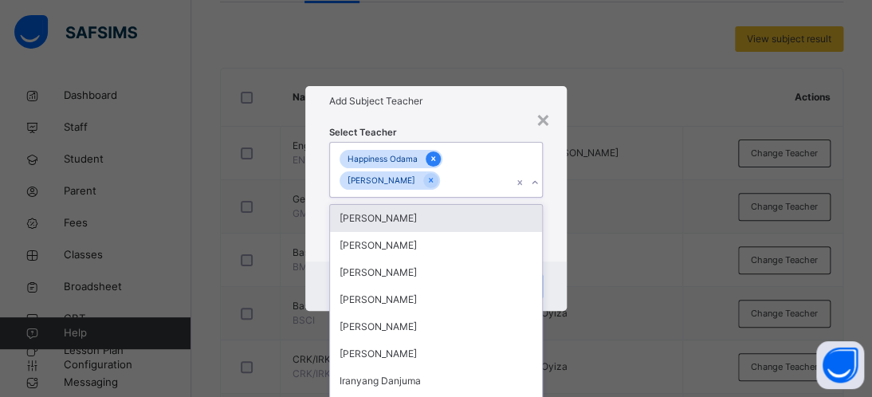
click at [429, 161] on icon at bounding box center [433, 158] width 9 height 11
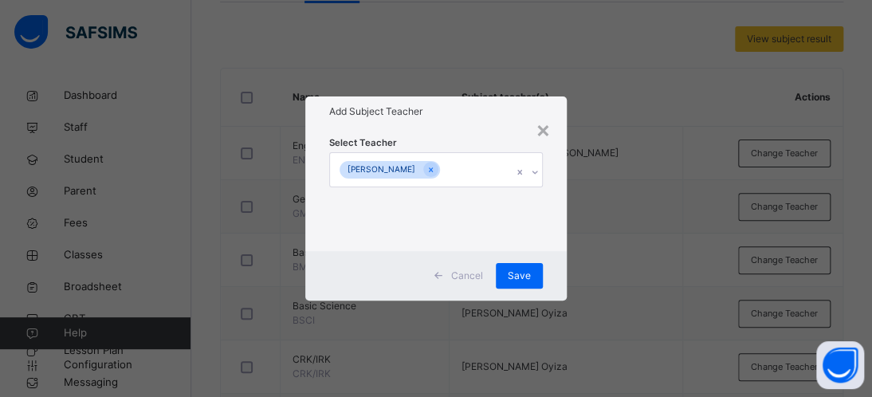
click at [590, 241] on div "× Add Subject Teacher Select Teacher [PERSON_NAME][GEOGRAPHIC_DATA] Cancel Save" at bounding box center [436, 198] width 872 height 397
click at [512, 271] on span "Save" at bounding box center [519, 276] width 23 height 14
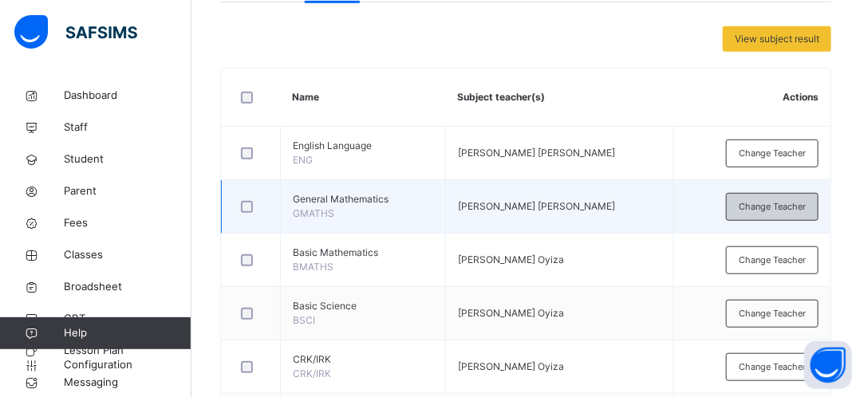
click at [790, 205] on span "Change Teacher" at bounding box center [772, 207] width 67 height 14
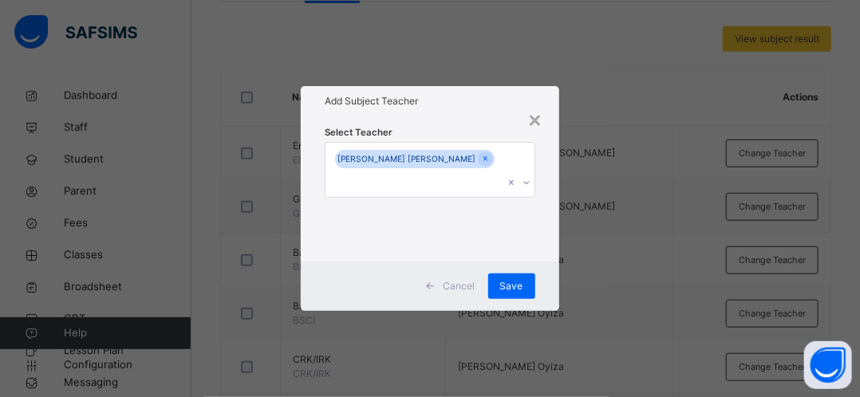
click at [638, 278] on div "× Add Subject Teacher Select Teacher [PERSON_NAME] [PERSON_NAME] Cancel Save" at bounding box center [430, 198] width 860 height 397
click at [510, 279] on span "Save" at bounding box center [511, 286] width 23 height 14
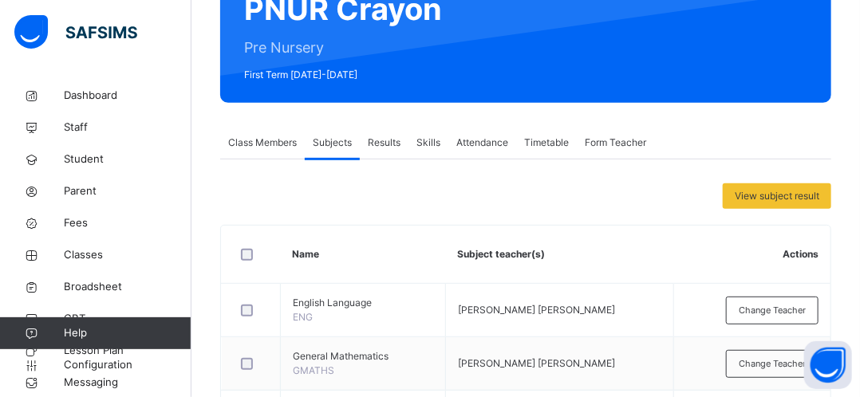
scroll to position [163, 0]
